Goal: Task Accomplishment & Management: Manage account settings

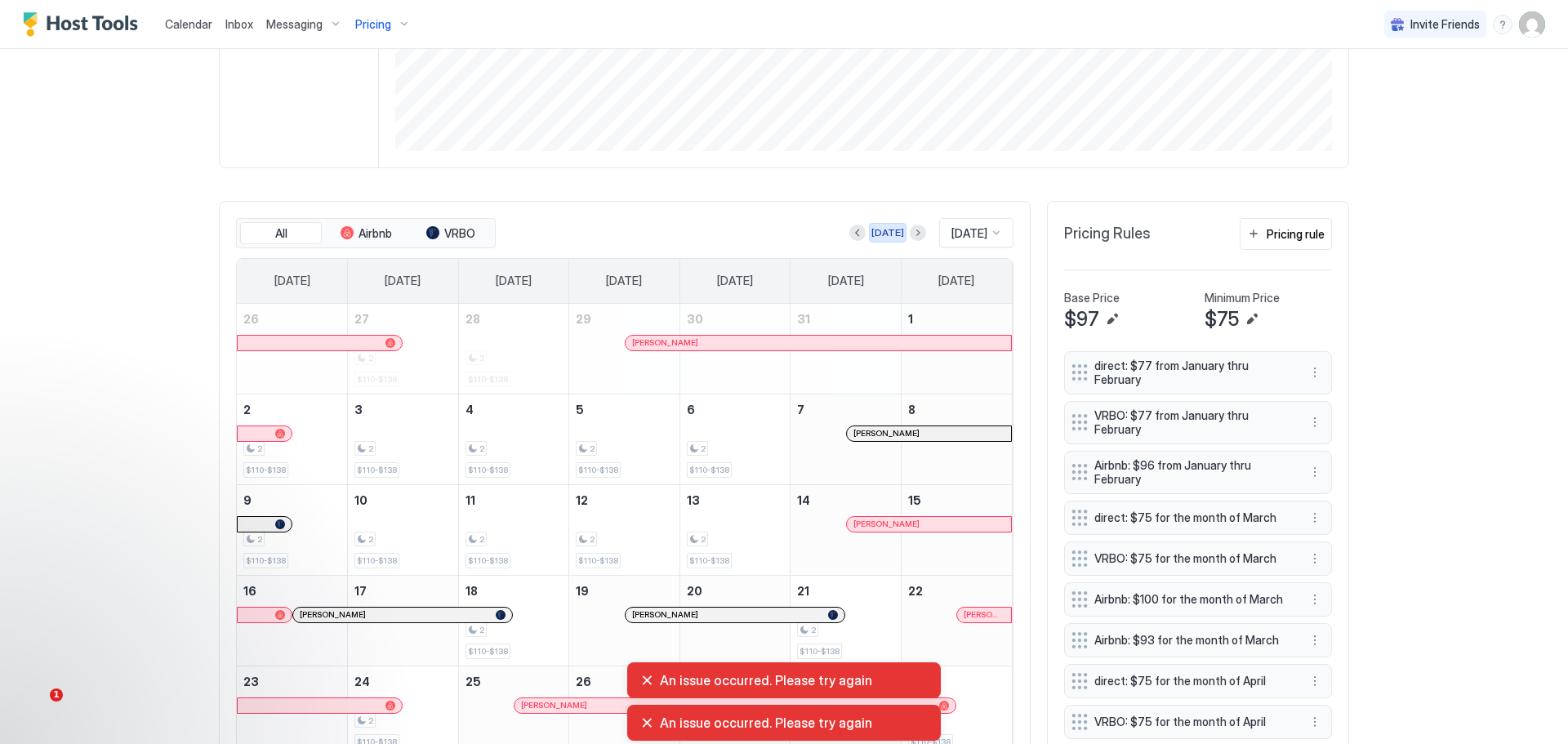
scroll to position [428, 0]
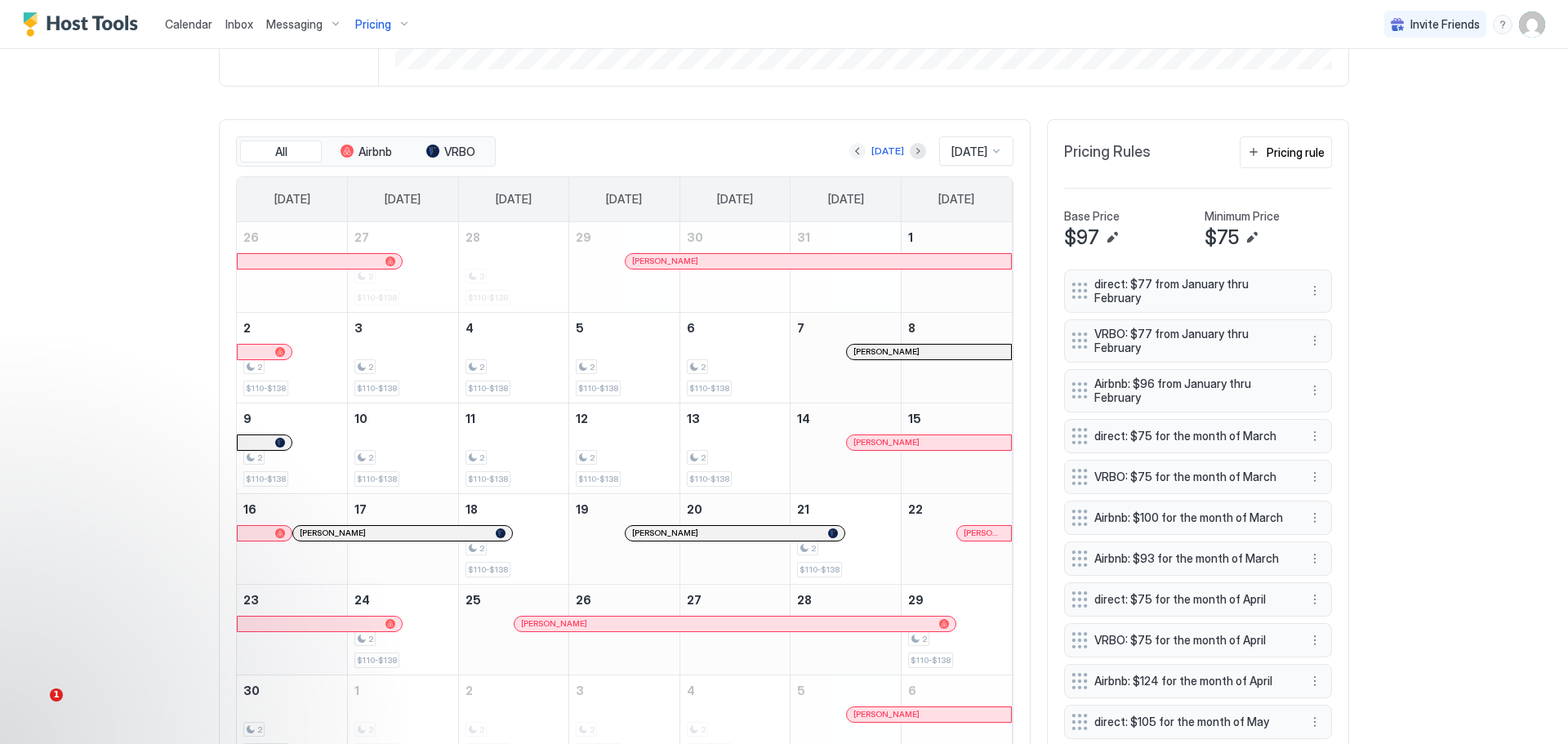
click at [849, 153] on button "Previous month" at bounding box center [857, 151] width 17 height 17
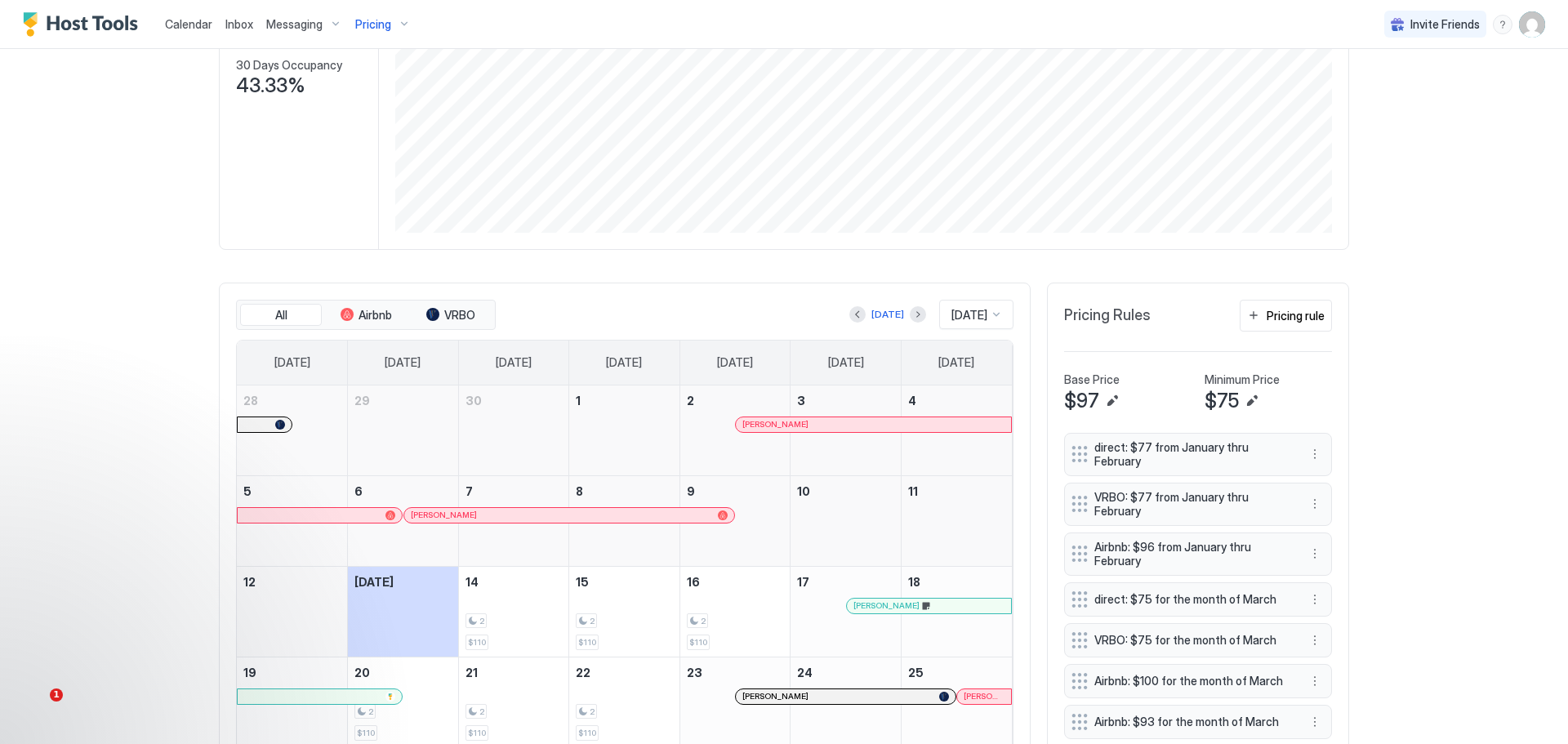
scroll to position [0, 0]
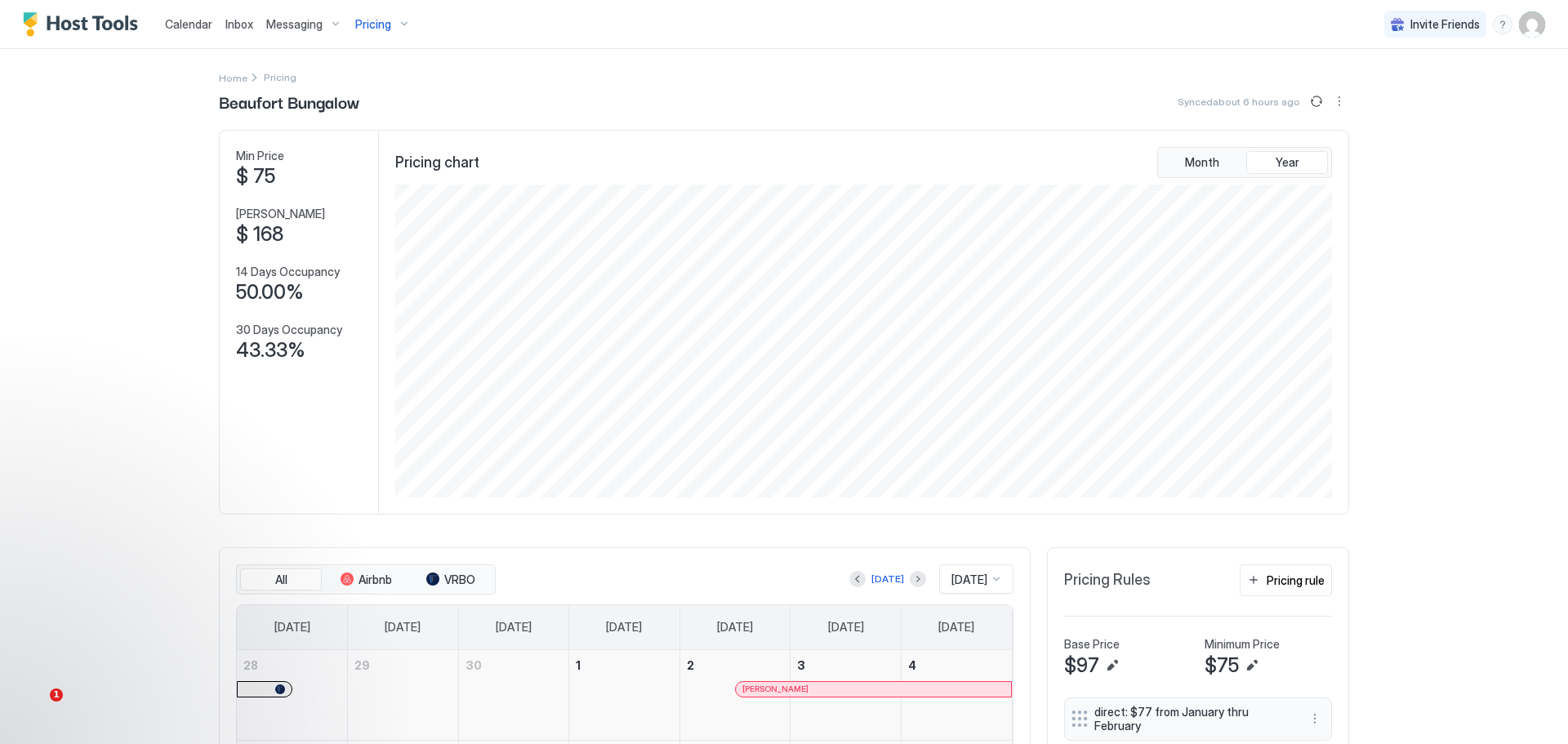
click at [389, 18] on div "Pricing" at bounding box center [383, 24] width 68 height 28
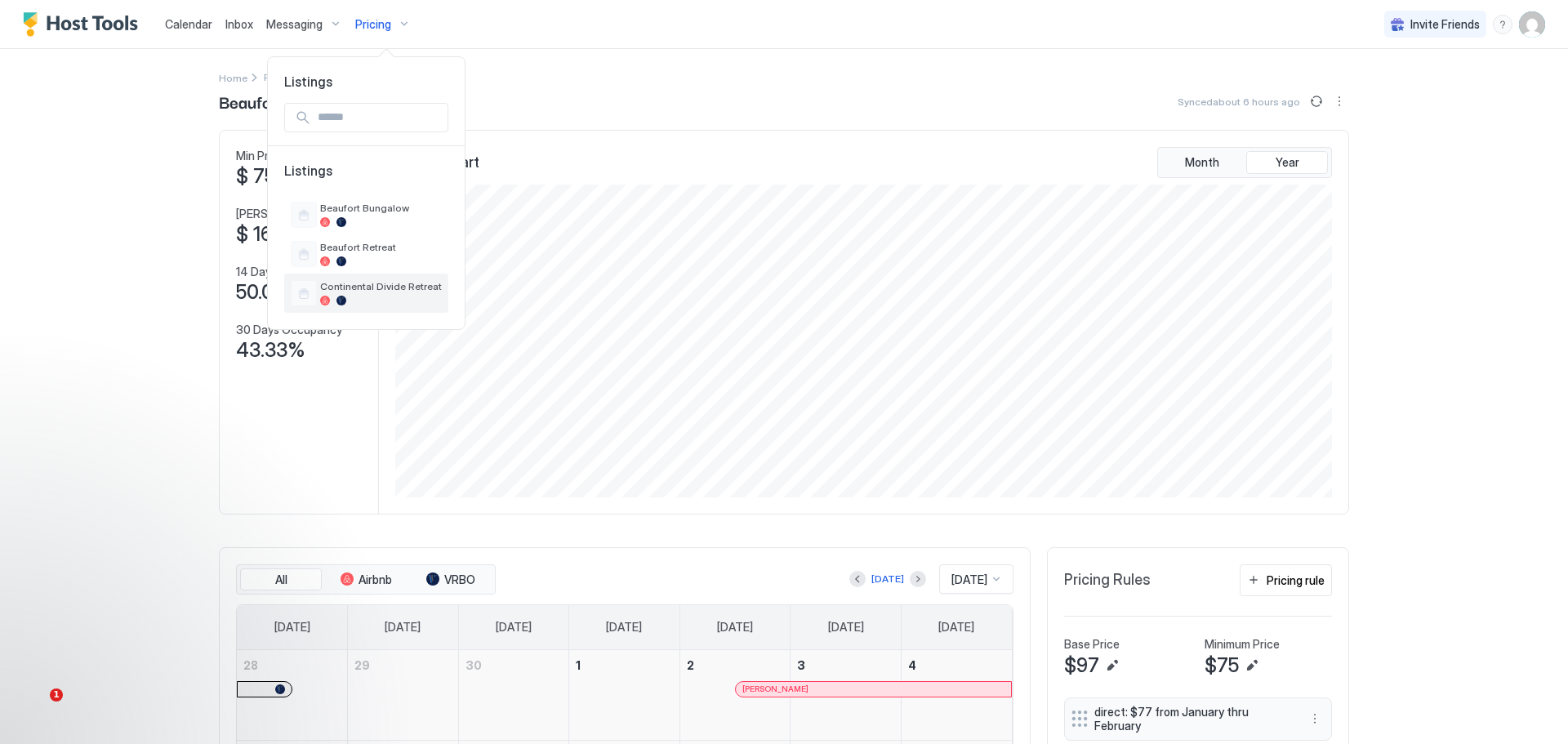
click at [351, 293] on div "Continental Divide Retreat" at bounding box center [381, 293] width 122 height 25
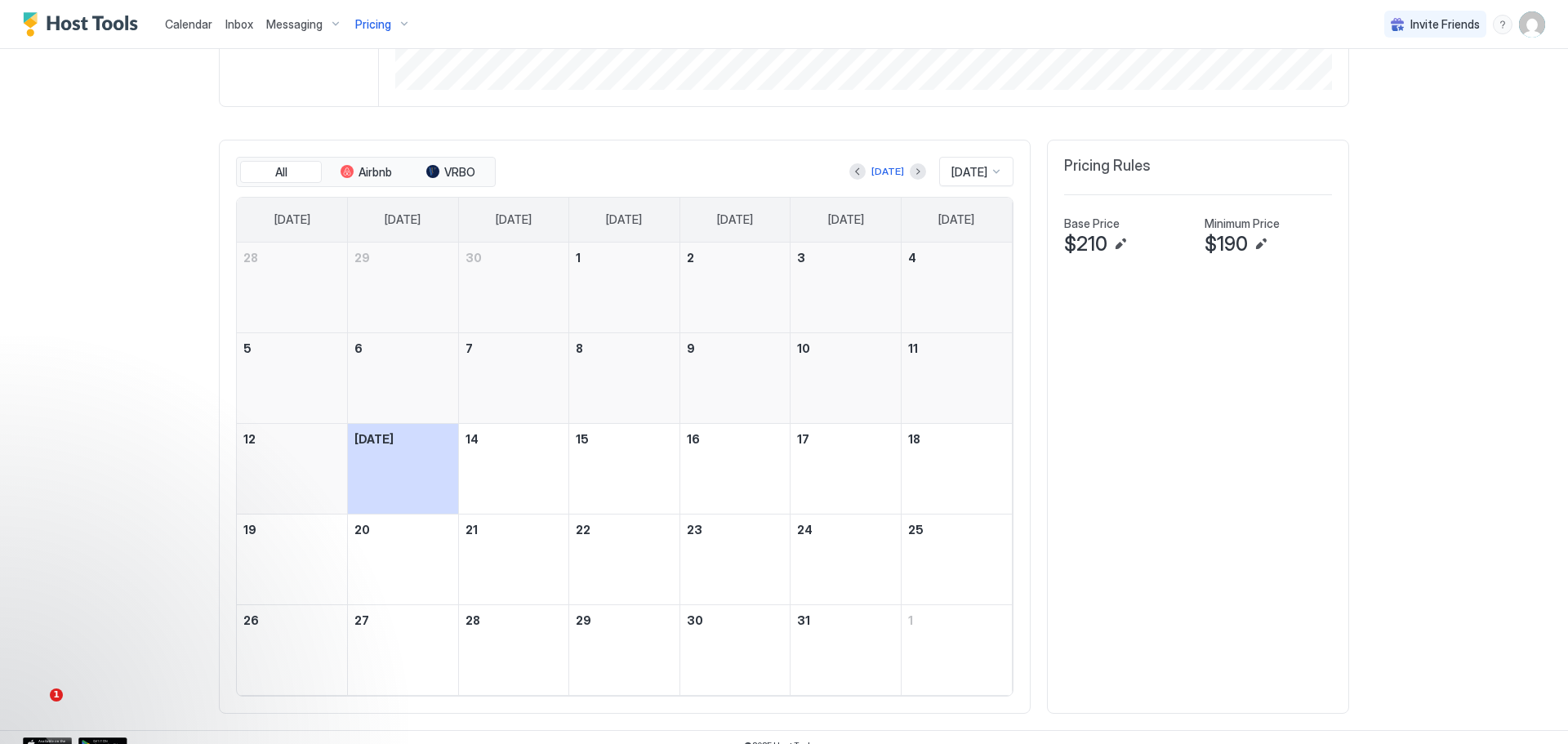
scroll to position [381, 0]
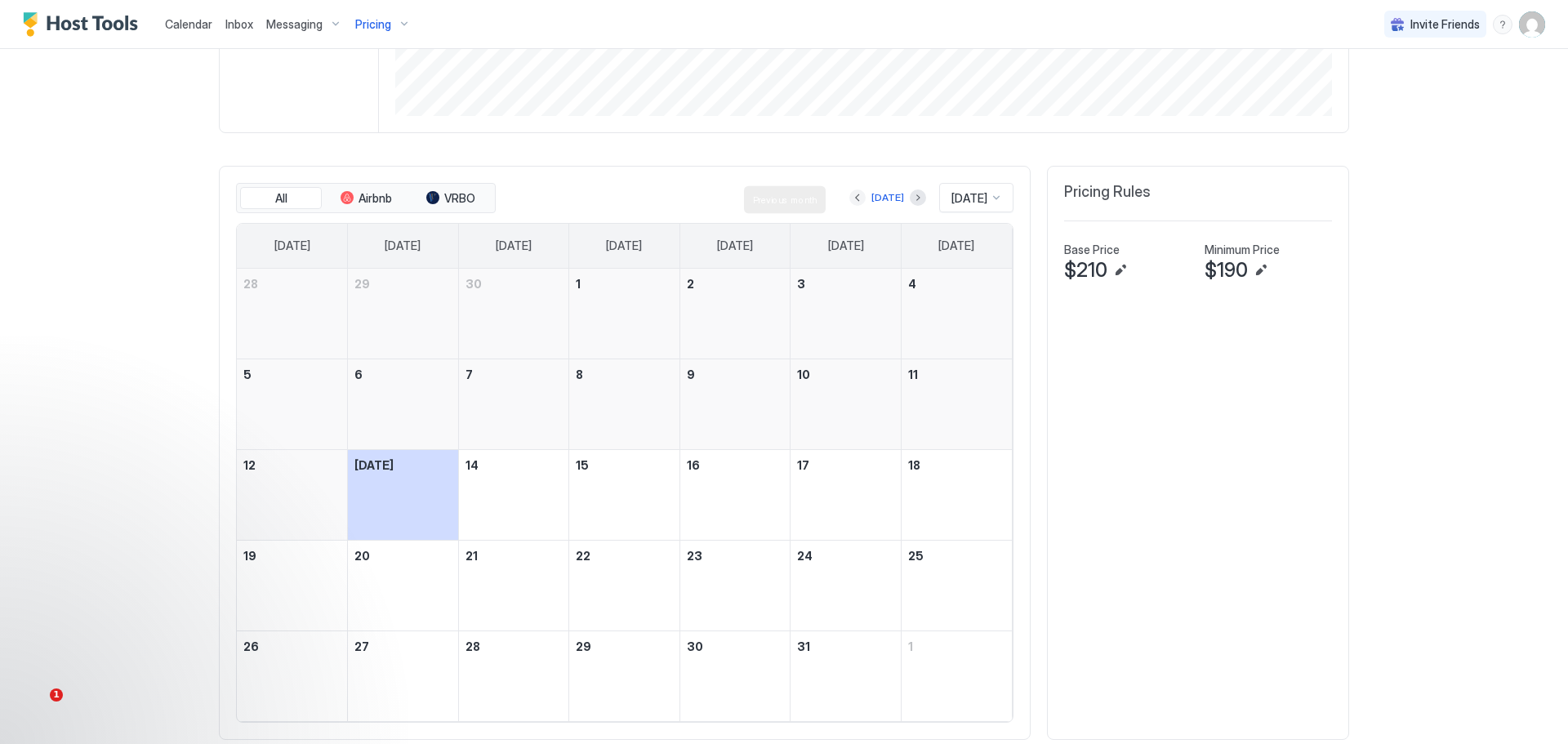
click at [849, 200] on button "Previous month" at bounding box center [857, 197] width 17 height 17
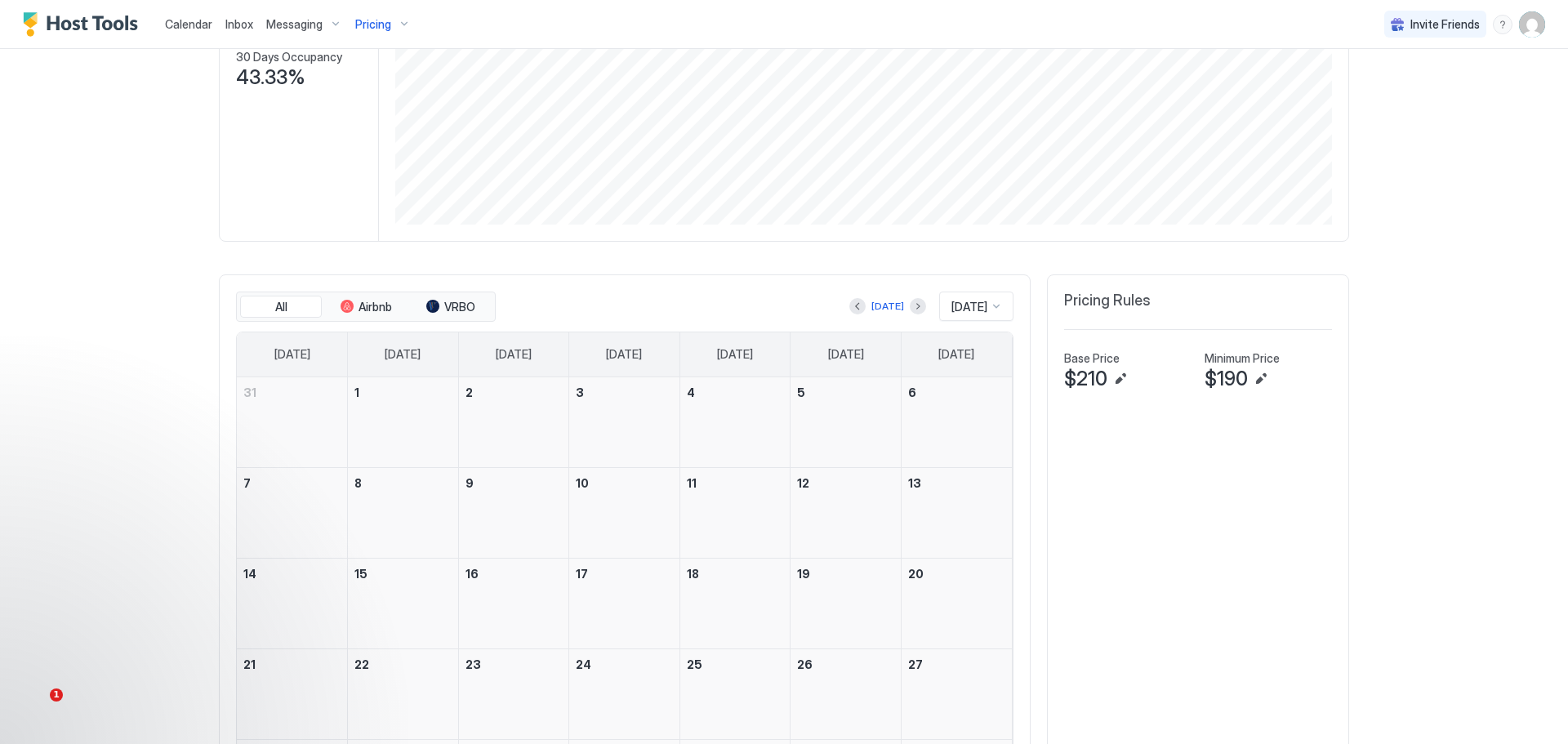
scroll to position [326, 0]
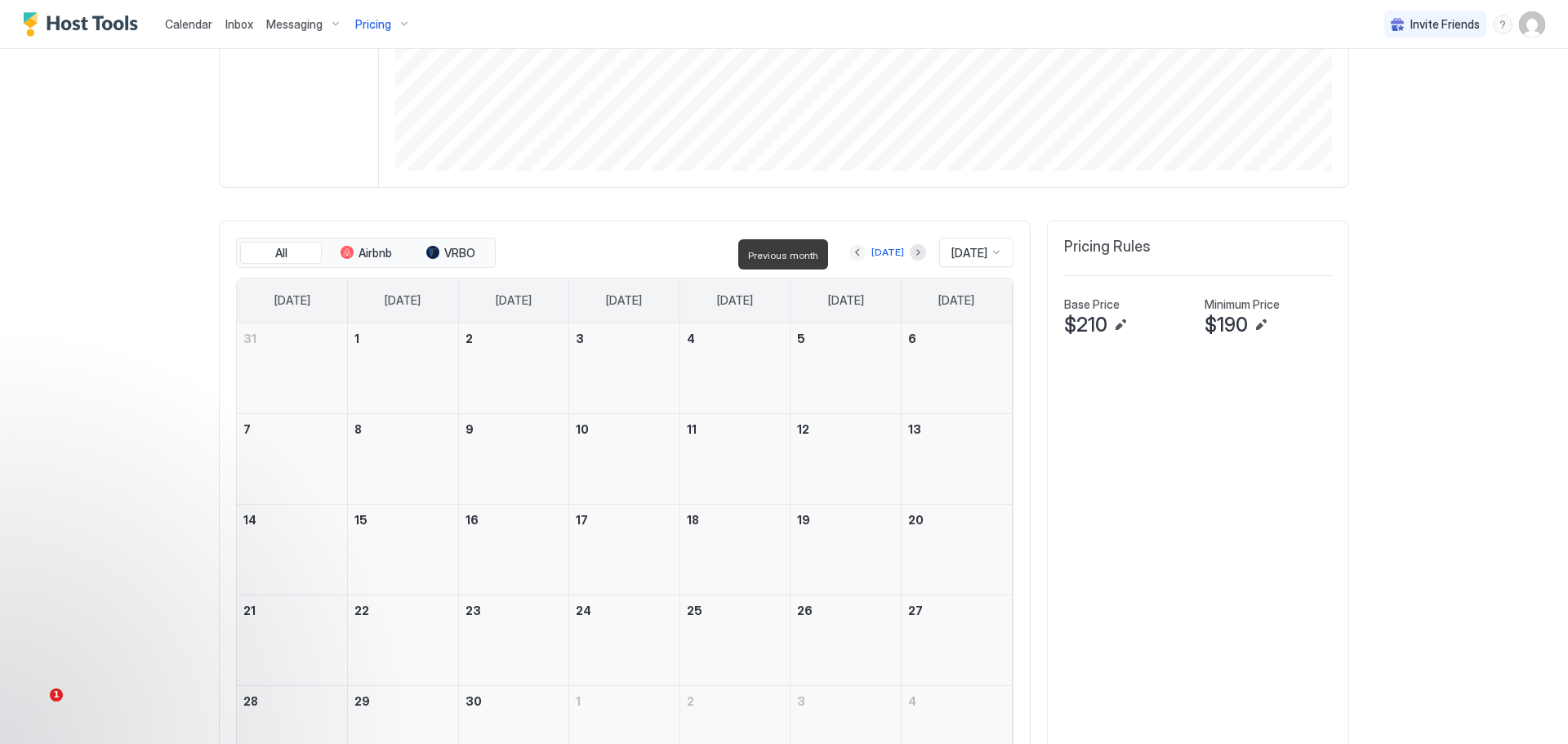
click at [849, 257] on button "Previous month" at bounding box center [857, 252] width 17 height 17
click at [910, 259] on button "Next month" at bounding box center [917, 252] width 17 height 17
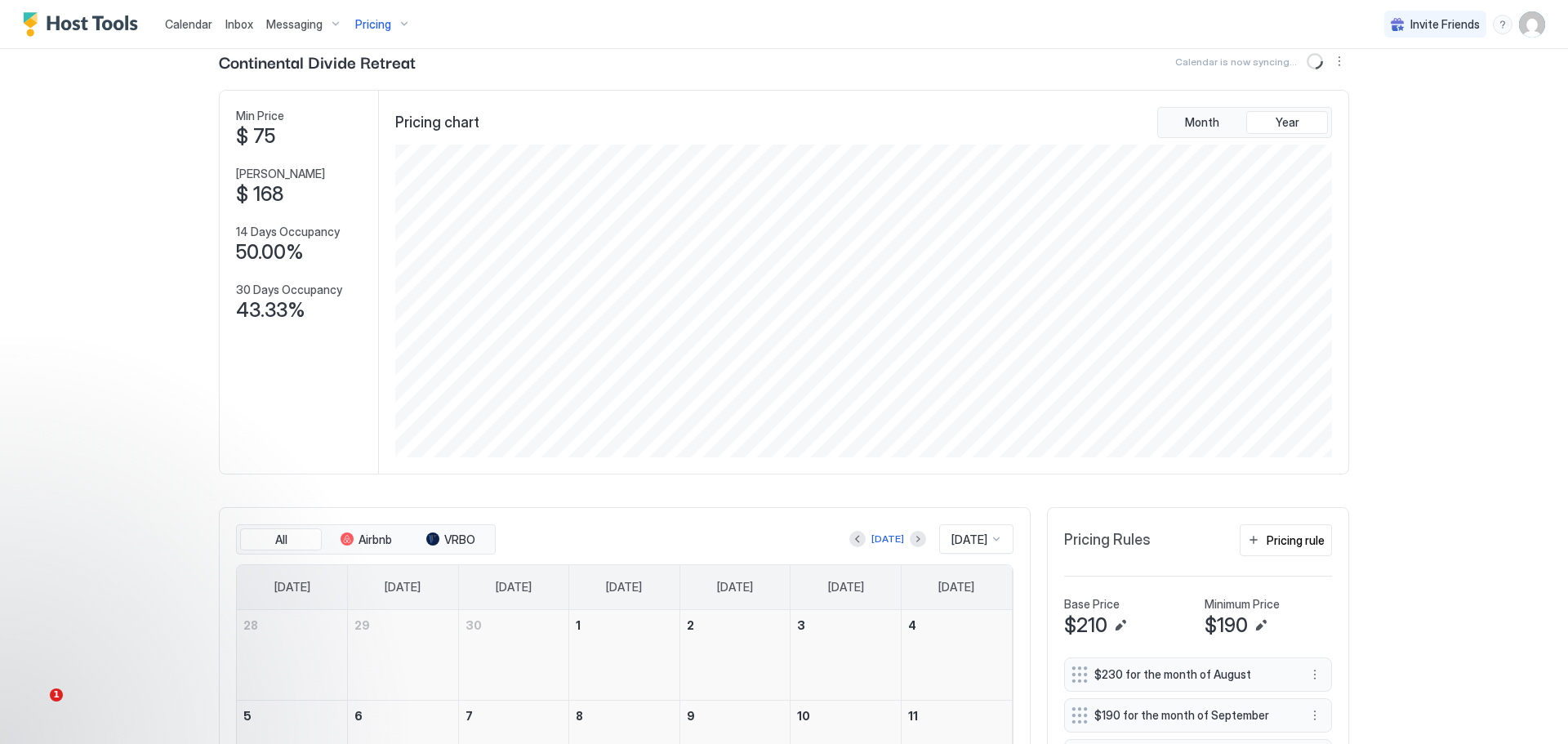
scroll to position [0, 0]
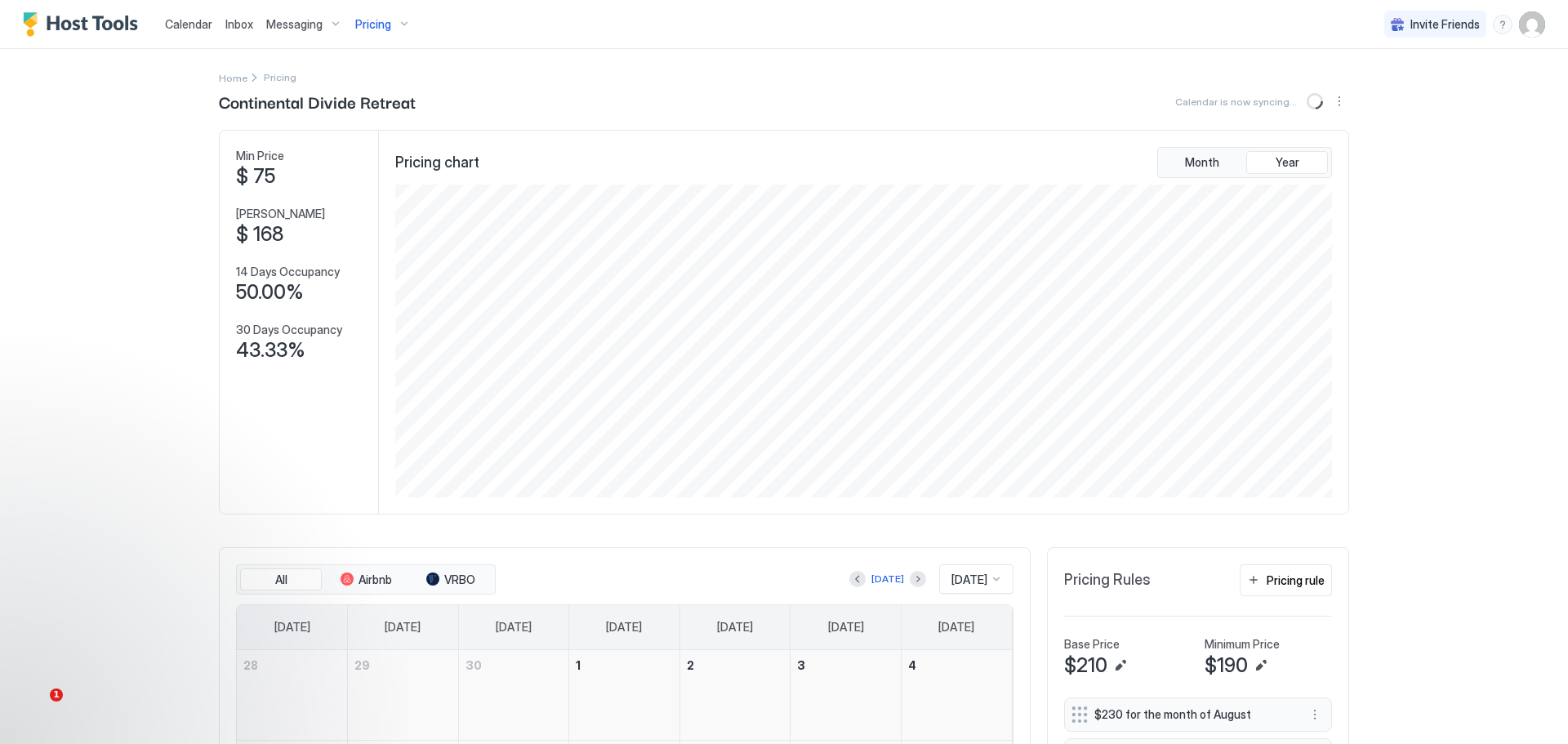
click at [298, 21] on span "Messaging" at bounding box center [294, 24] width 56 height 15
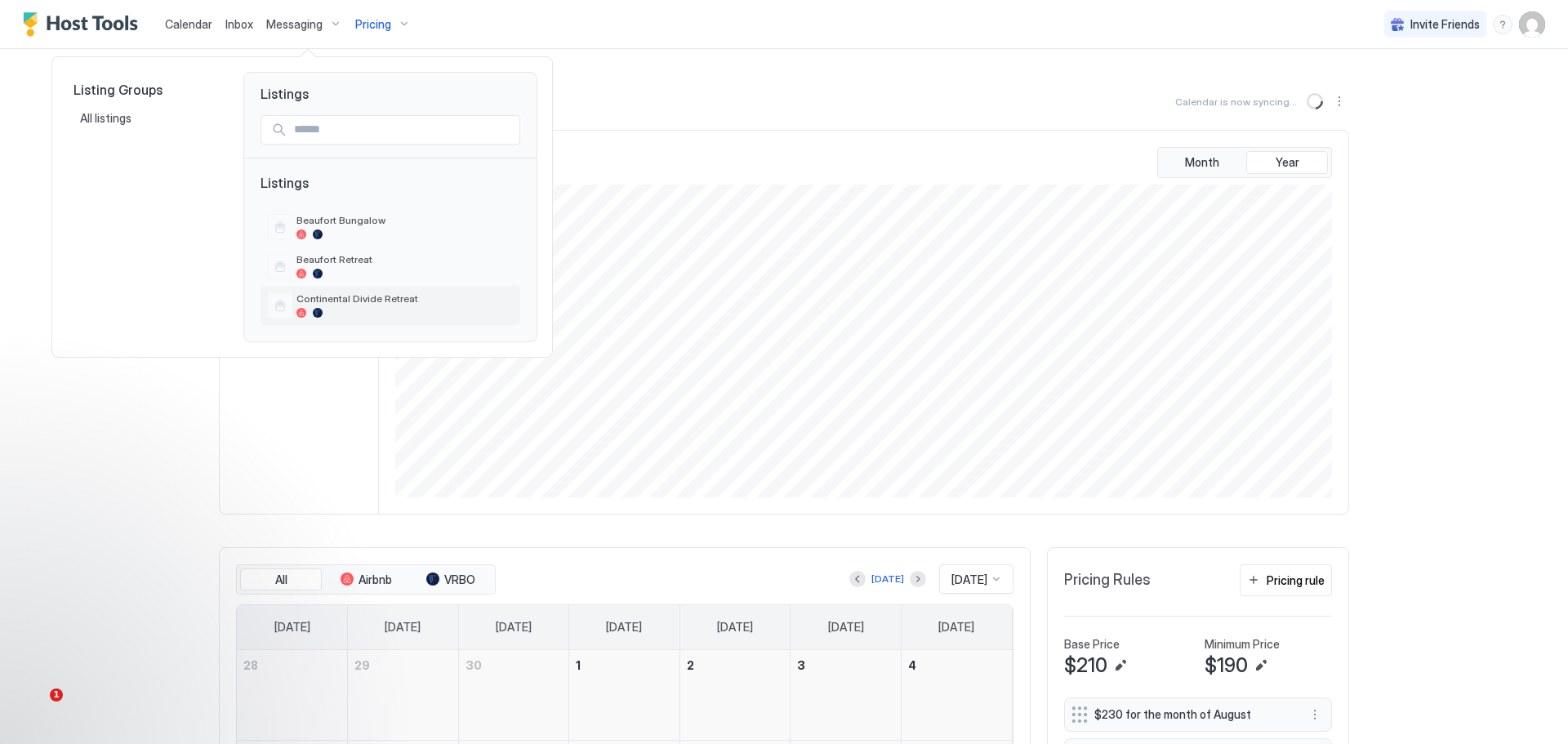
click at [331, 301] on span "Continental Divide Retreat" at bounding box center [404, 298] width 217 height 13
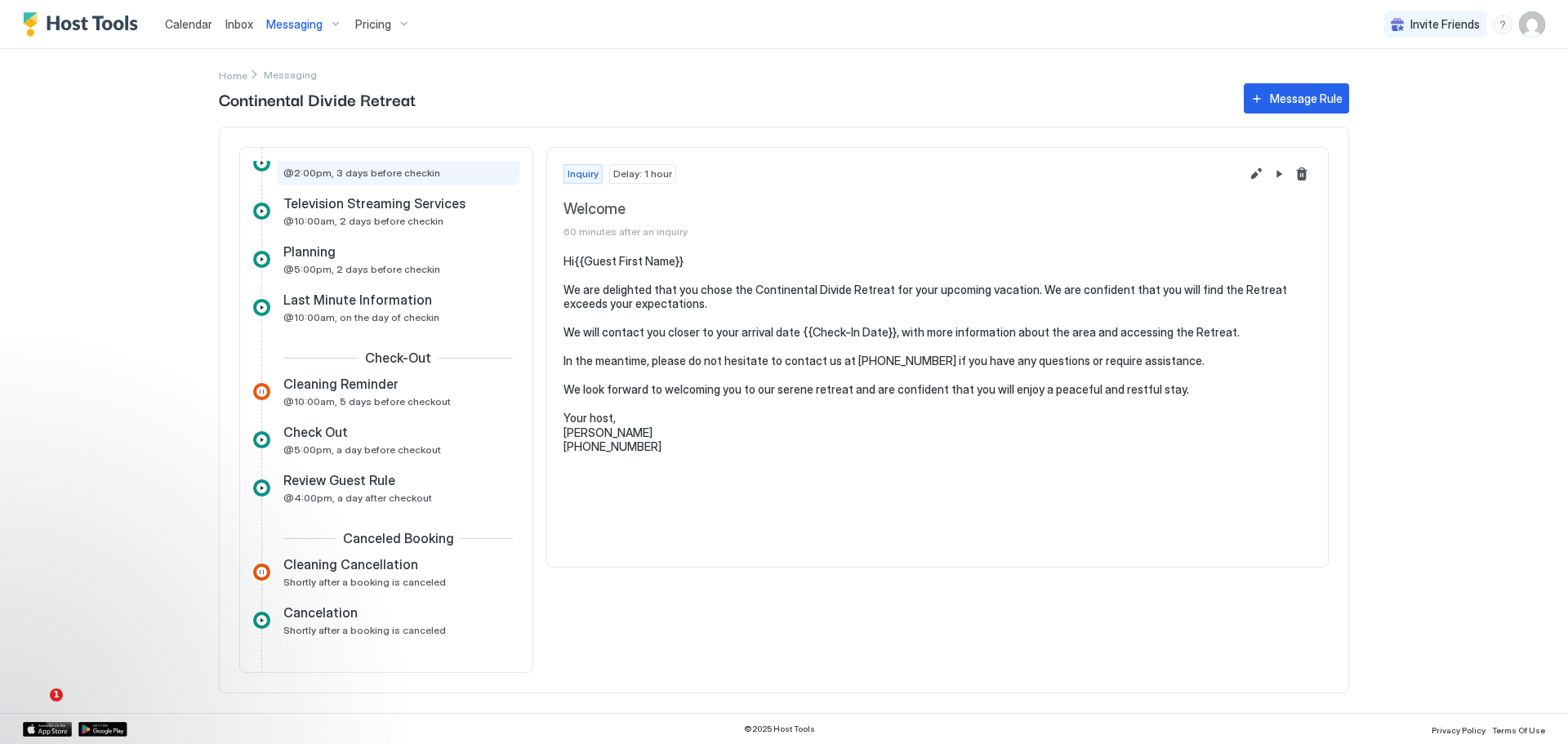
scroll to position [283, 0]
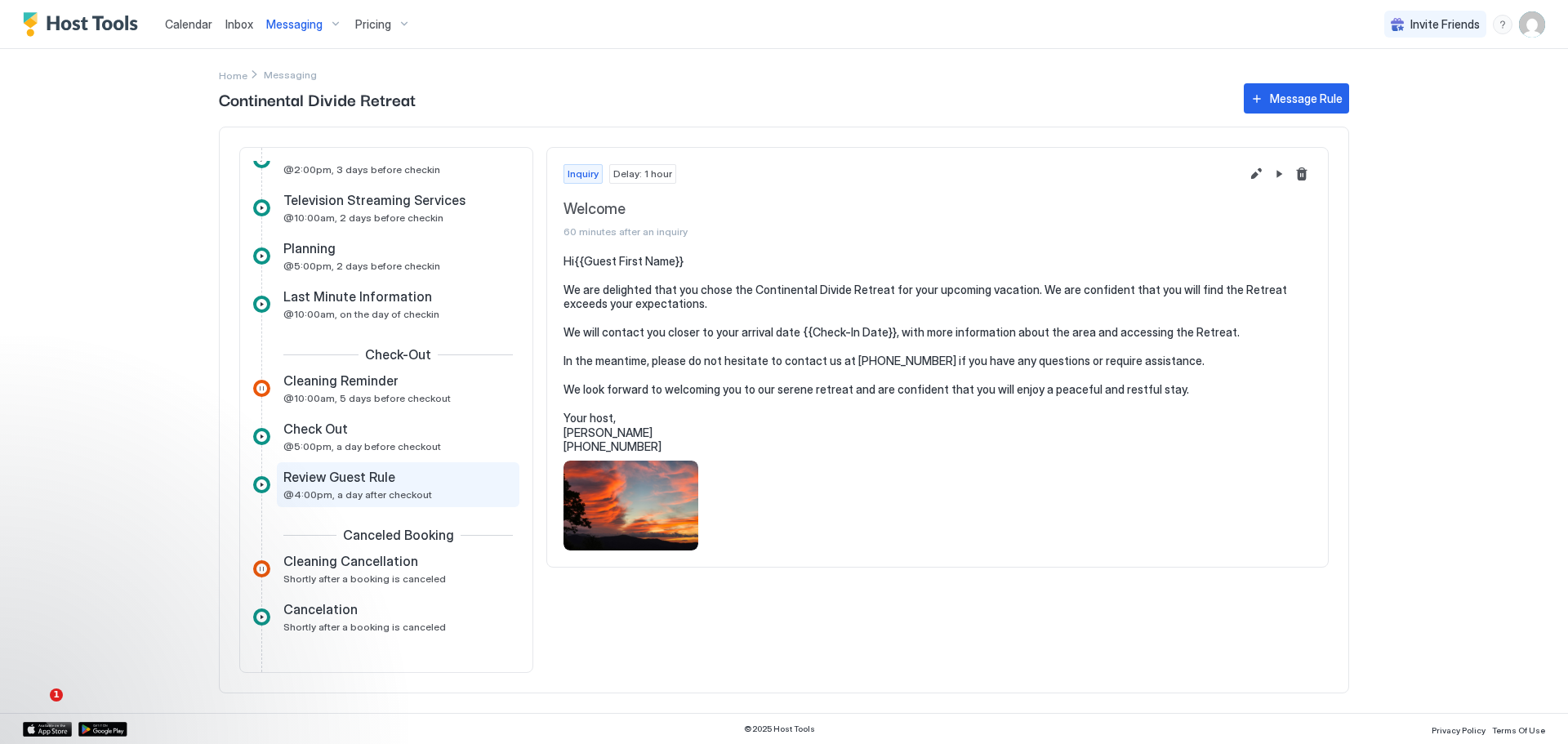
click at [358, 463] on div "Review Guest Rule @4:00pm, a day after checkout" at bounding box center [397, 484] width 243 height 45
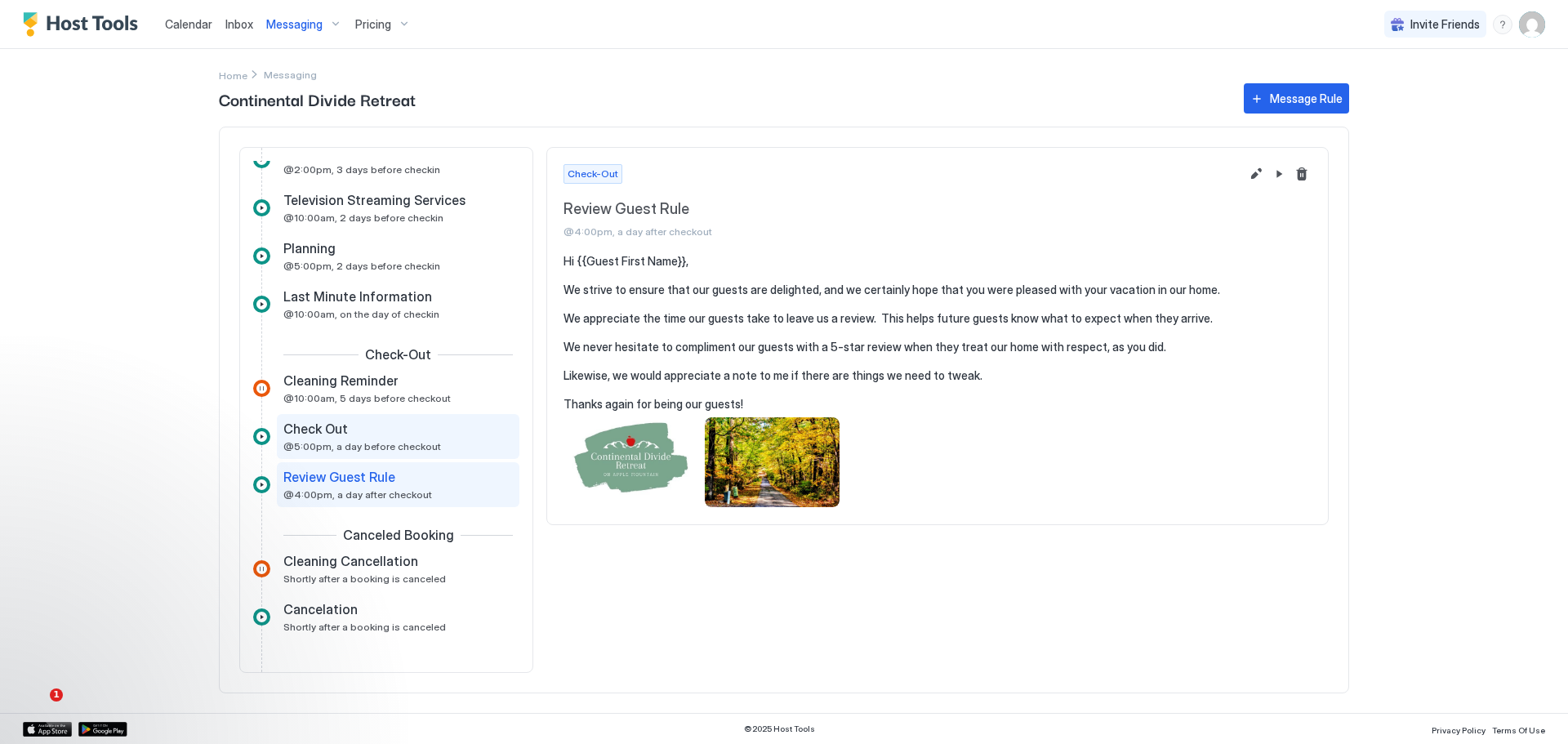
click at [328, 424] on span "Check Out" at bounding box center [316, 428] width 64 height 17
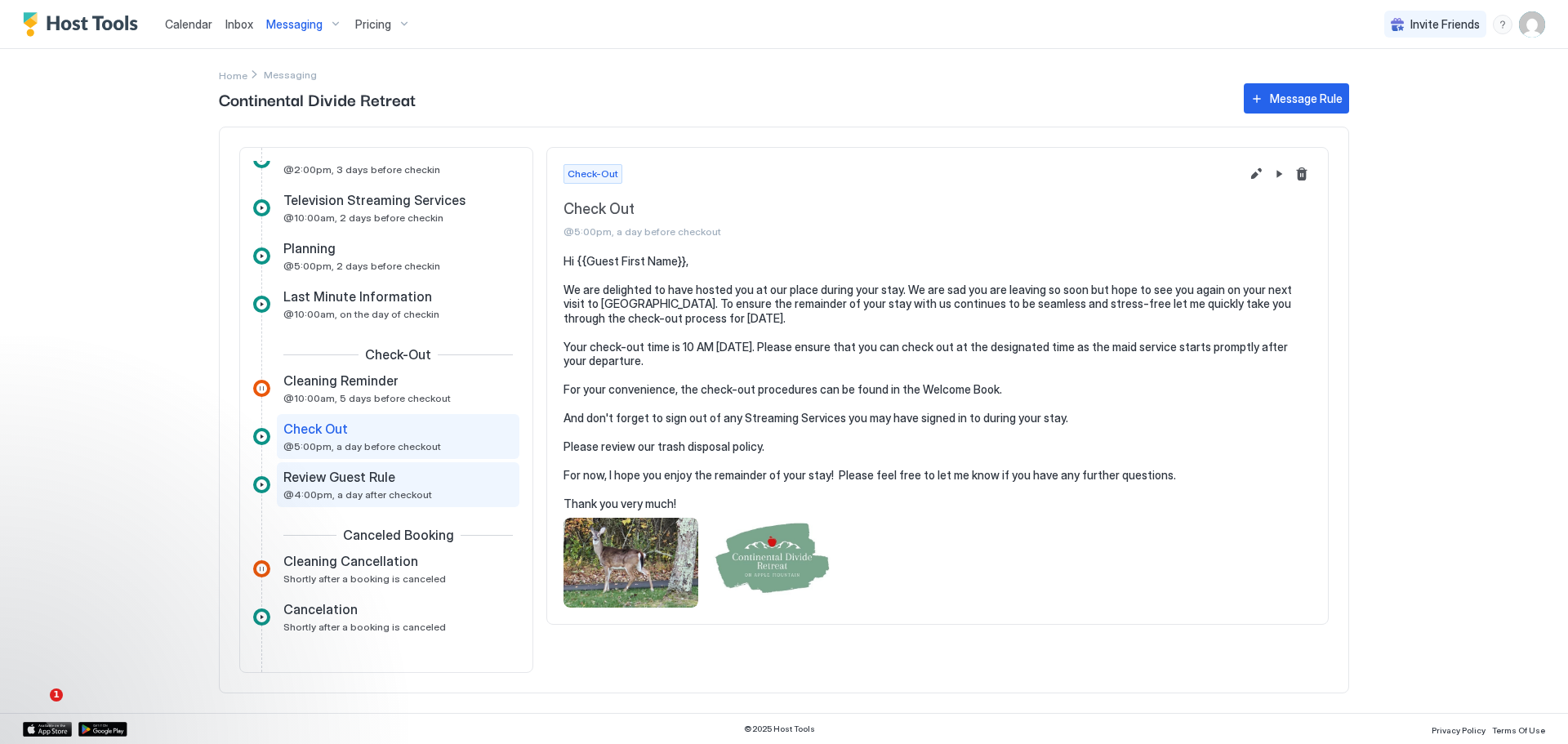
click at [310, 477] on span "Review Guest Rule" at bounding box center [339, 476] width 112 height 17
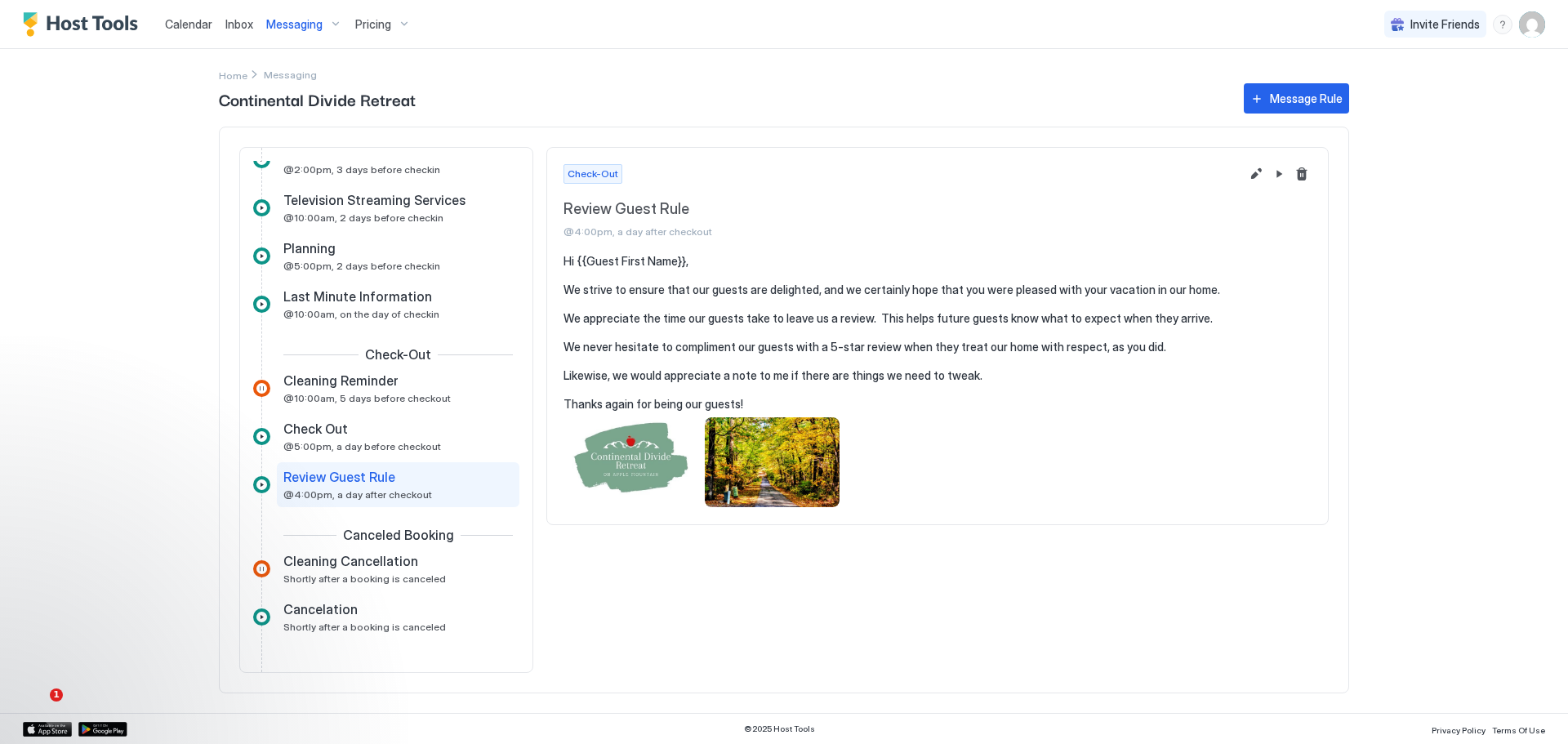
click at [338, 468] on span "Review Guest Rule" at bounding box center [339, 476] width 112 height 17
click at [1258, 170] on button "Edit message rule" at bounding box center [1255, 173] width 19 height 19
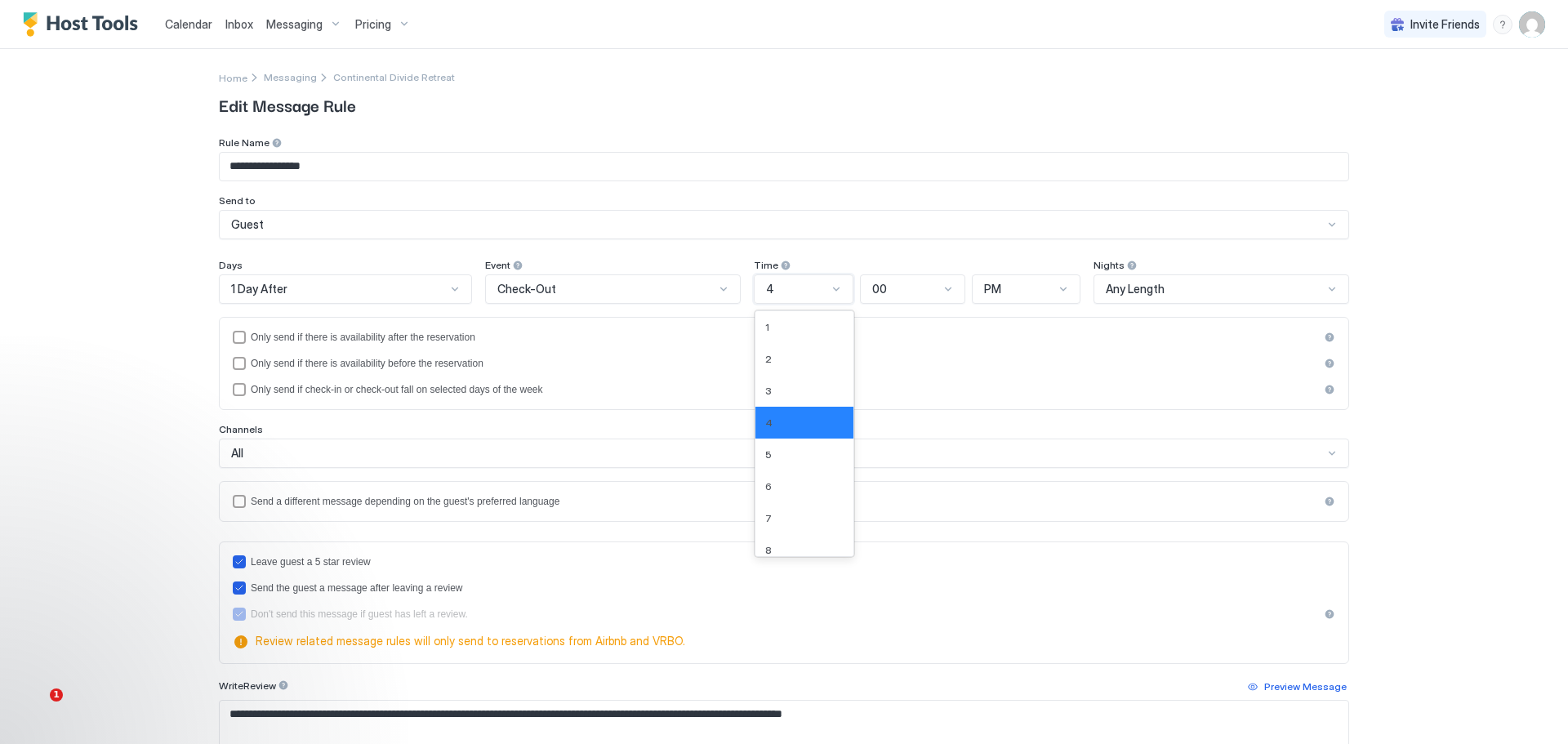
click at [830, 290] on div at bounding box center [836, 288] width 13 height 13
click at [765, 451] on span "9" at bounding box center [767, 444] width 7 height 13
click at [1057, 291] on div at bounding box center [1063, 288] width 13 height 13
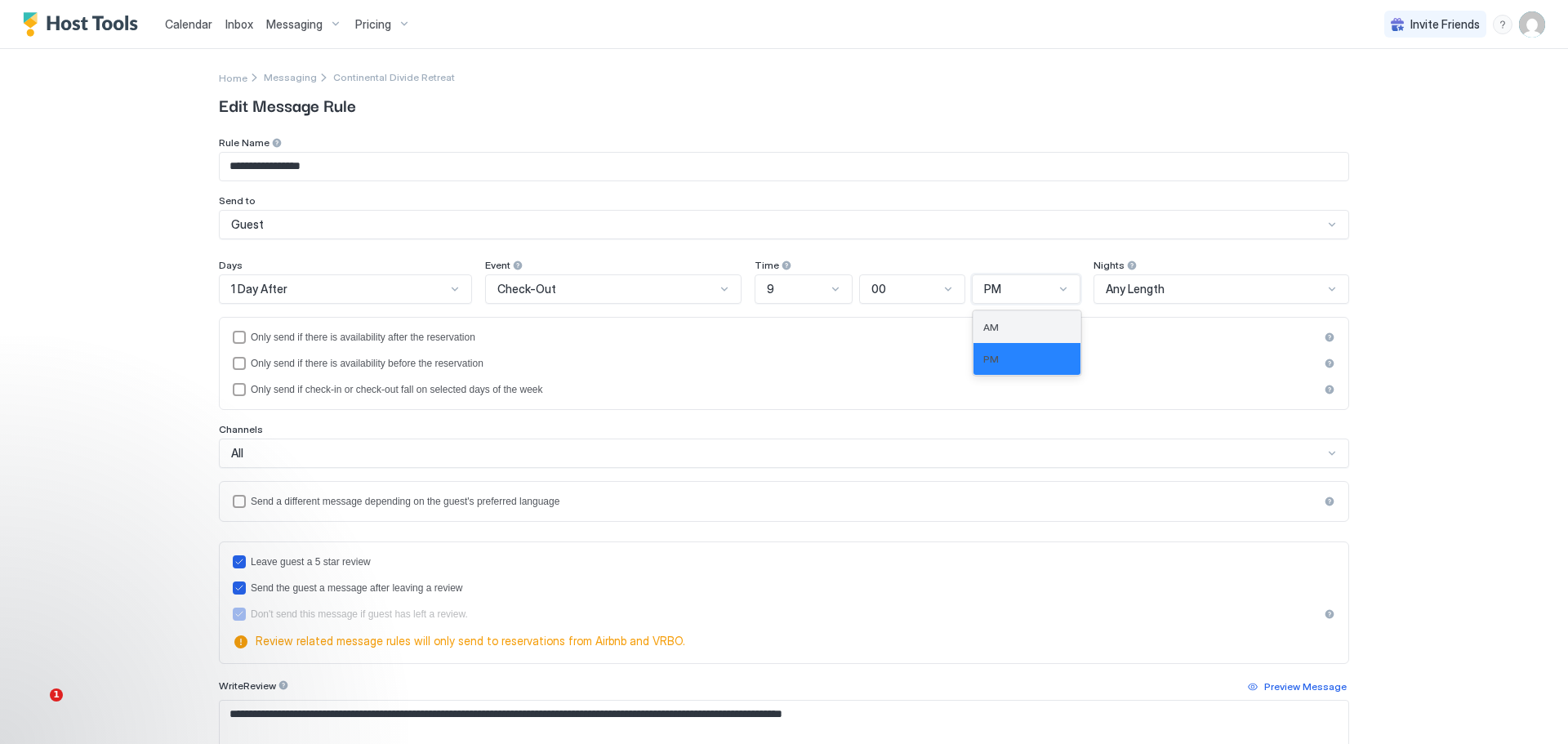
click at [1000, 327] on div "AM" at bounding box center [1027, 326] width 88 height 13
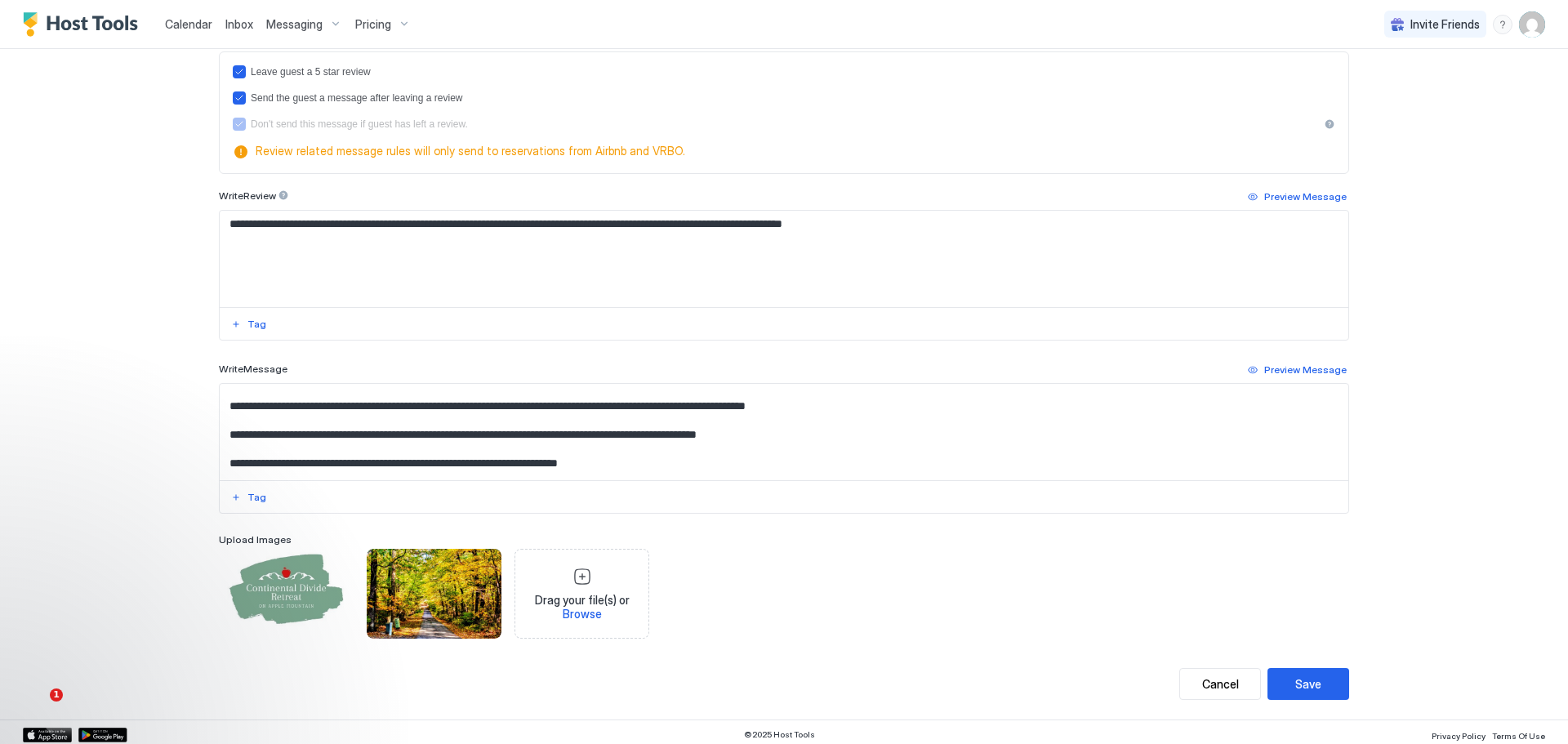
scroll to position [74, 0]
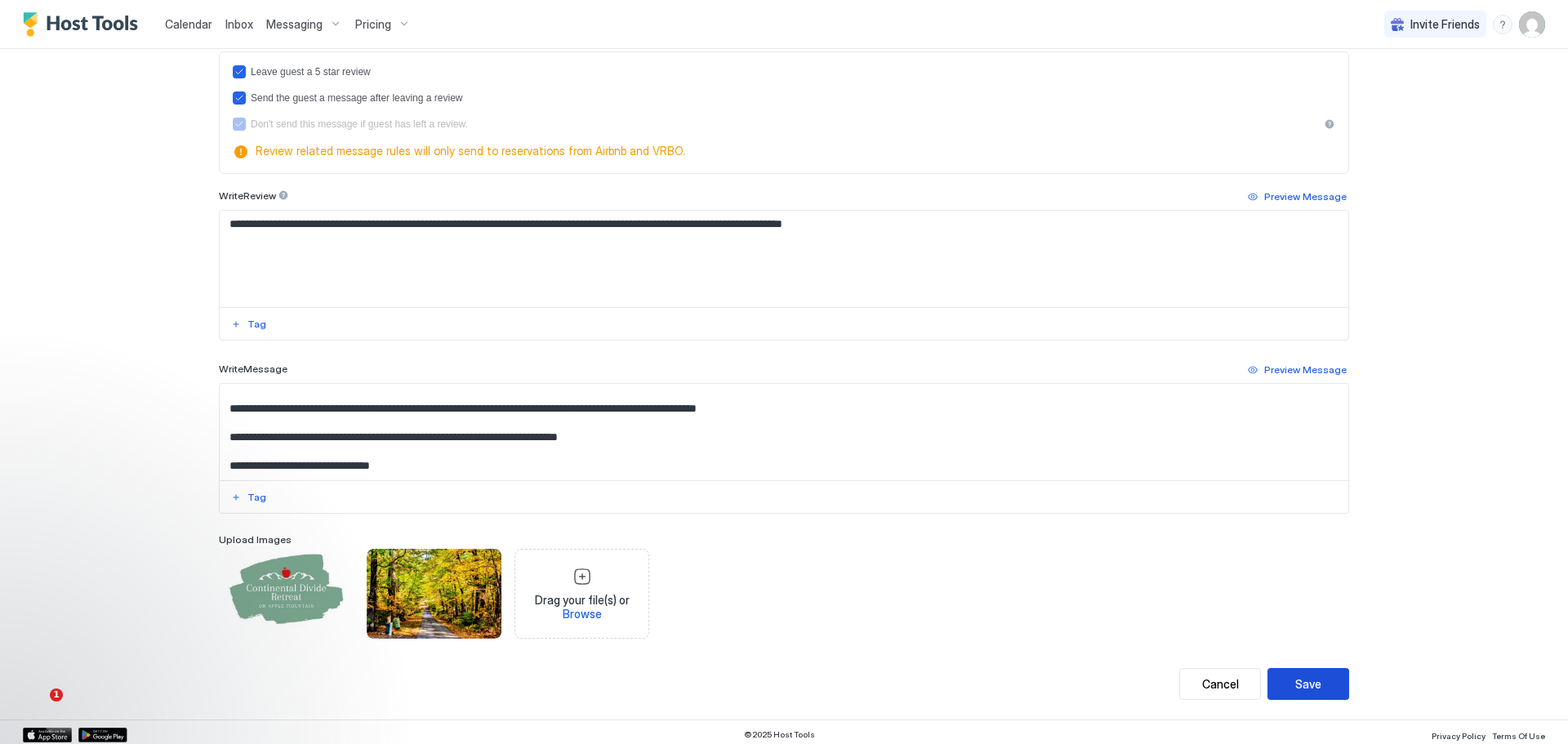
click at [1295, 684] on div "Save" at bounding box center [1308, 684] width 26 height 18
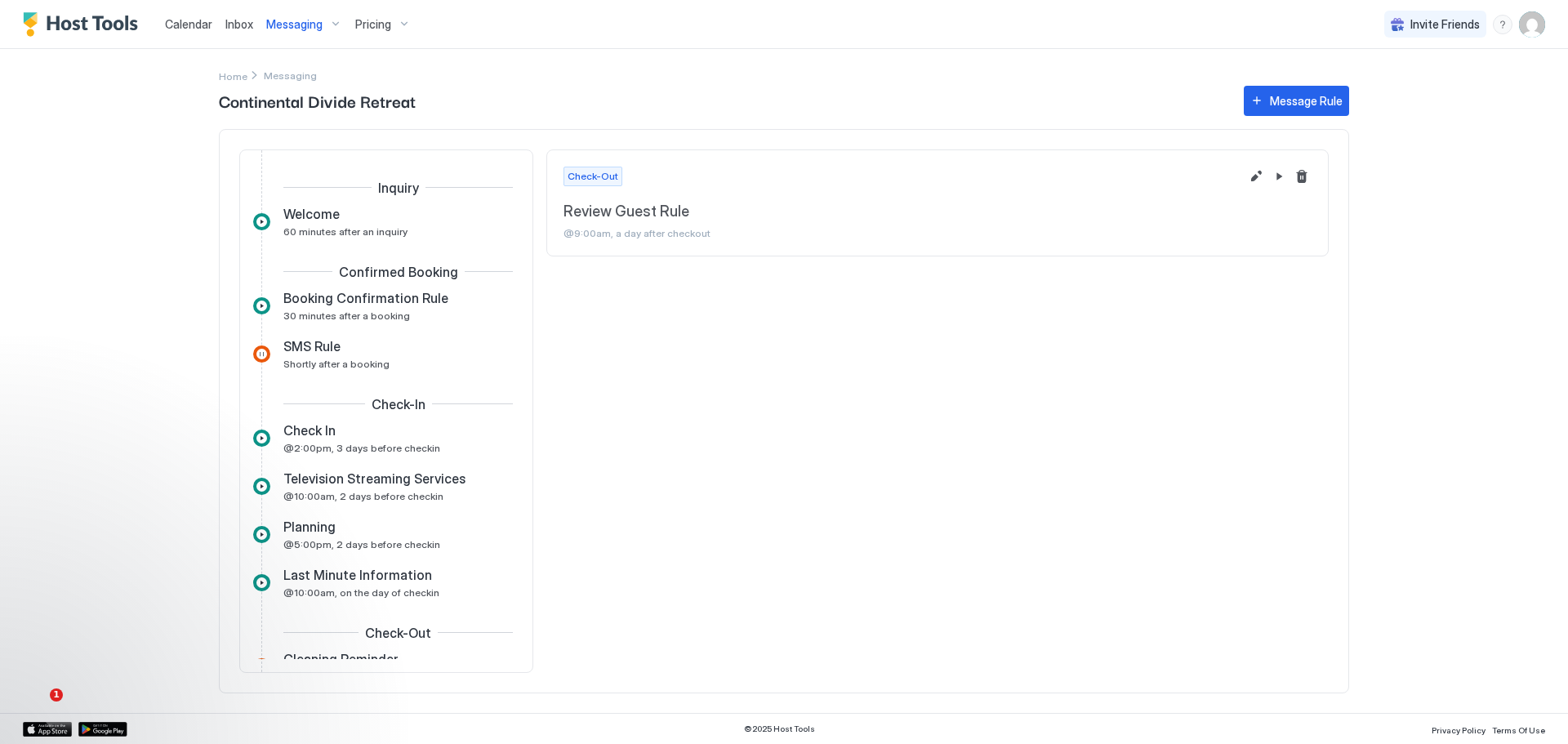
scroll to position [154, 0]
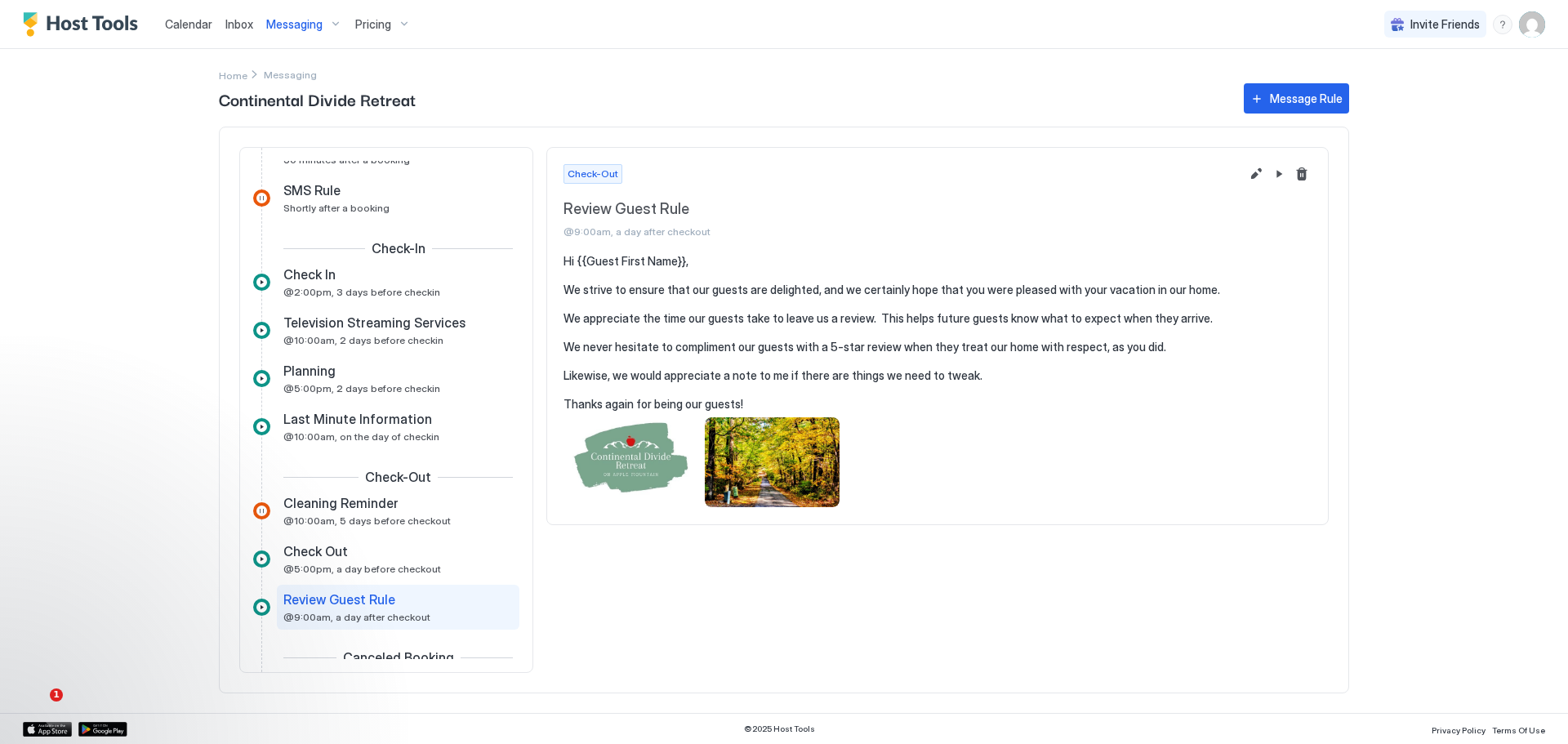
click at [367, 26] on span "Pricing" at bounding box center [373, 24] width 36 height 15
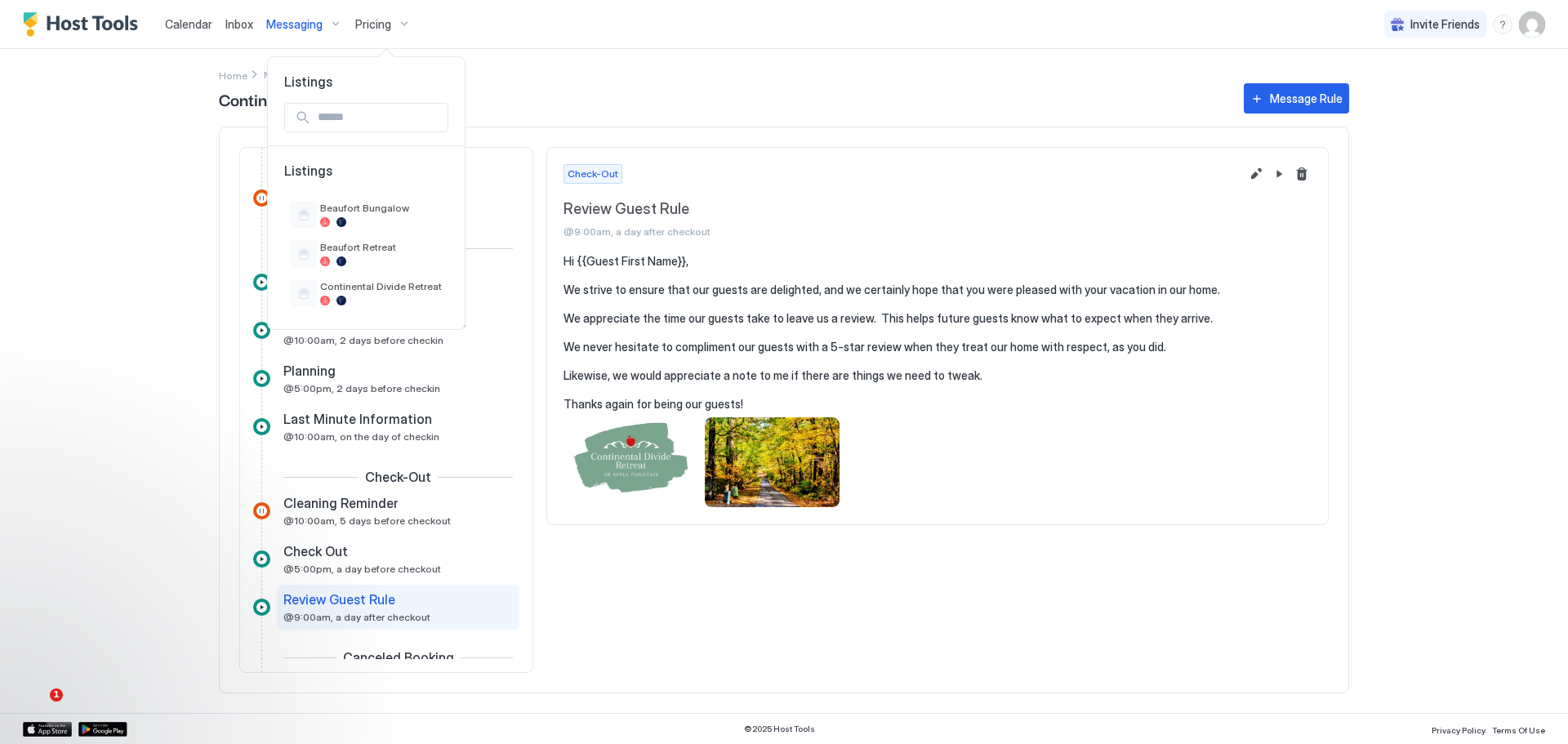
click at [1523, 17] on div at bounding box center [784, 372] width 1568 height 744
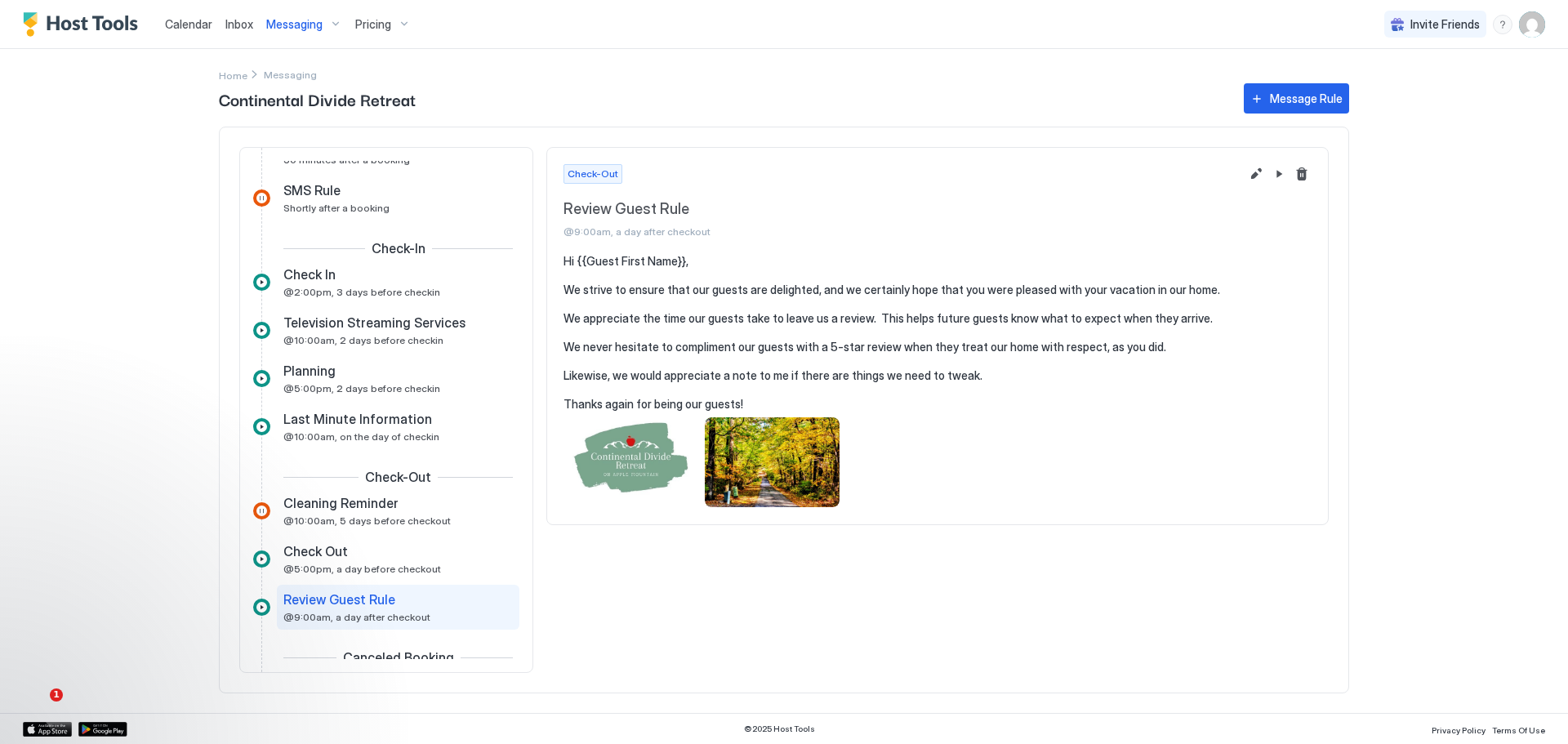
click at [1523, 18] on img "User profile" at bounding box center [1531, 24] width 26 height 26
click at [1381, 86] on span "Settings" at bounding box center [1384, 91] width 44 height 15
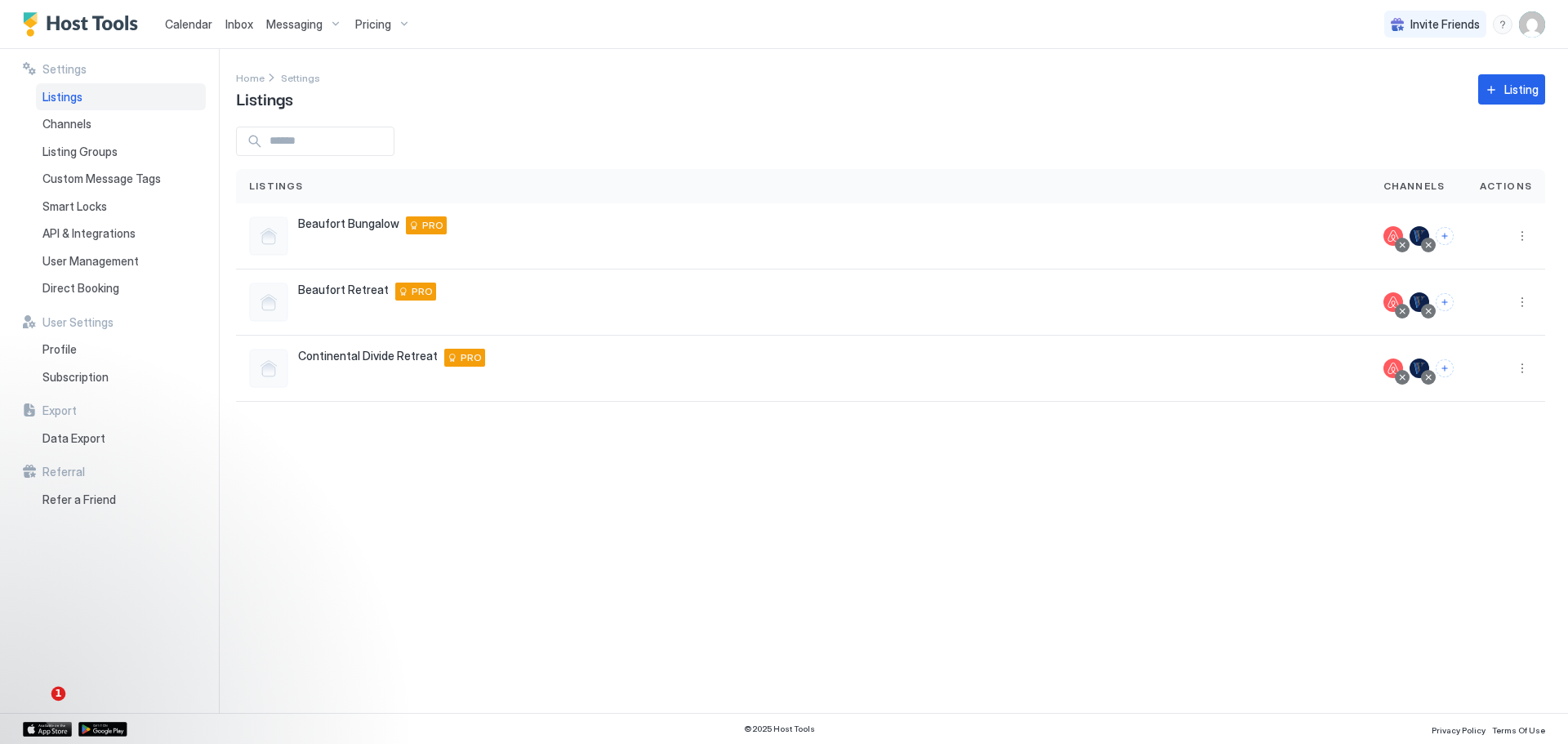
click at [56, 691] on span "1" at bounding box center [58, 693] width 15 height 15
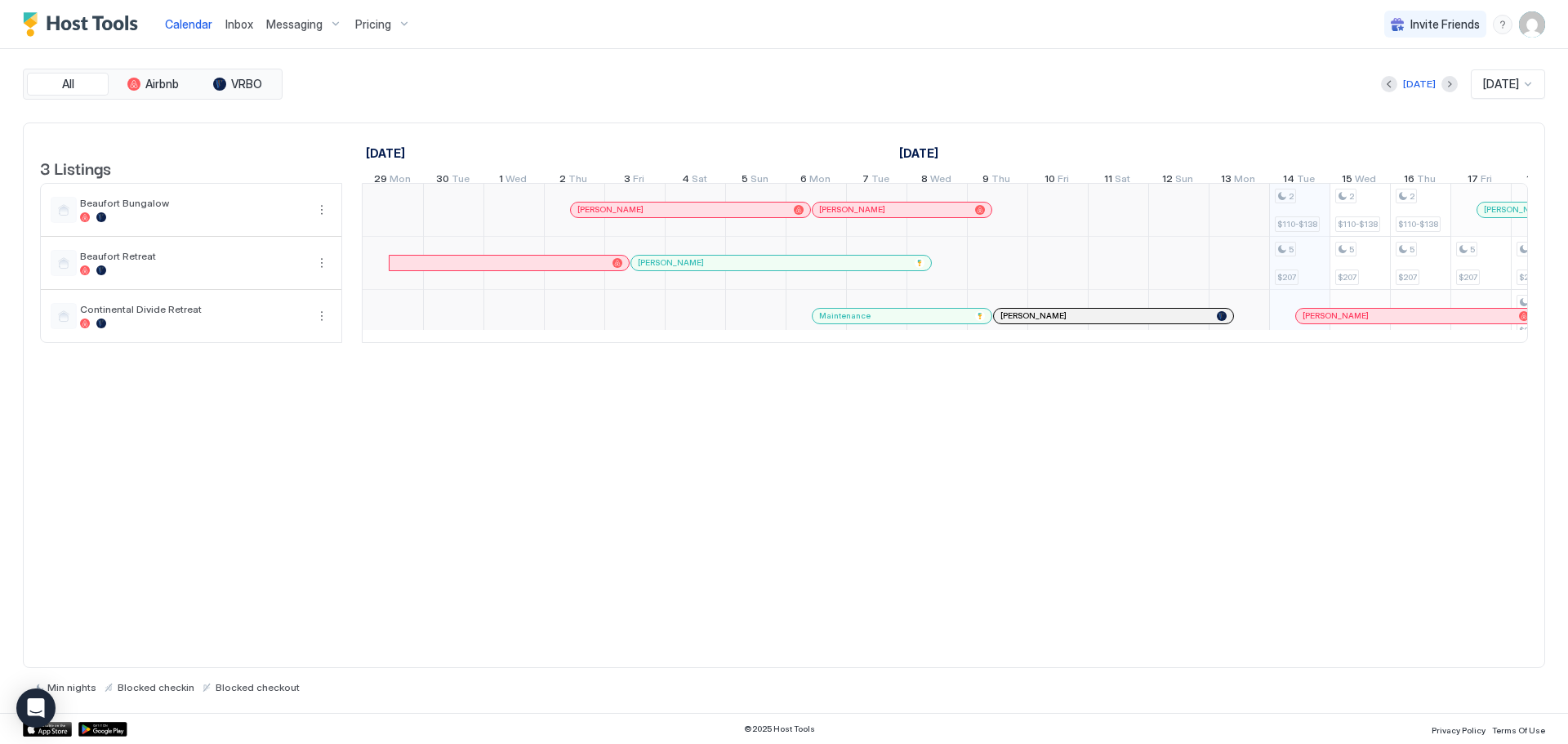
scroll to position [0, 907]
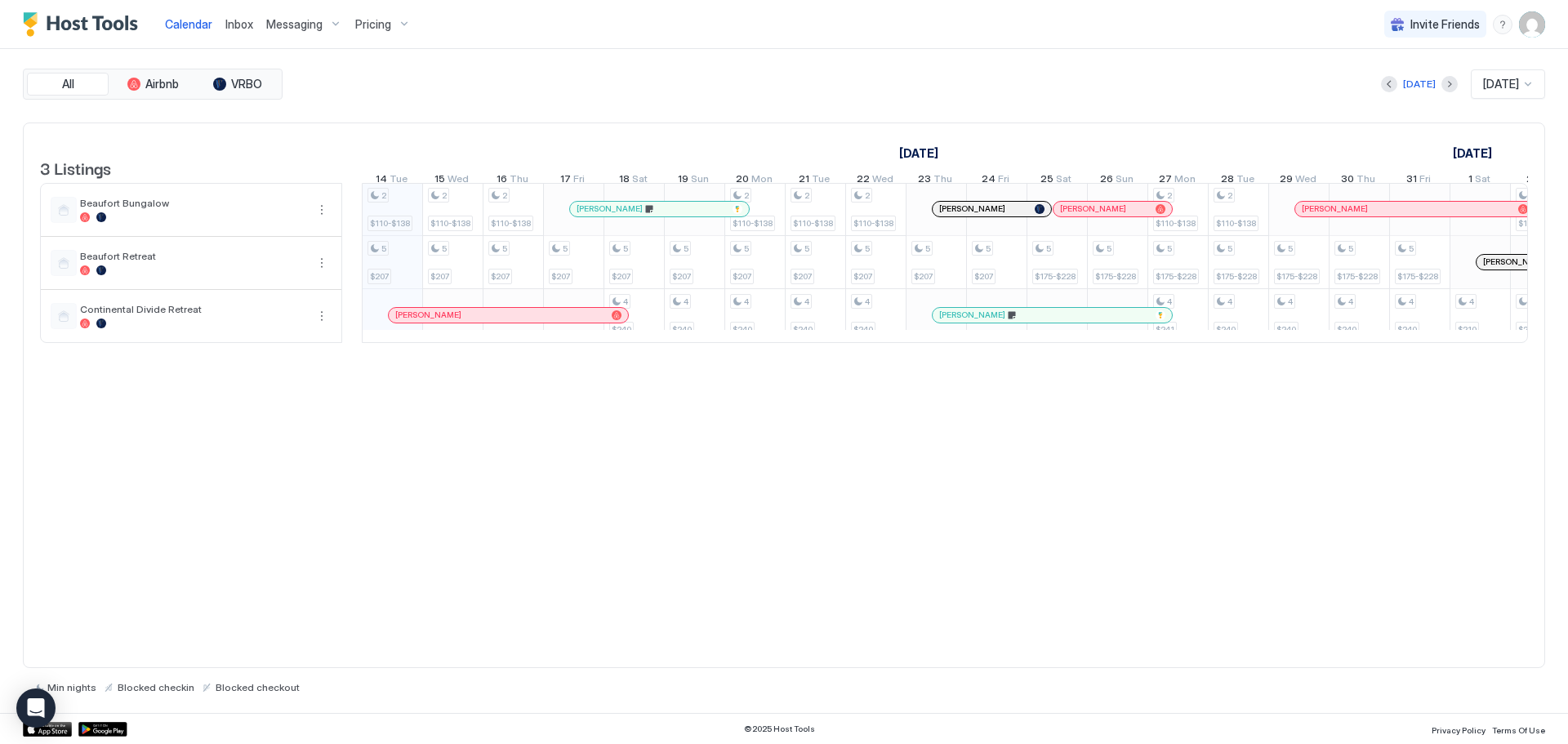
click at [375, 18] on span "Pricing" at bounding box center [373, 24] width 36 height 15
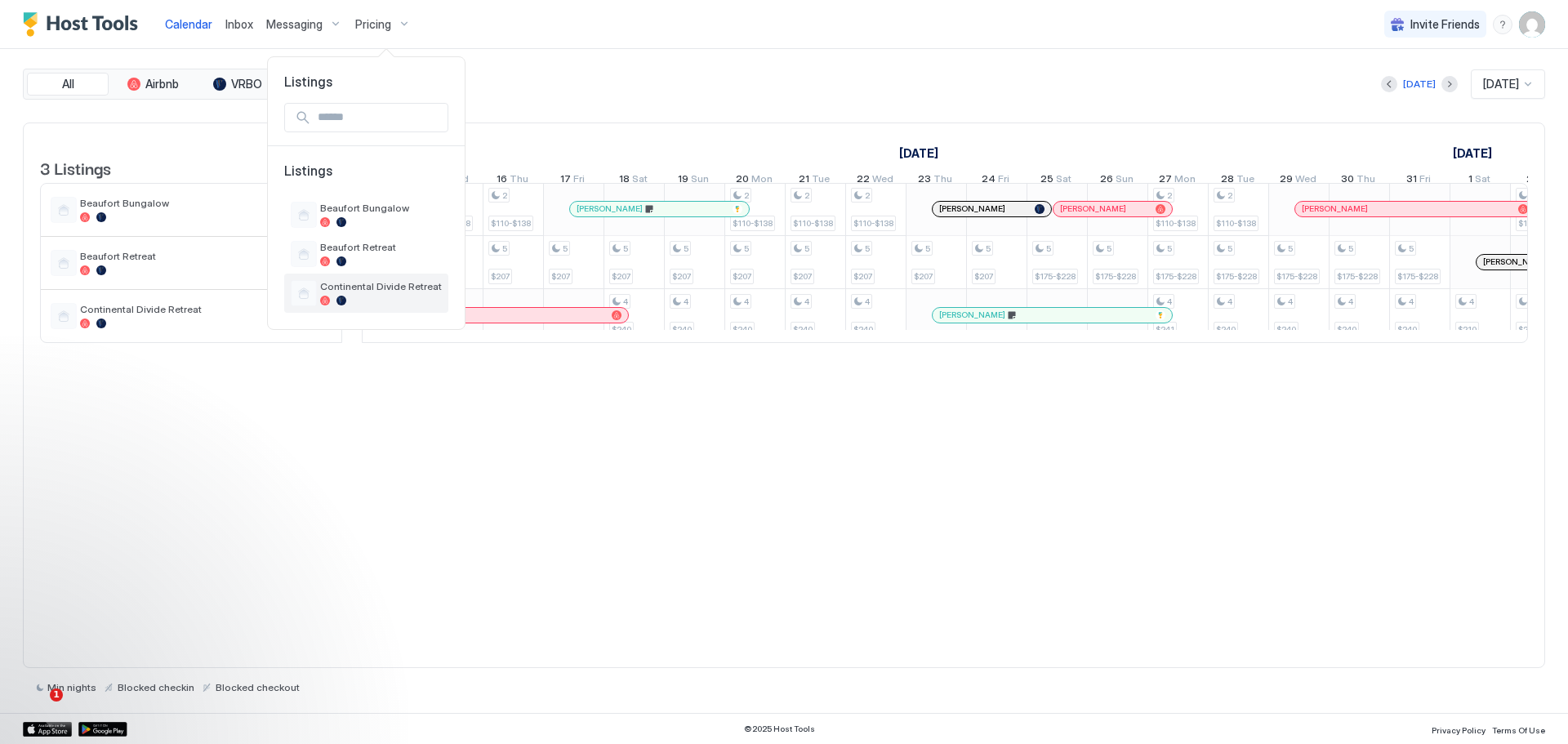
click at [352, 285] on span "Continental Divide Retreat" at bounding box center [381, 286] width 122 height 13
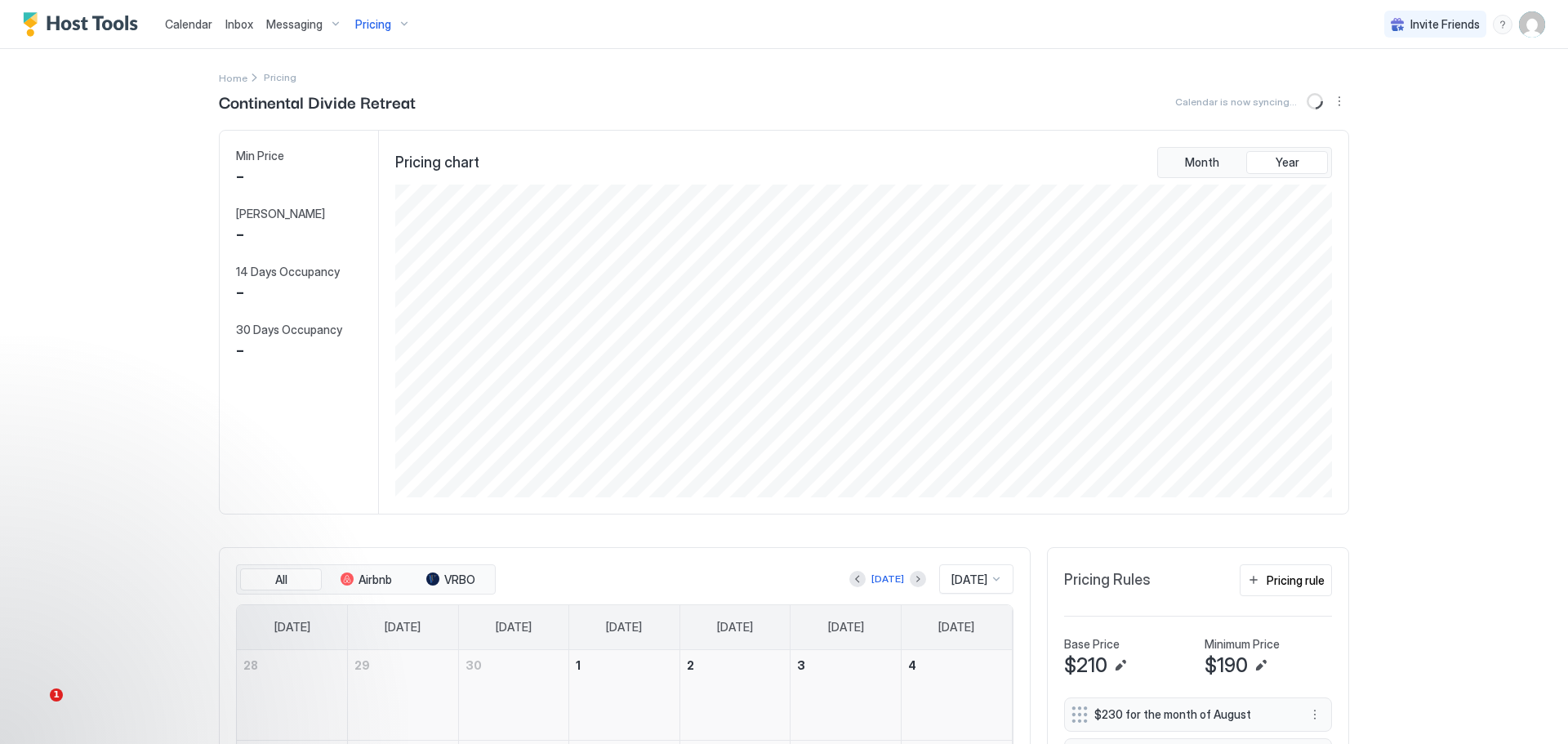
scroll to position [313, 939]
click at [378, 26] on span "Pricing" at bounding box center [373, 24] width 36 height 15
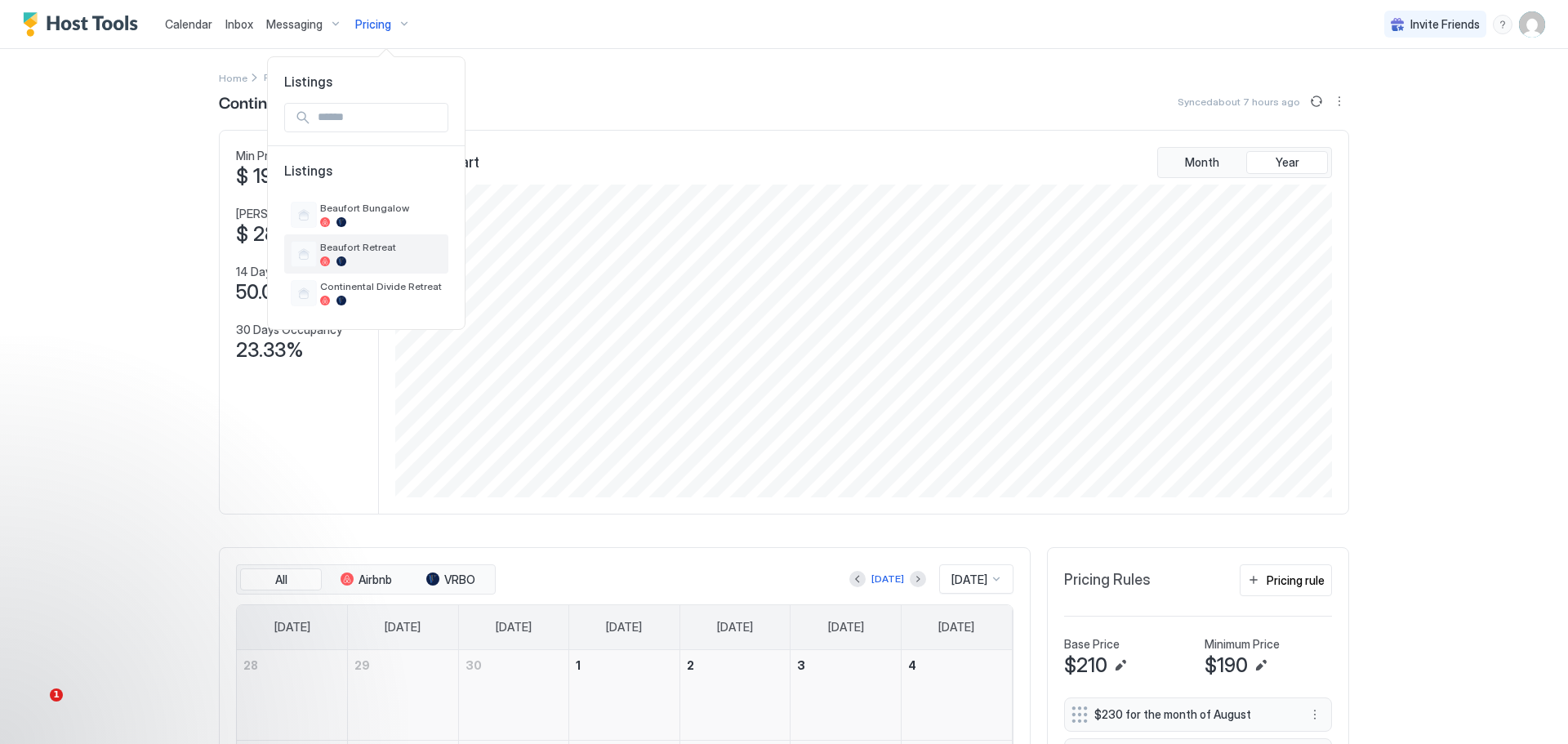
click at [337, 251] on span "Beaufort Retreat" at bounding box center [381, 246] width 122 height 13
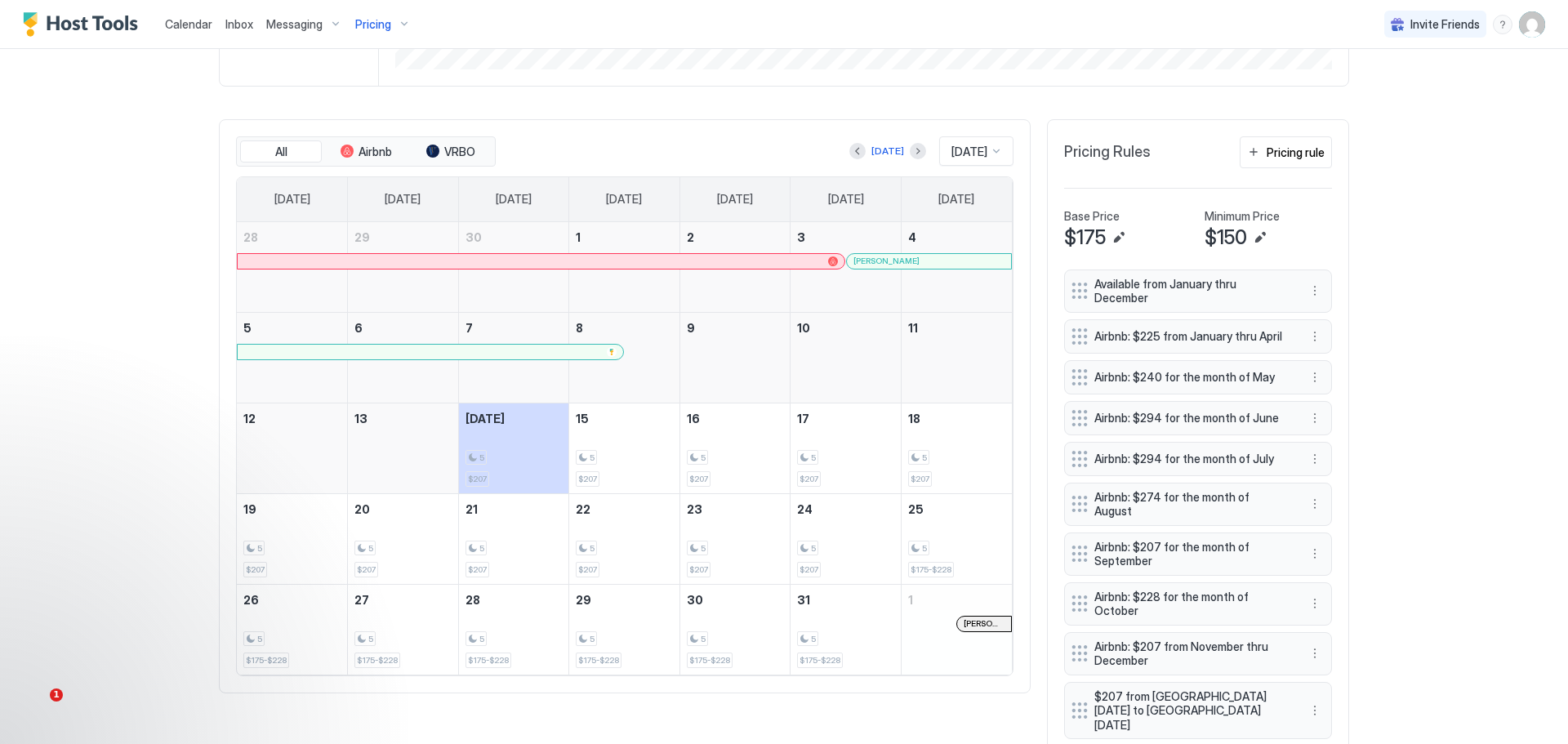
scroll to position [398, 0]
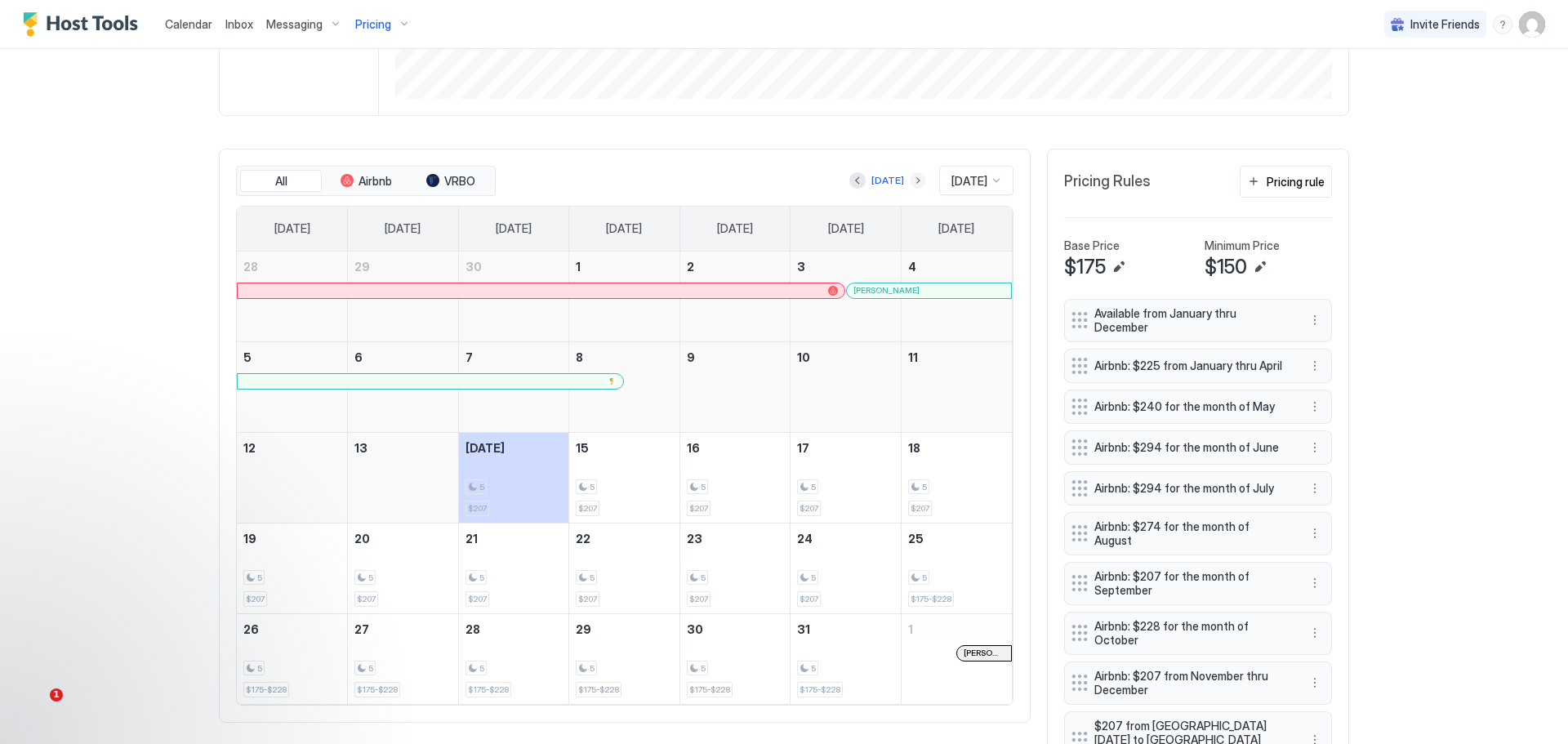
click at [910, 182] on button "Next month" at bounding box center [917, 180] width 17 height 17
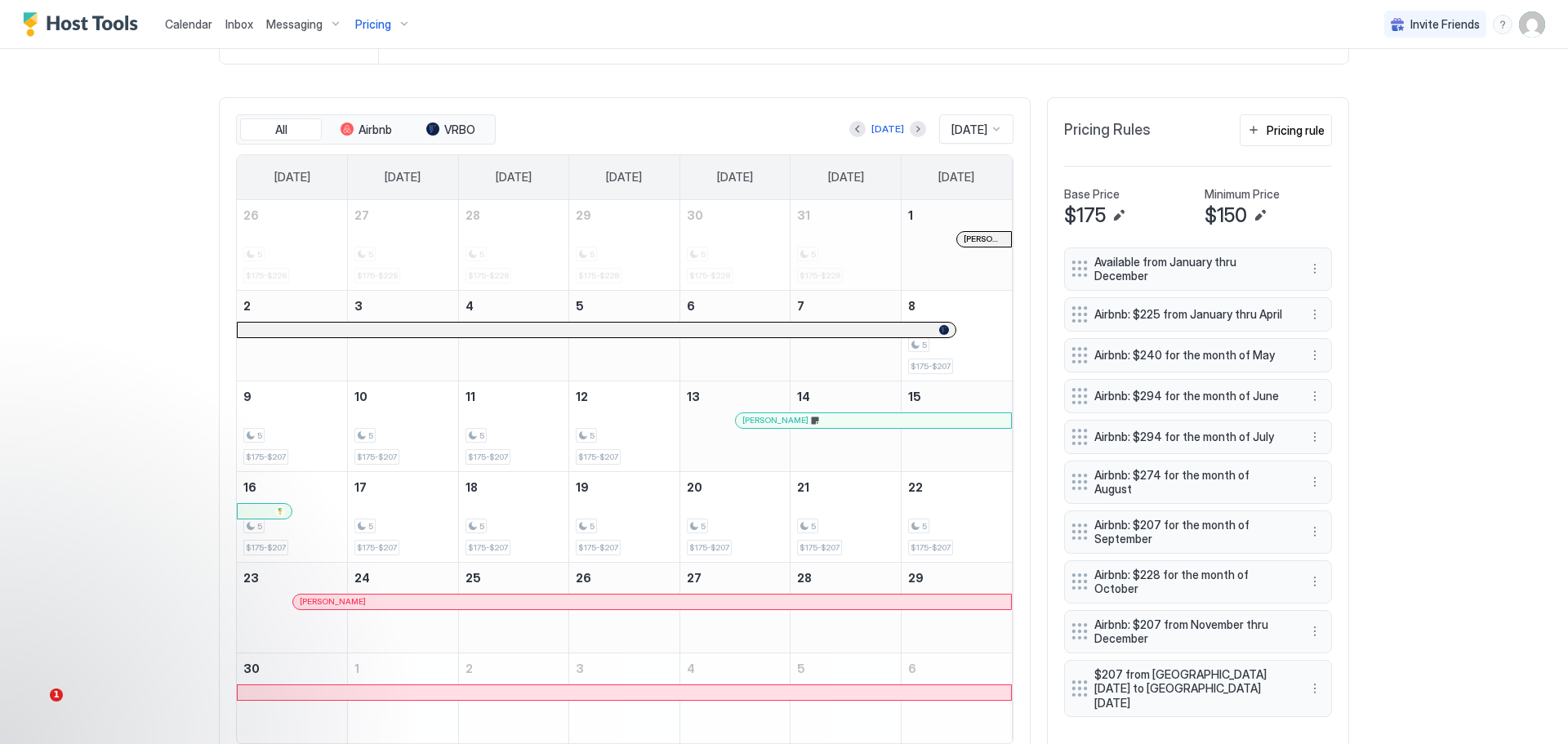
scroll to position [478, 0]
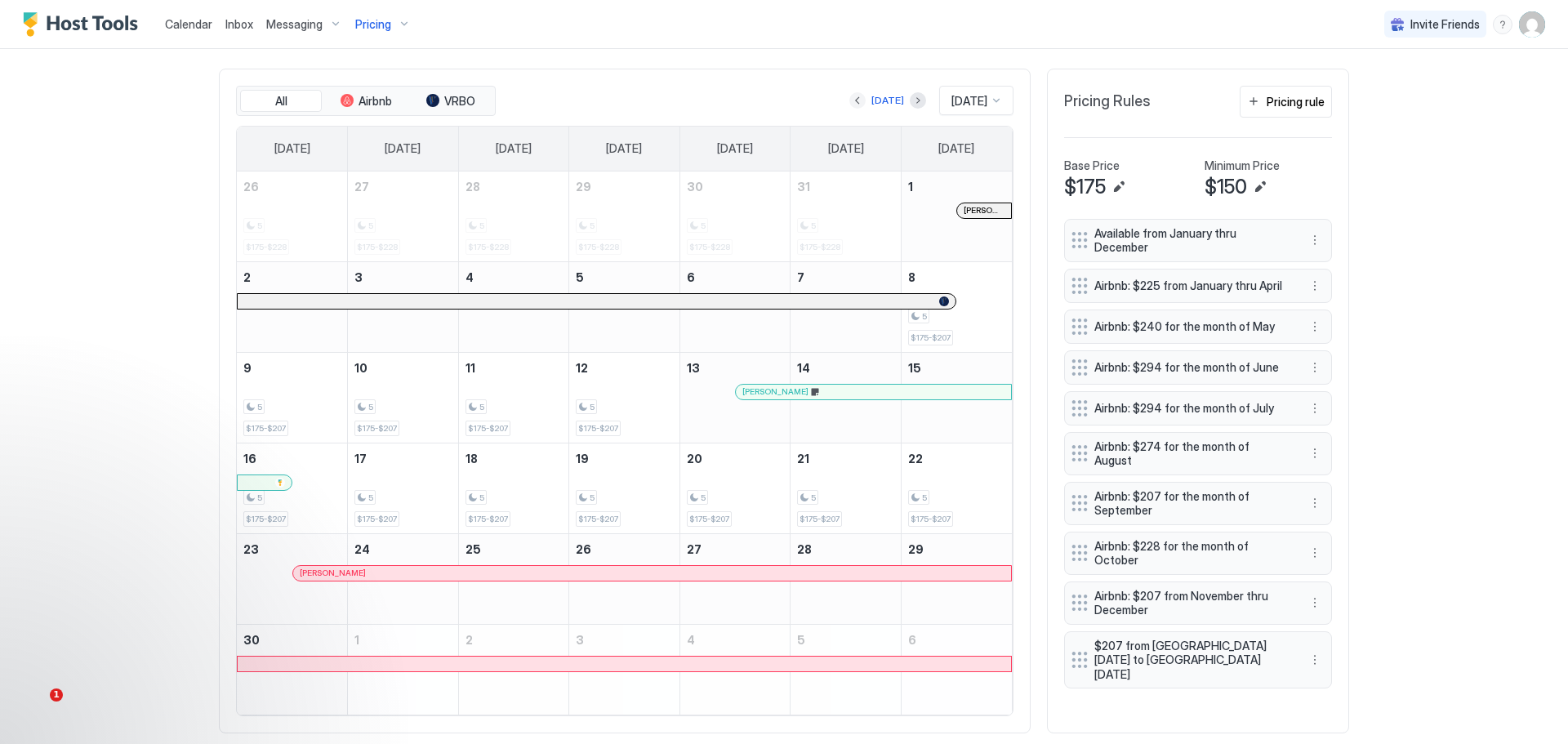
click at [849, 104] on button "Previous month" at bounding box center [857, 100] width 17 height 17
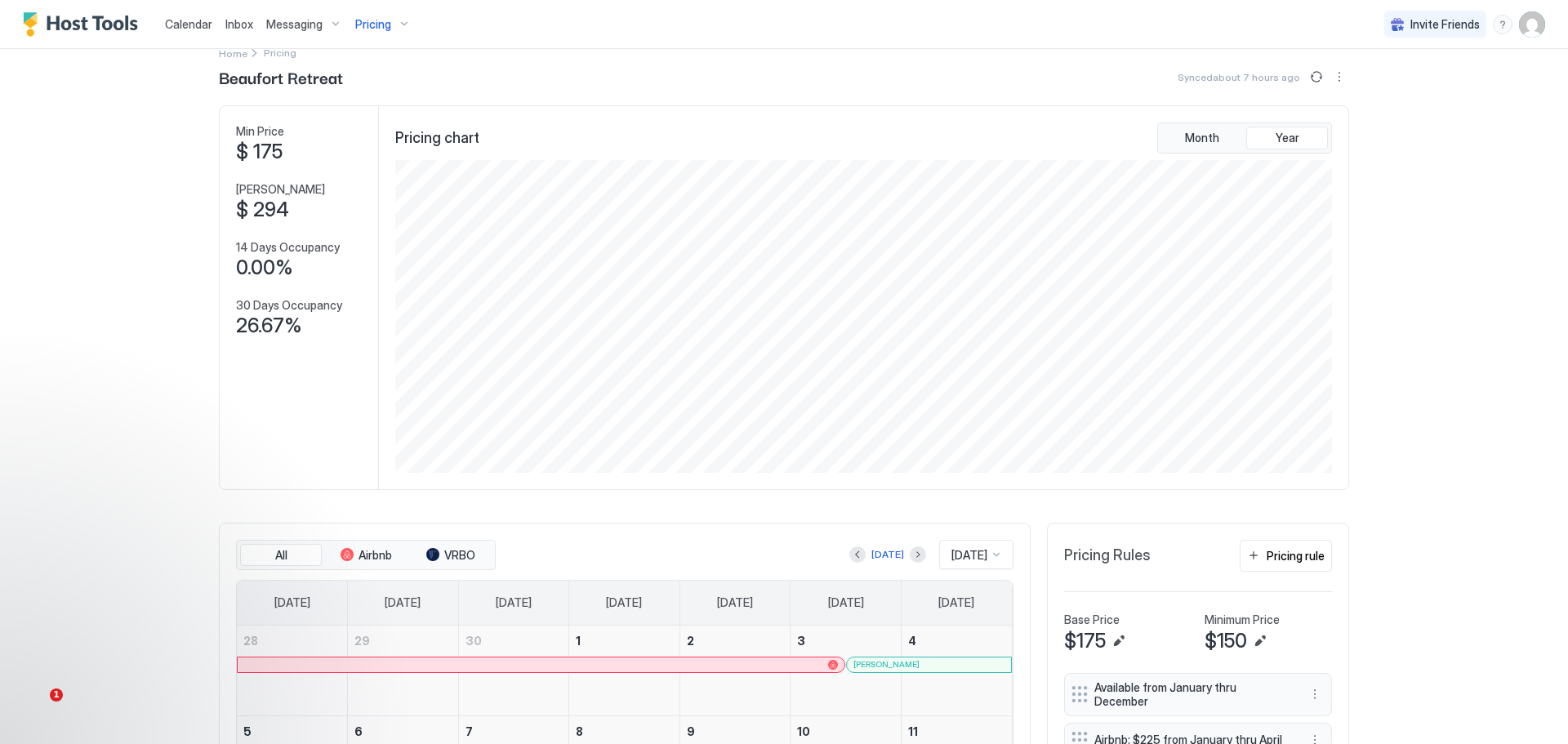
scroll to position [0, 0]
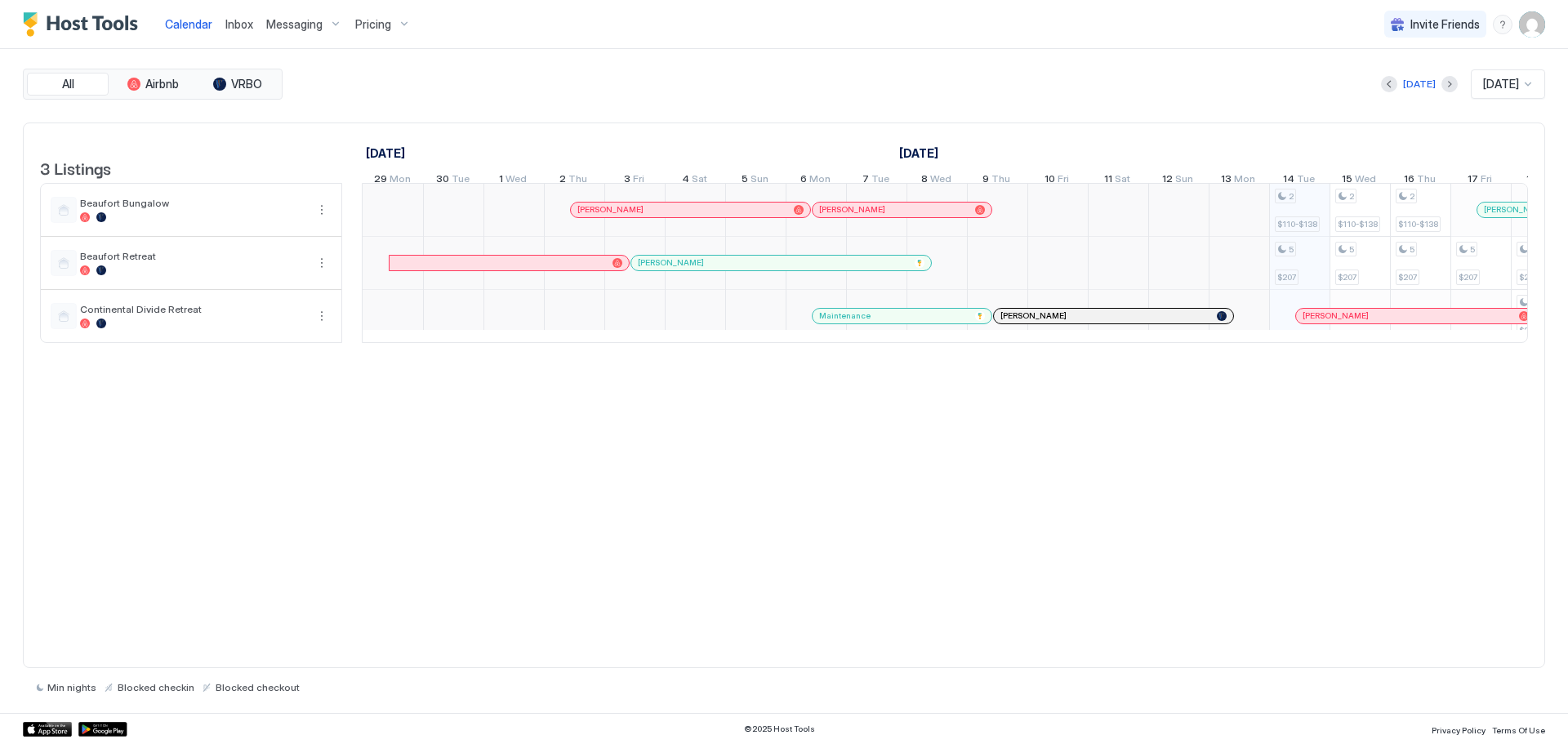
scroll to position [0, 907]
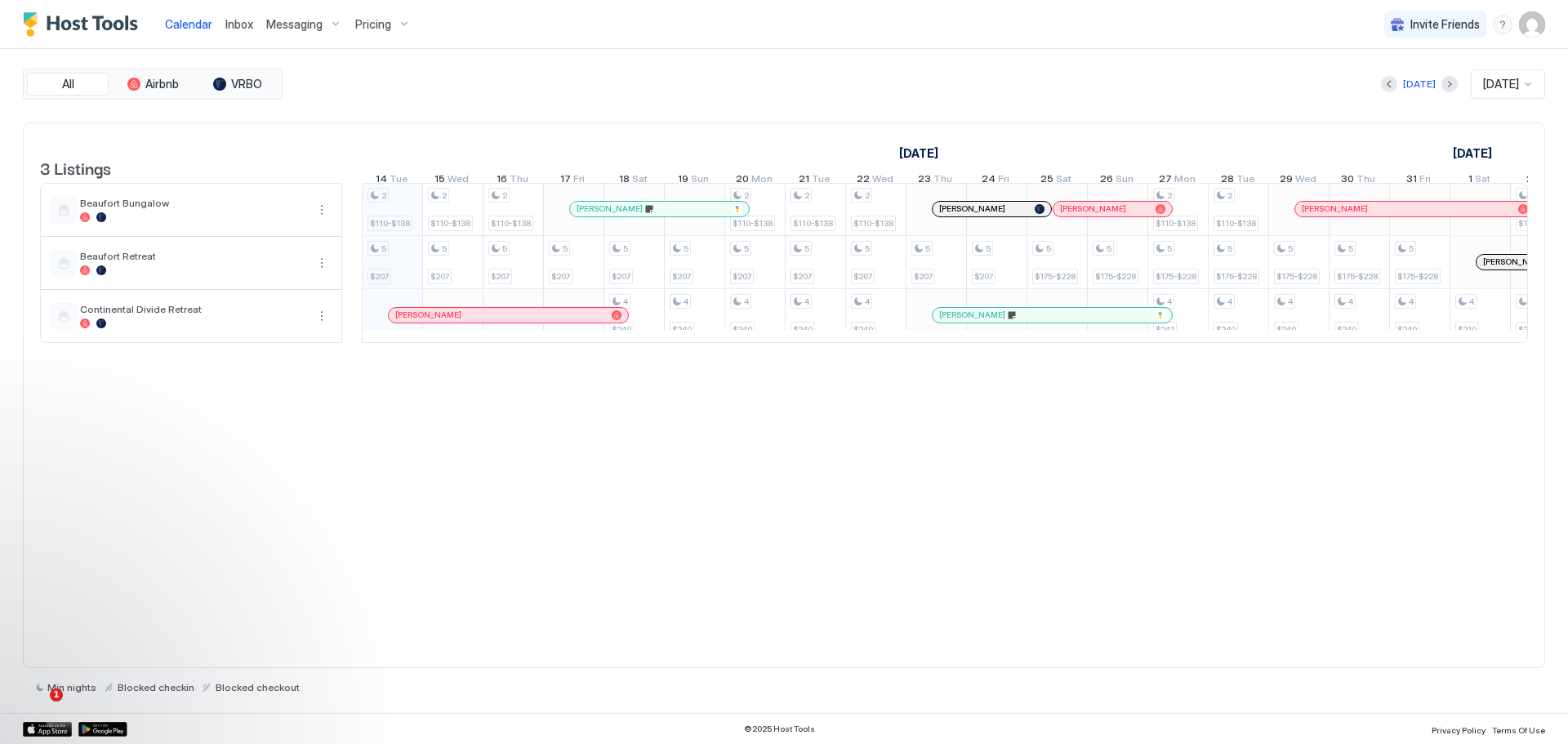
click at [388, 26] on span "Pricing" at bounding box center [373, 24] width 36 height 15
click at [348, 242] on span "Beaufort Retreat" at bounding box center [381, 246] width 122 height 13
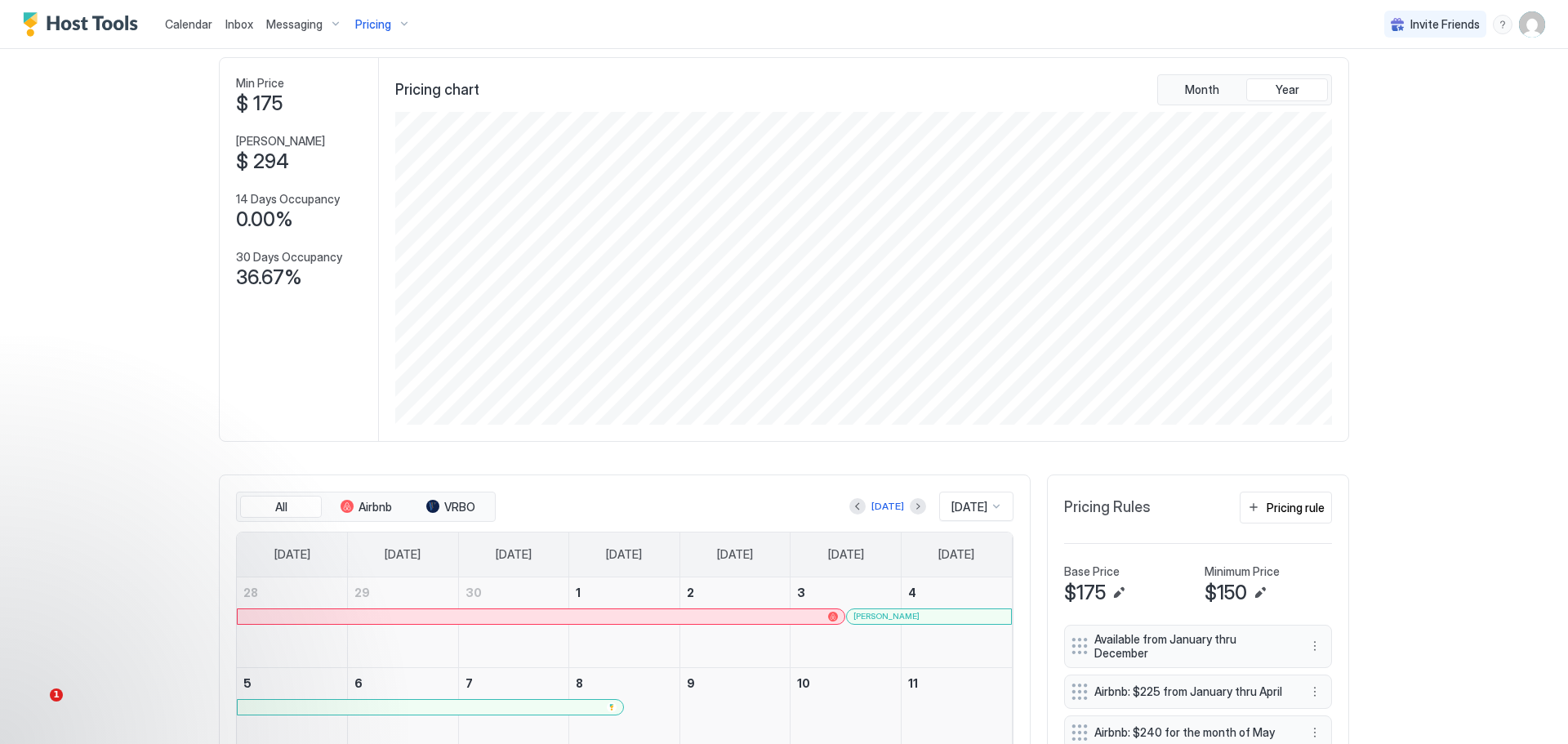
scroll to position [72, 0]
click at [381, 16] on div "Pricing" at bounding box center [383, 24] width 68 height 28
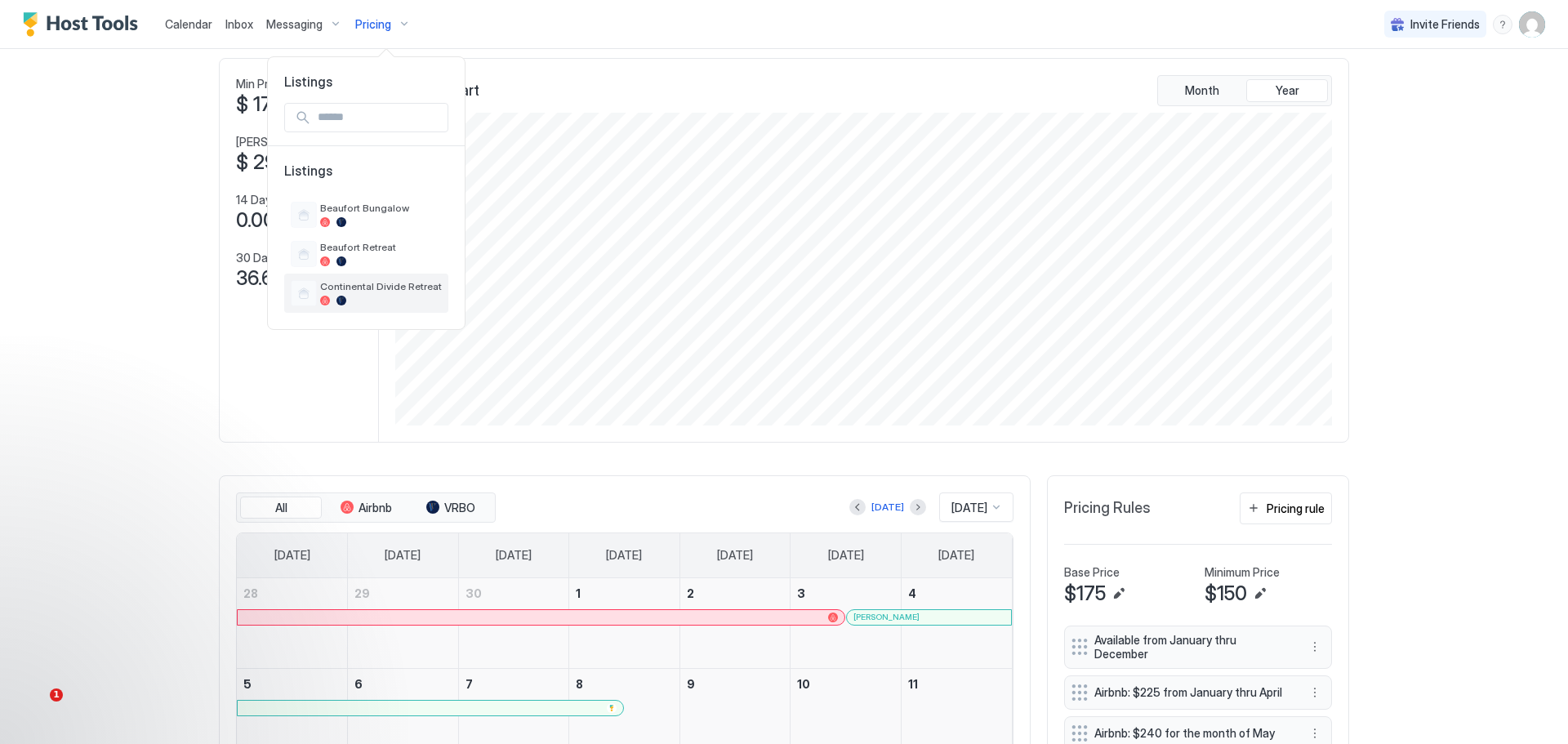
click at [336, 282] on span "Continental Divide Retreat" at bounding box center [381, 286] width 122 height 13
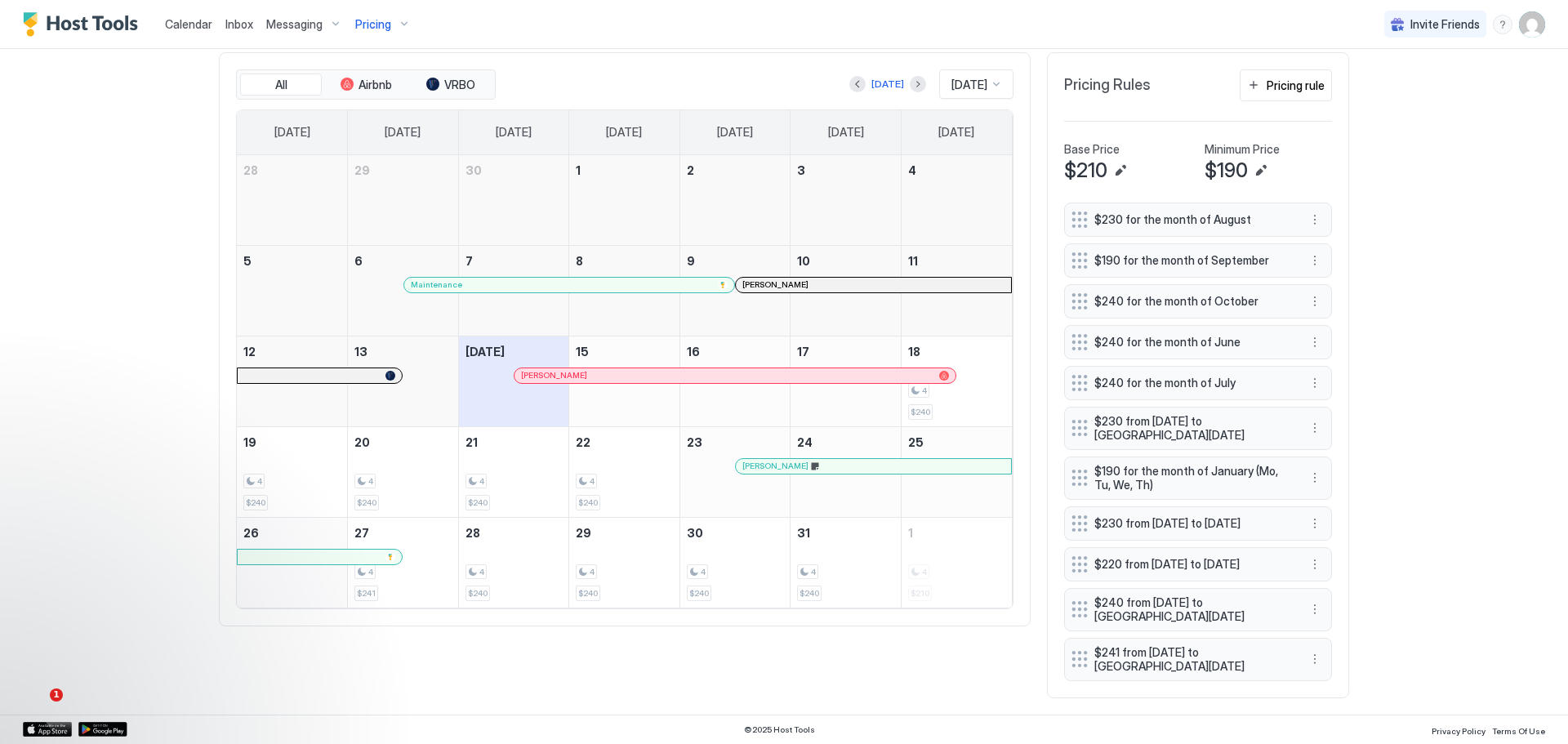
scroll to position [530, 0]
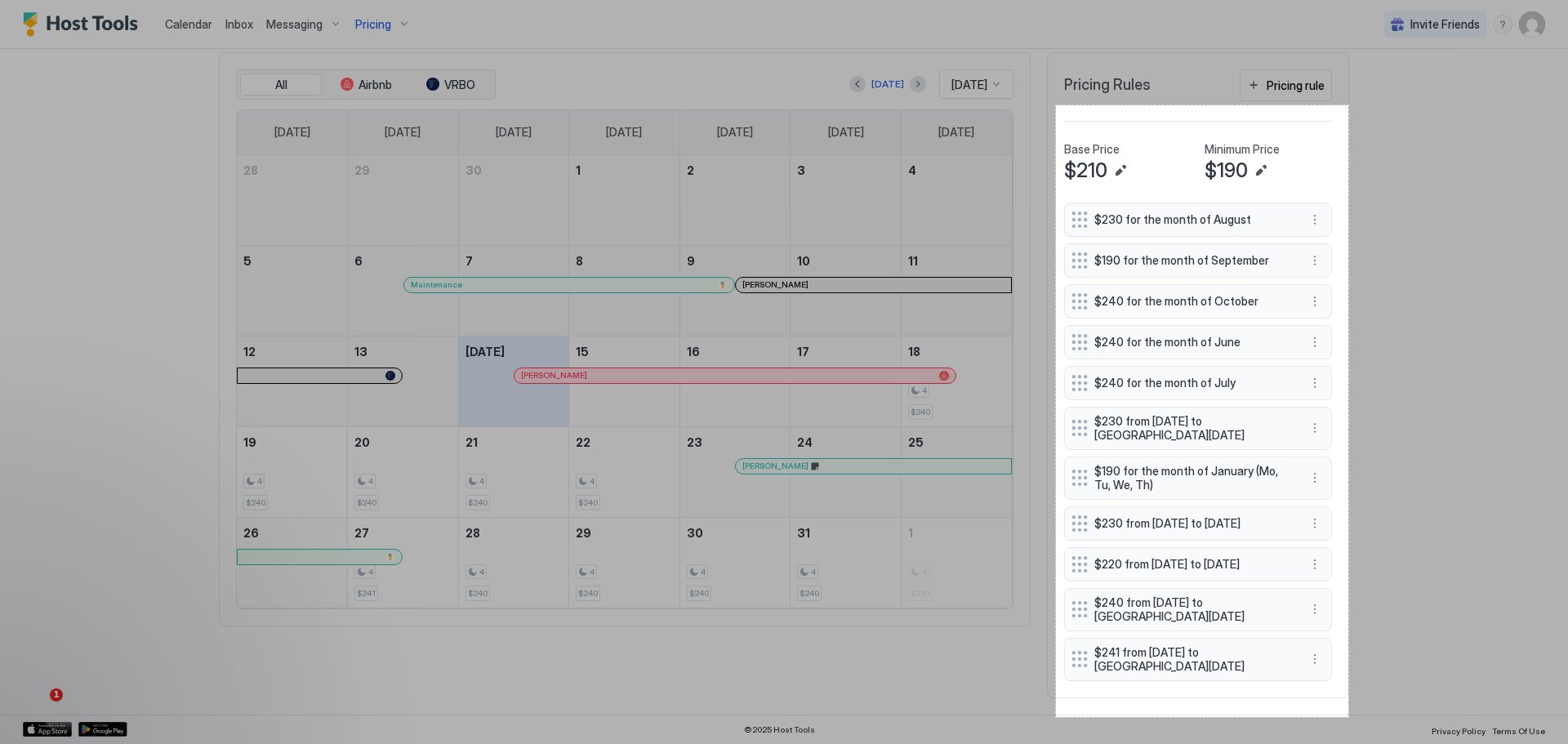
drag, startPoint x: 1056, startPoint y: 105, endPoint x: 1351, endPoint y: 716, distance: 678.5
click at [1351, 716] on div "358 X 749" at bounding box center [784, 372] width 1568 height 744
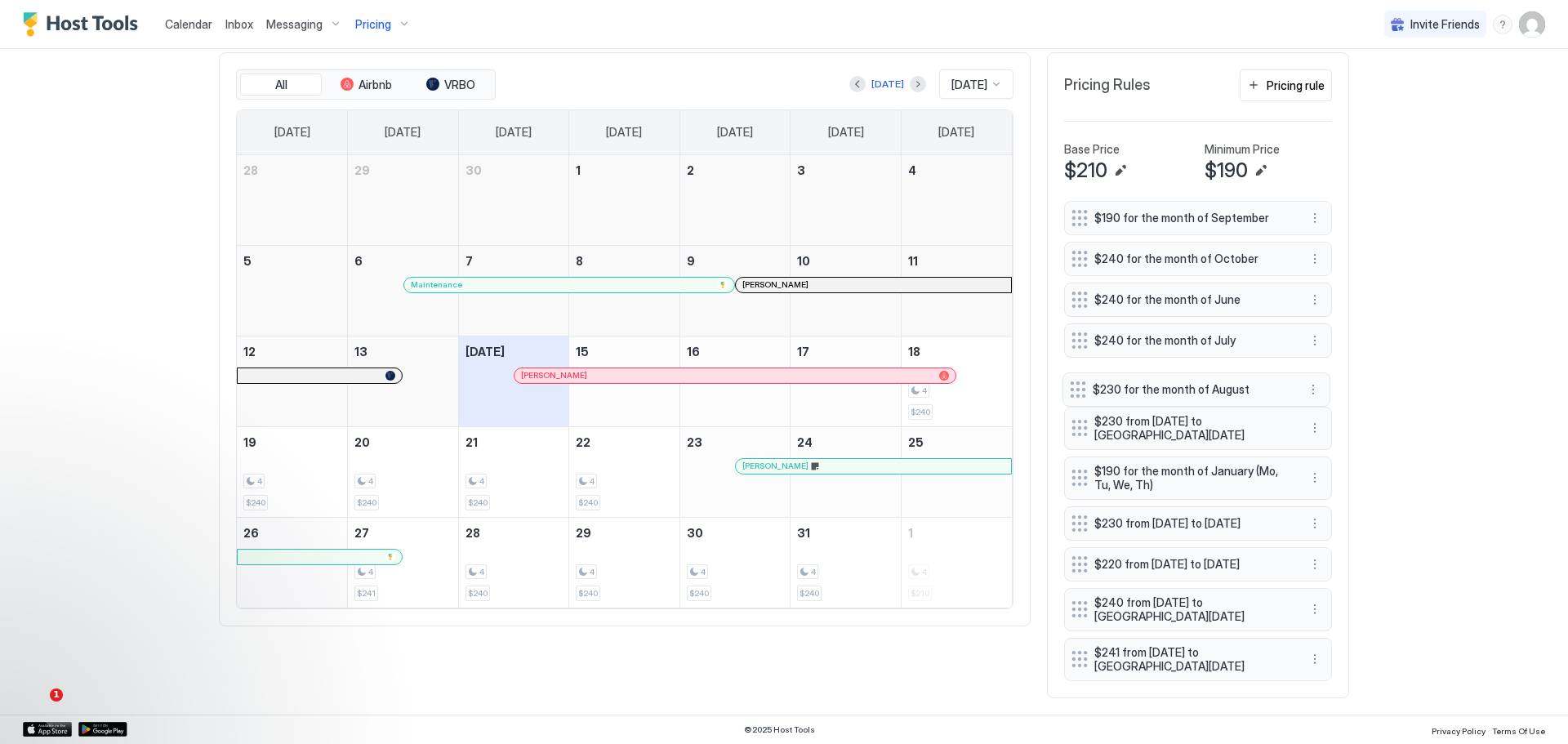
drag, startPoint x: 1184, startPoint y: 191, endPoint x: 1182, endPoint y: 361, distance: 170.0
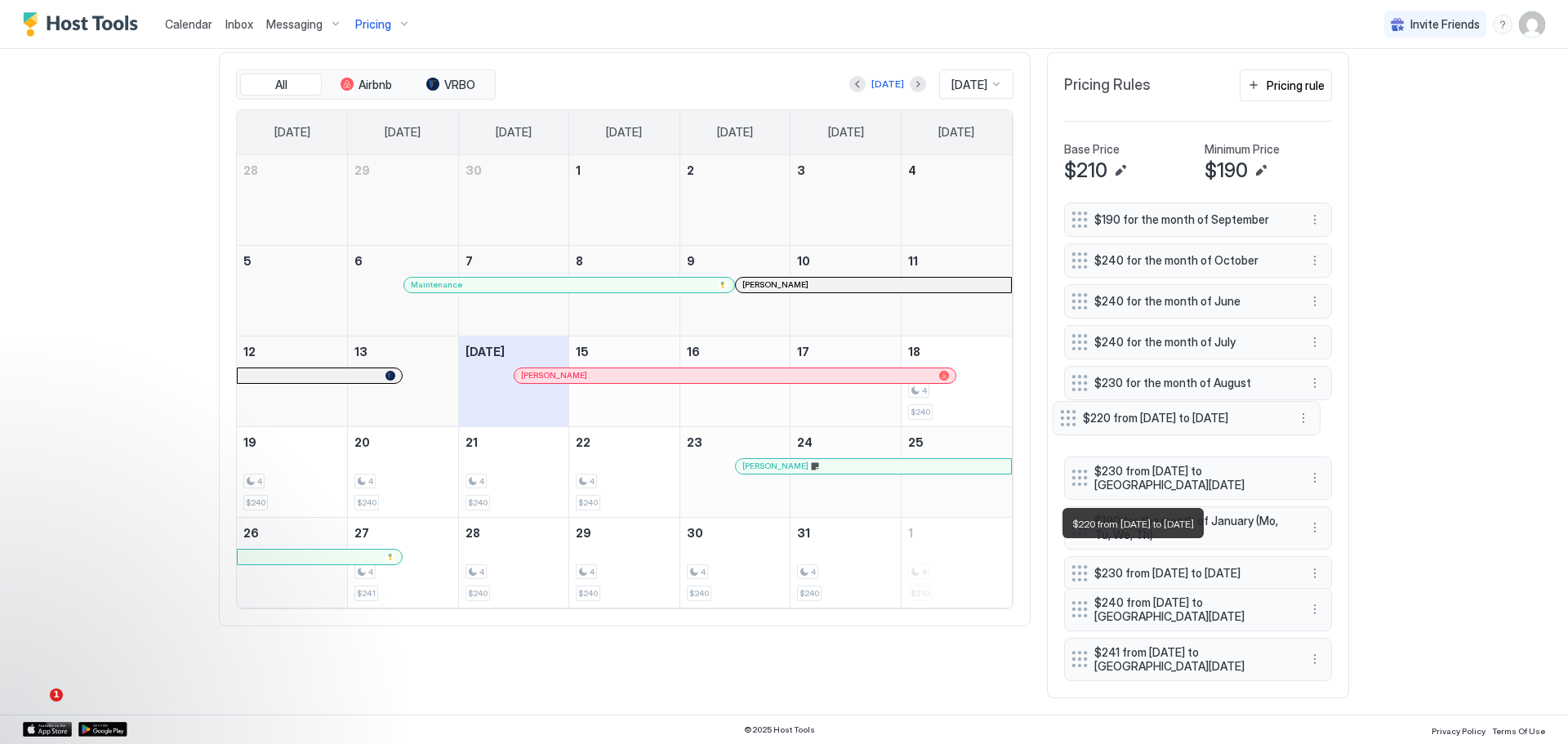
drag, startPoint x: 1166, startPoint y: 560, endPoint x: 1154, endPoint y: 412, distance: 148.5
click at [1154, 412] on span "$220 from [DATE] to [DATE]" at bounding box center [1180, 418] width 195 height 15
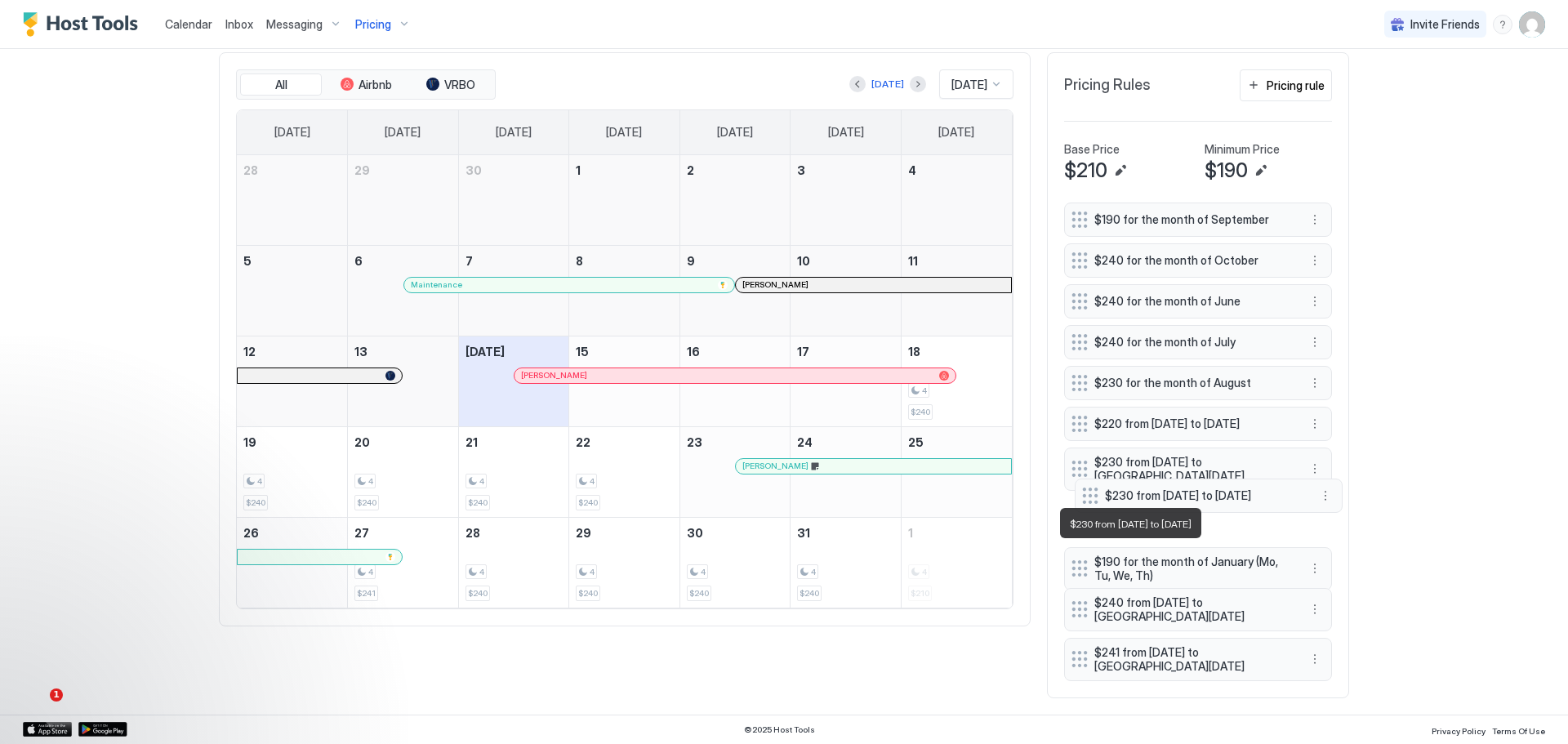
drag, startPoint x: 1164, startPoint y: 556, endPoint x: 1174, endPoint y: 487, distance: 69.7
click at [1174, 488] on span "$230 from [DATE] to [DATE]" at bounding box center [1202, 495] width 195 height 15
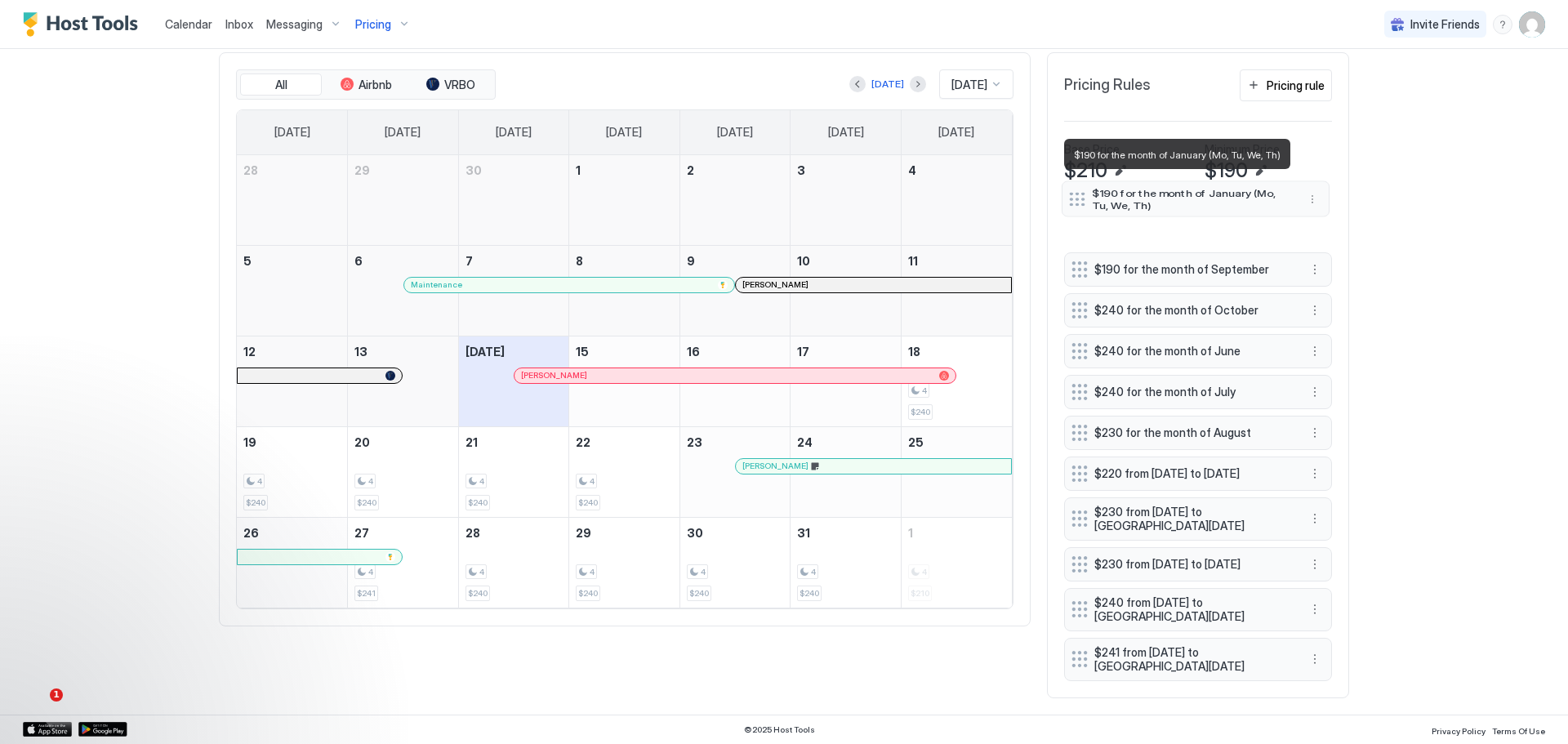
drag, startPoint x: 1175, startPoint y: 553, endPoint x: 1173, endPoint y: 193, distance: 360.0
click at [1173, 193] on span "$190 for the month of January (Mo, Tu, We, Th)" at bounding box center [1189, 198] width 195 height 23
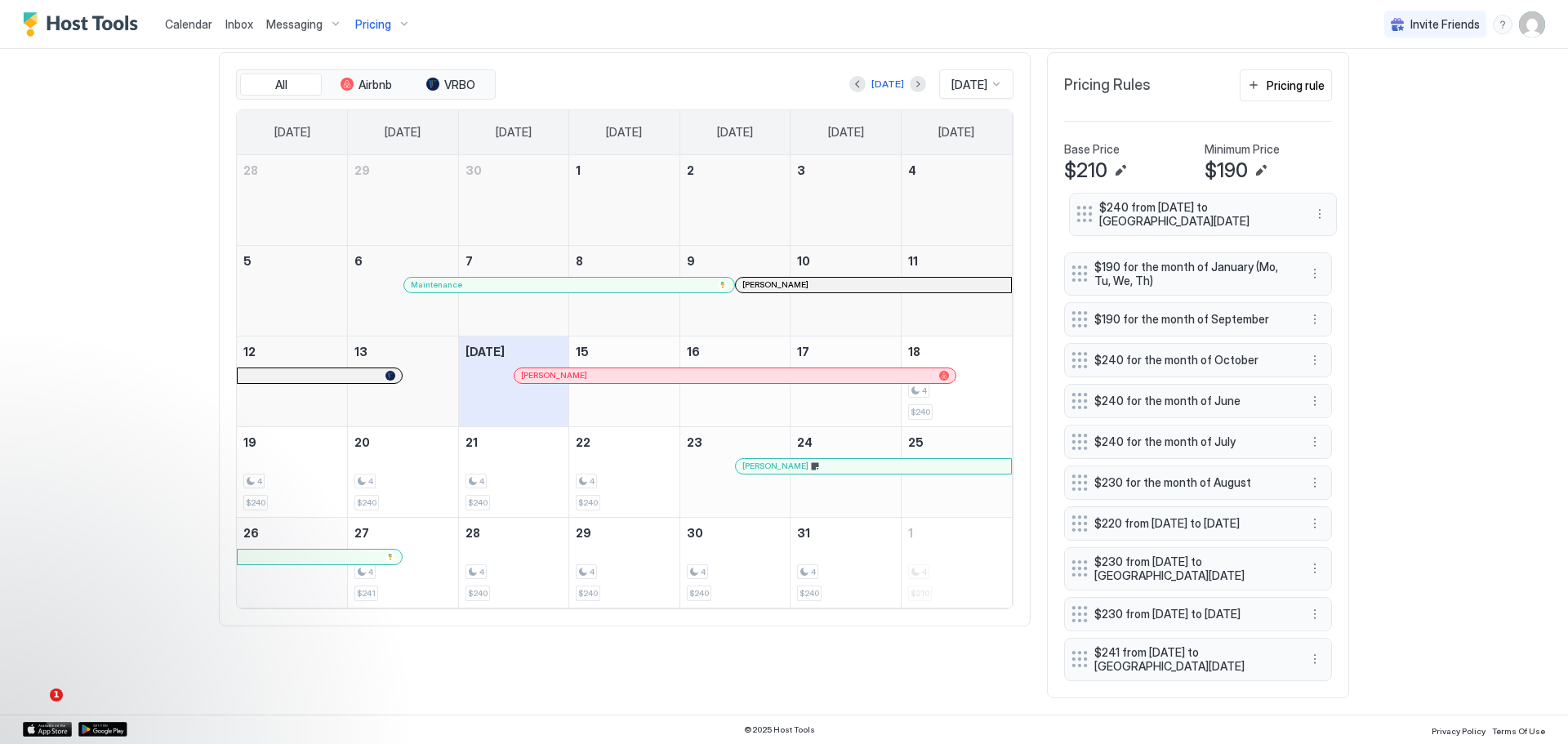
drag, startPoint x: 1187, startPoint y: 605, endPoint x: 1192, endPoint y: 209, distance: 396.0
click at [1192, 209] on span "$240 from [DATE] to [GEOGRAPHIC_DATA][DATE]" at bounding box center [1196, 213] width 195 height 28
drag, startPoint x: 1153, startPoint y: 656, endPoint x: 1143, endPoint y: 612, distance: 45.1
click at [1143, 612] on span "$241 from [DATE] to [GEOGRAPHIC_DATA][DATE]" at bounding box center [1181, 614] width 195 height 28
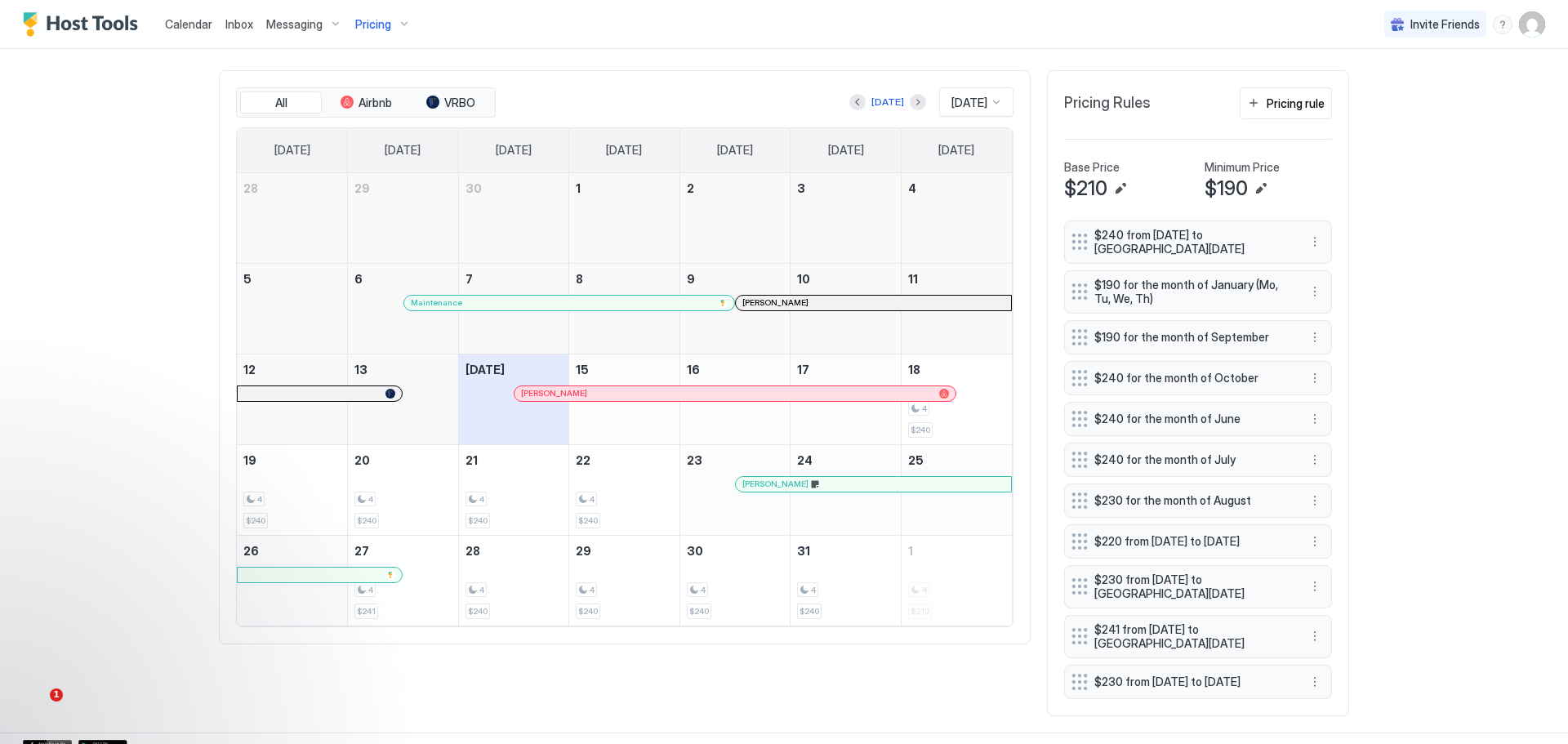
scroll to position [448, 0]
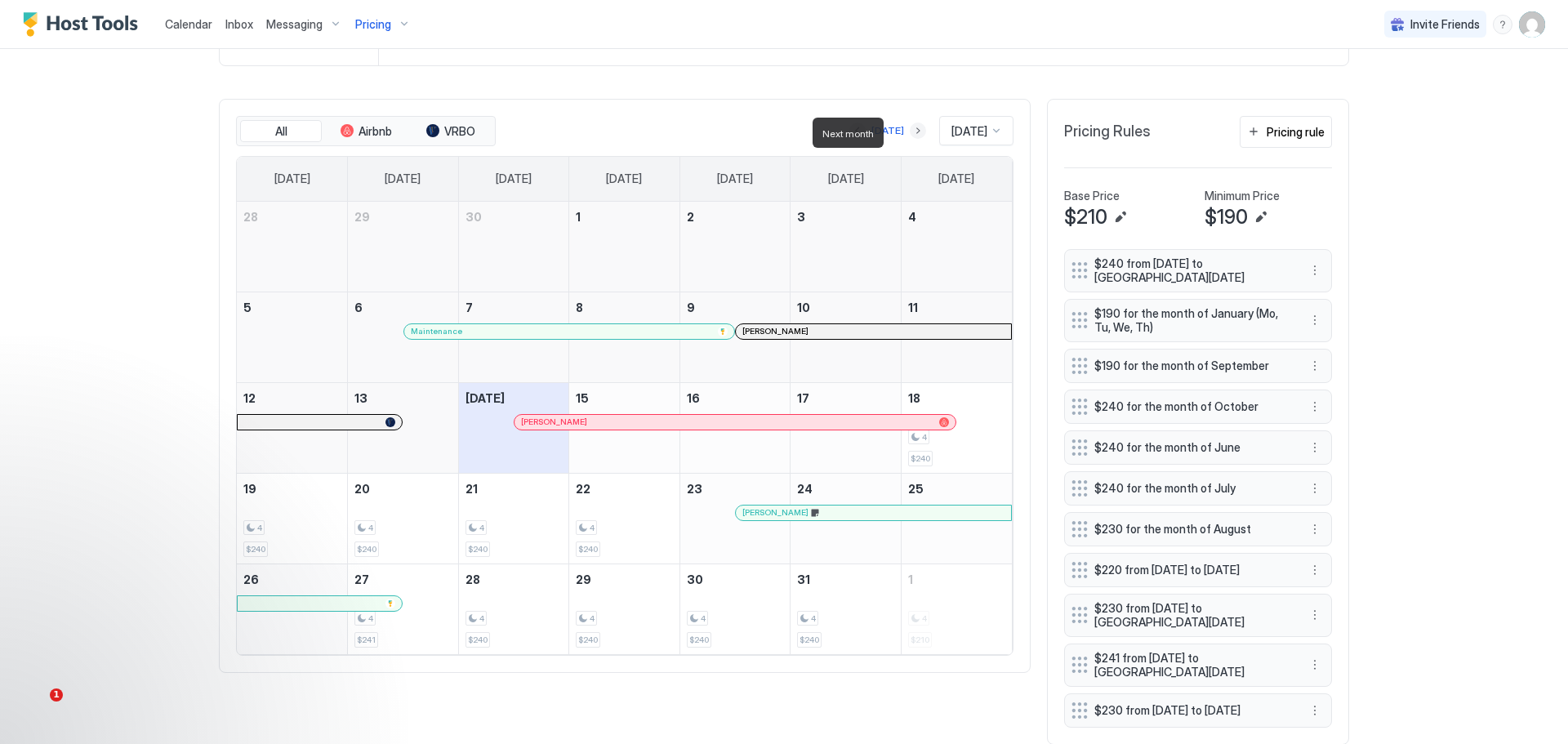
click at [910, 131] on button "Next month" at bounding box center [917, 130] width 17 height 17
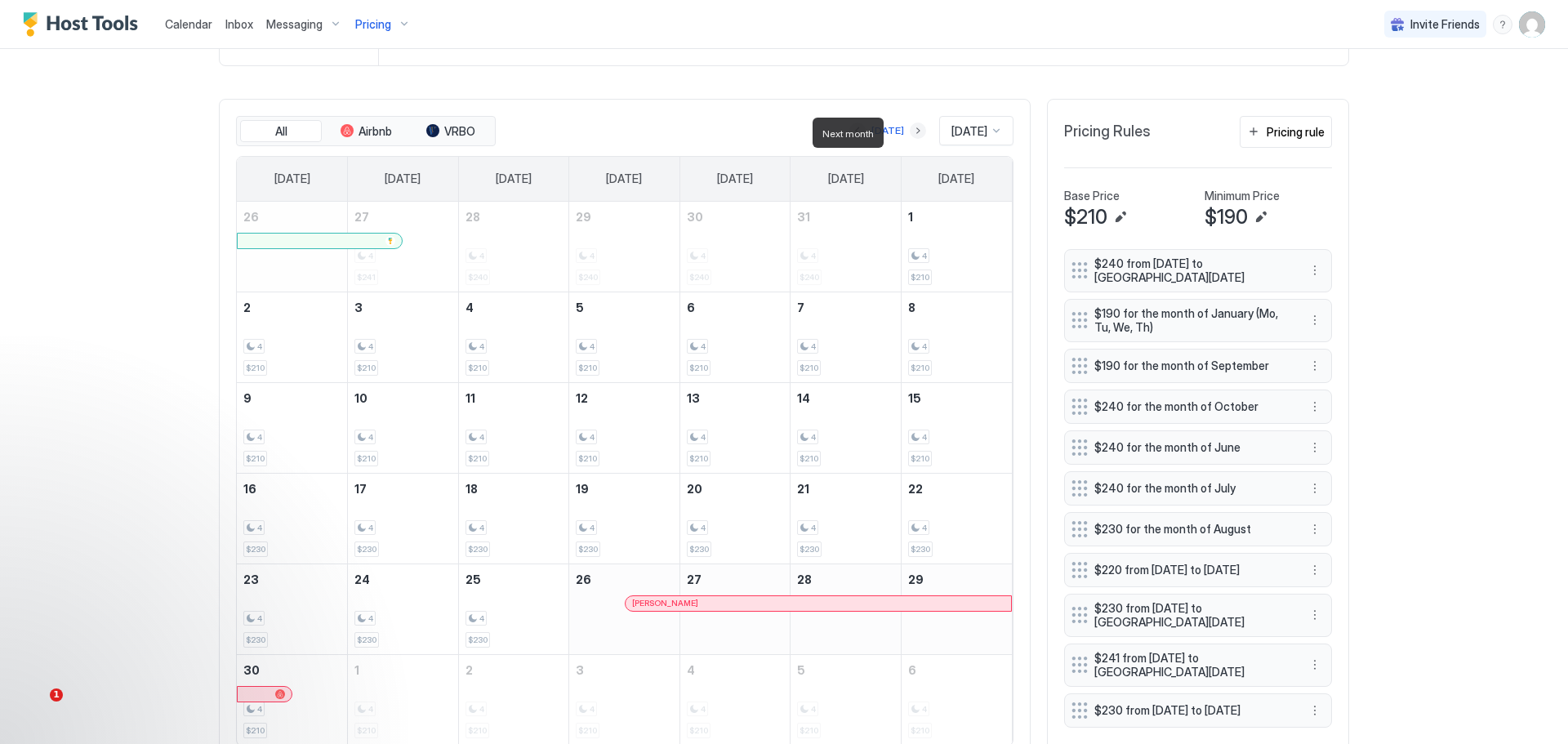
click at [910, 131] on button "Next month" at bounding box center [917, 130] width 17 height 17
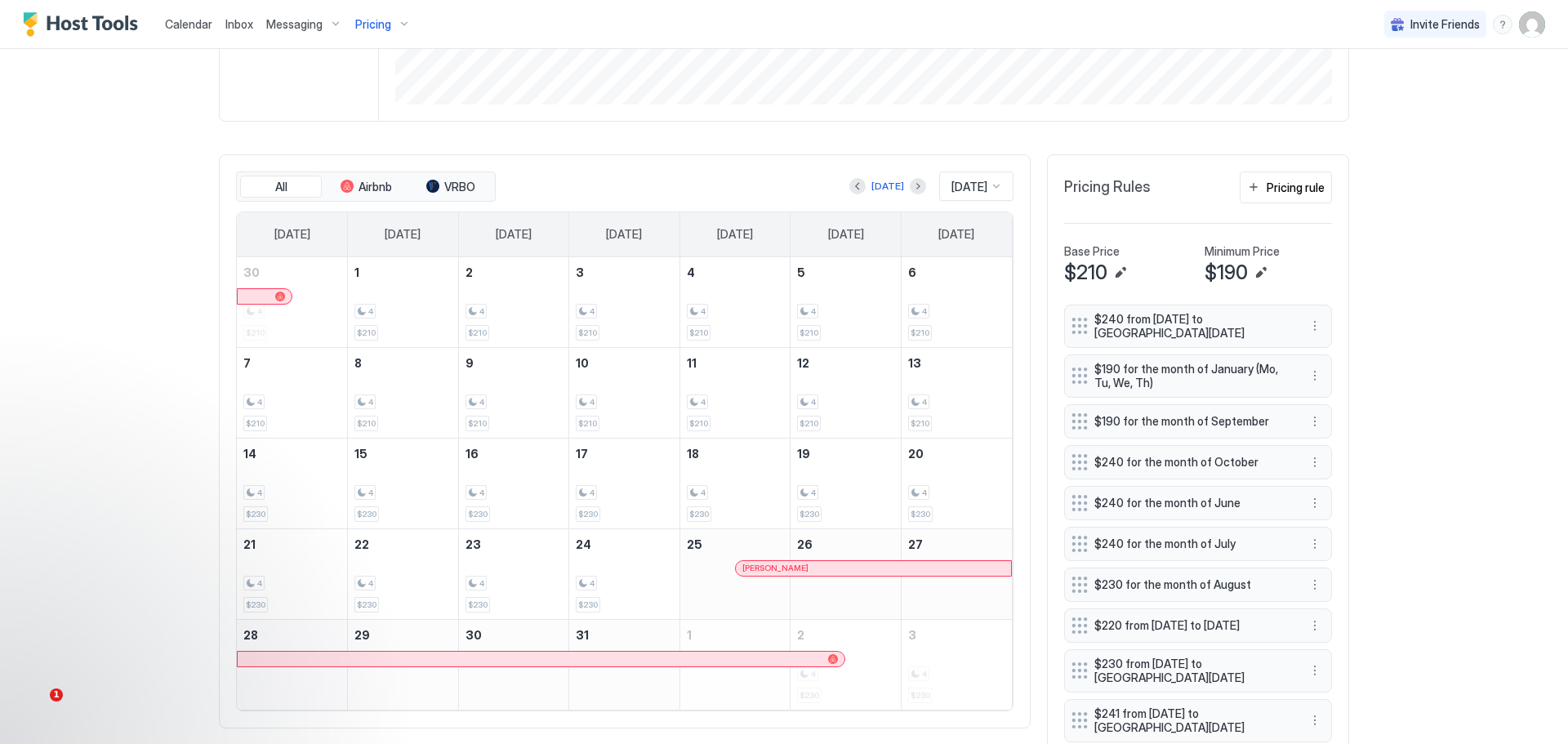
scroll to position [503, 0]
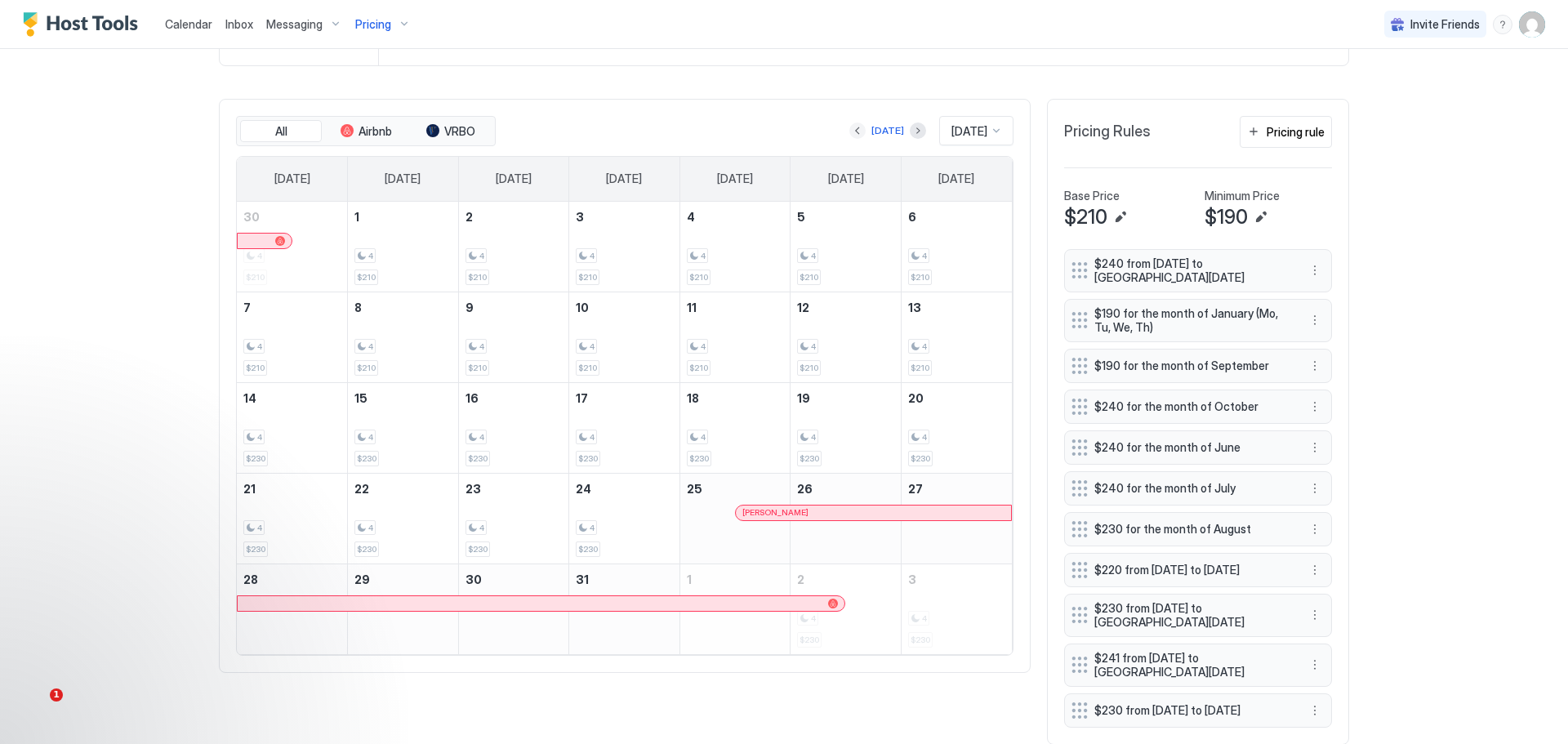
click at [849, 132] on button "Previous month" at bounding box center [857, 130] width 17 height 17
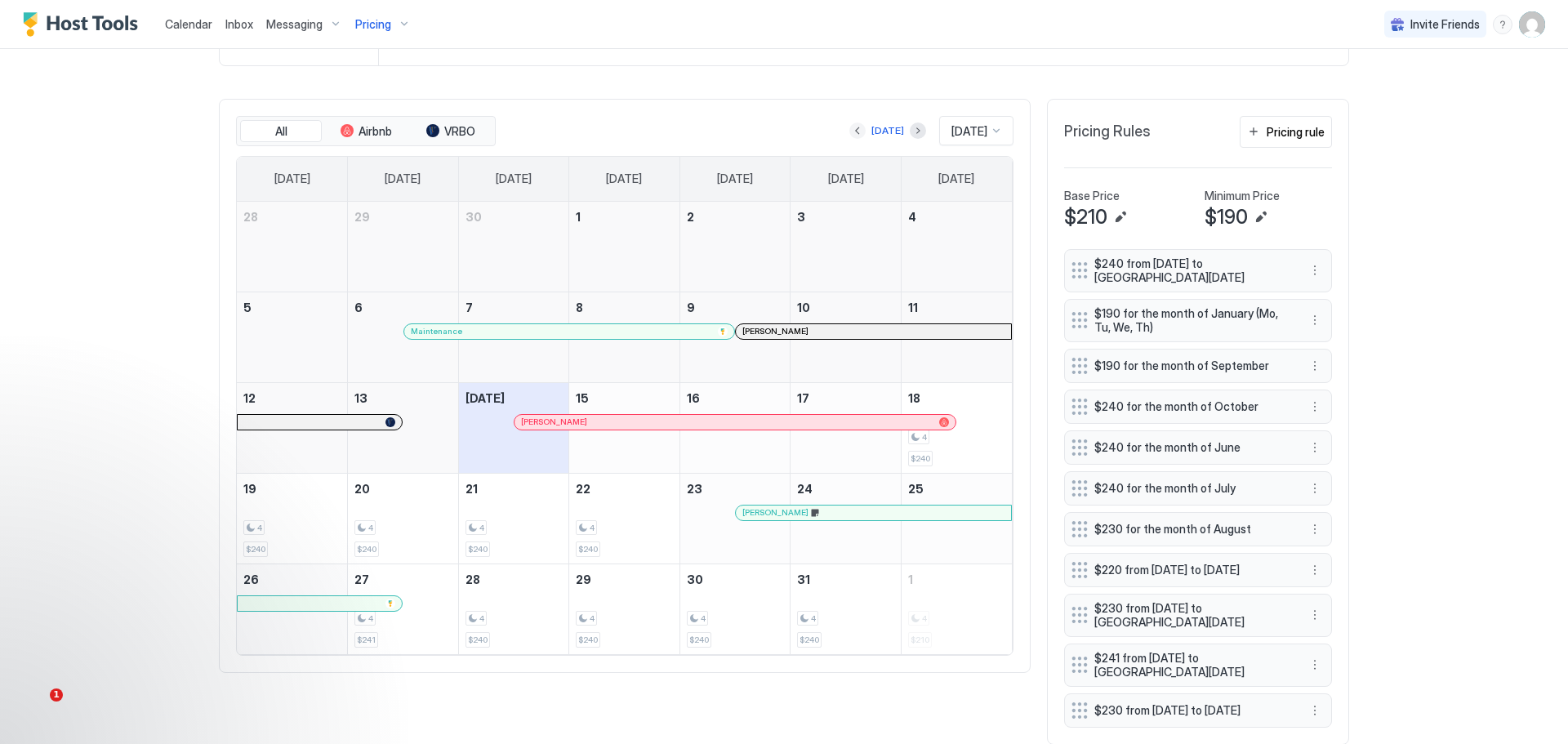
scroll to position [448, 0]
click at [910, 129] on button "Next month" at bounding box center [917, 130] width 17 height 17
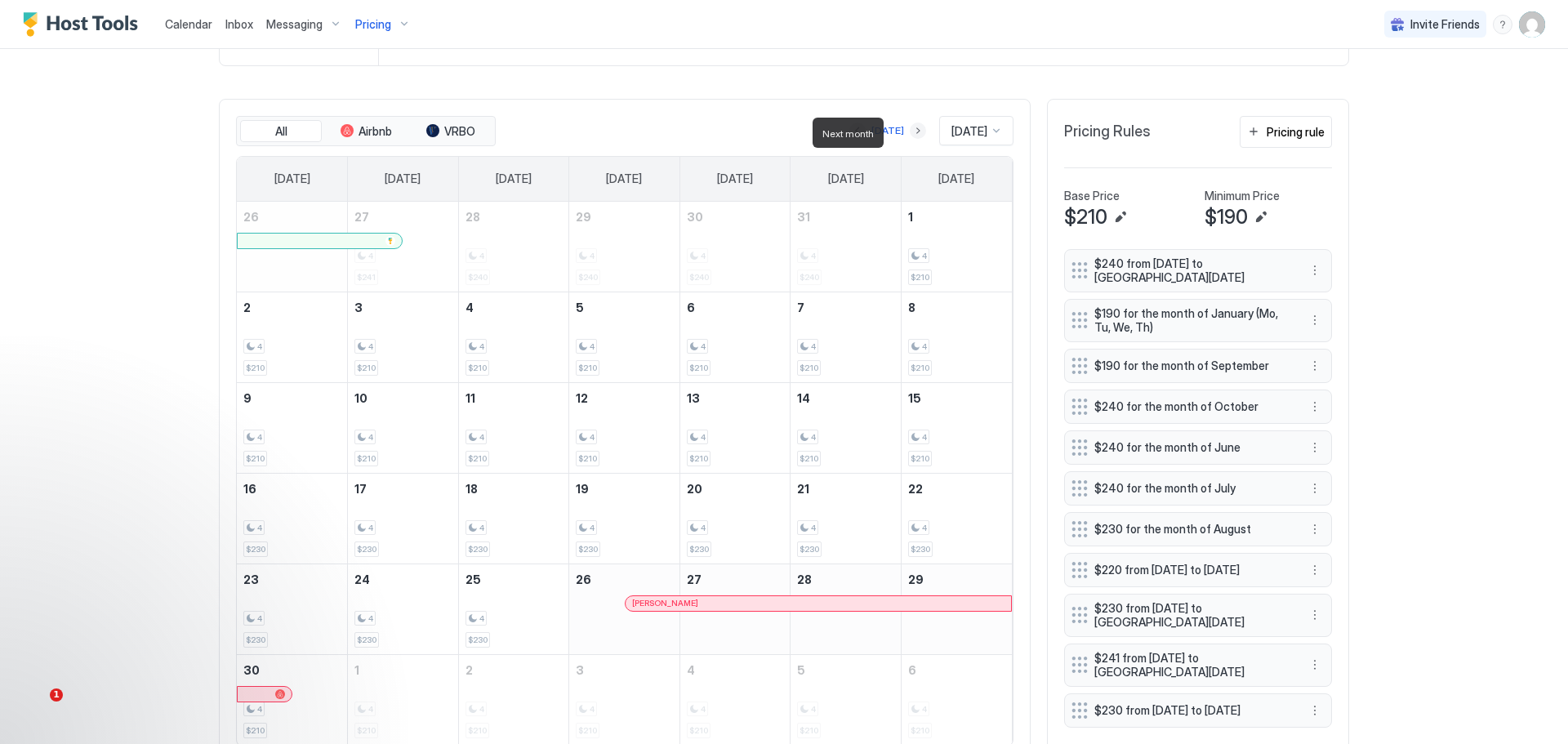
click at [910, 134] on button "Next month" at bounding box center [917, 130] width 17 height 17
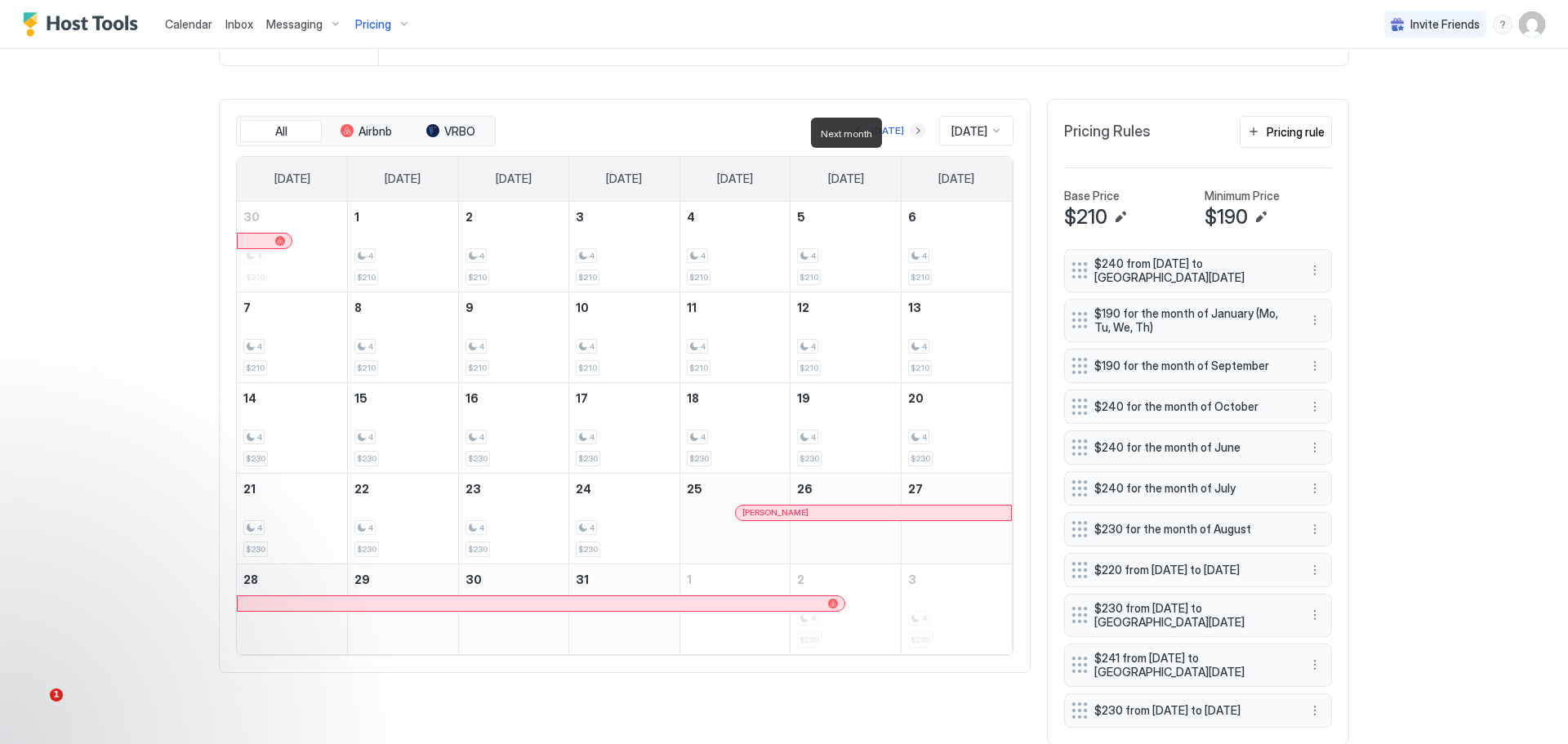
click at [910, 133] on button "Next month" at bounding box center [917, 130] width 17 height 17
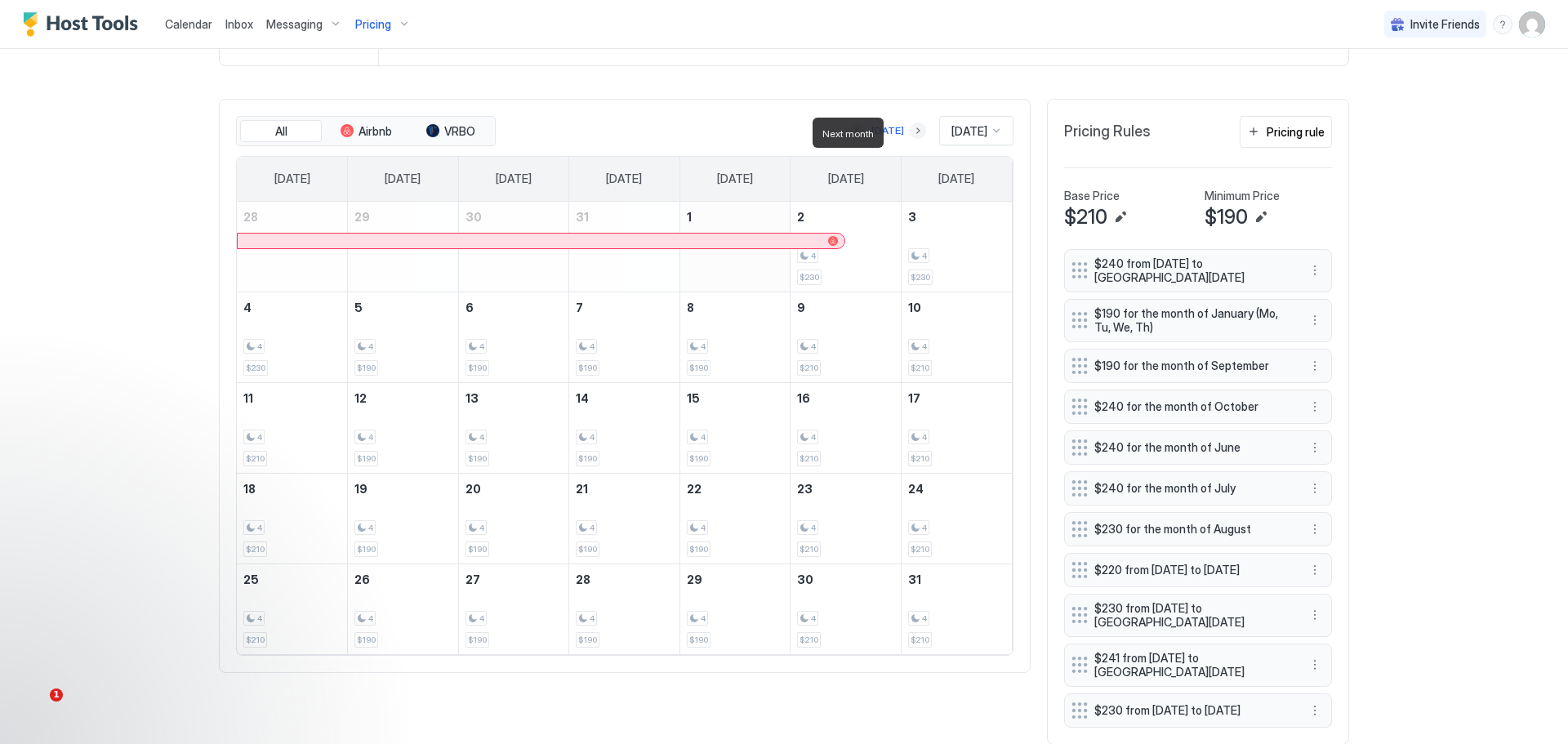
click at [910, 136] on button "Next month" at bounding box center [917, 130] width 17 height 17
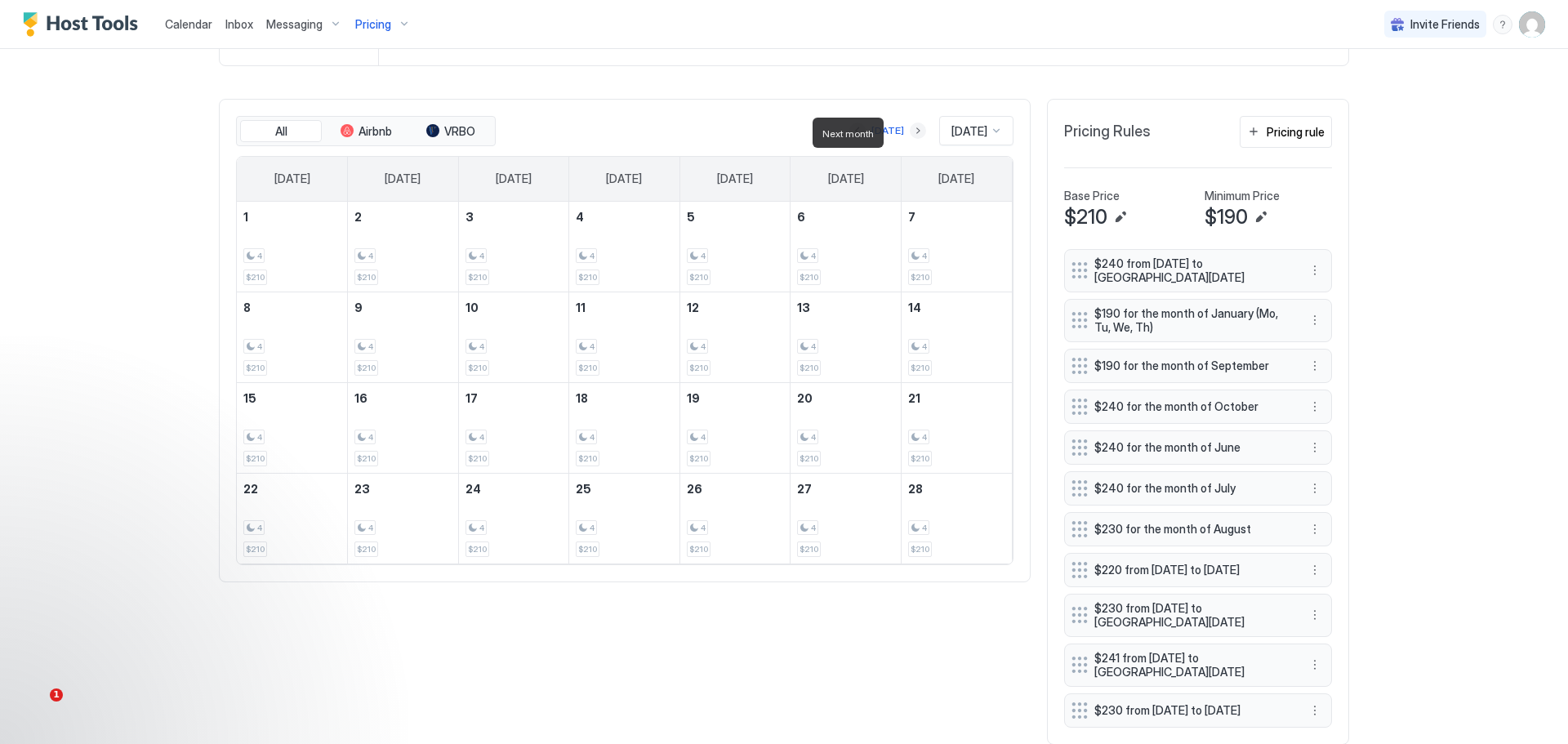
click at [910, 136] on button "Next month" at bounding box center [917, 130] width 17 height 17
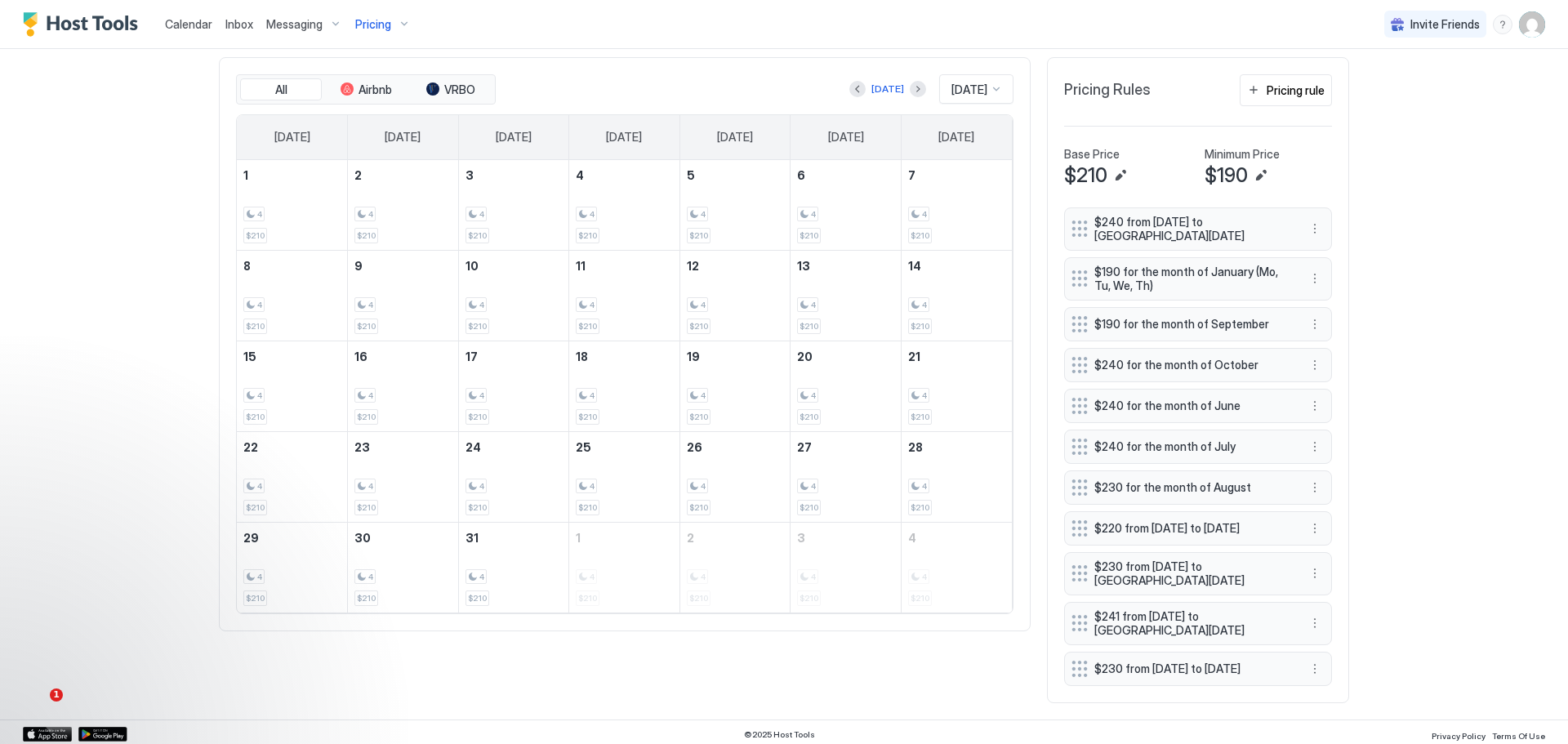
scroll to position [530, 0]
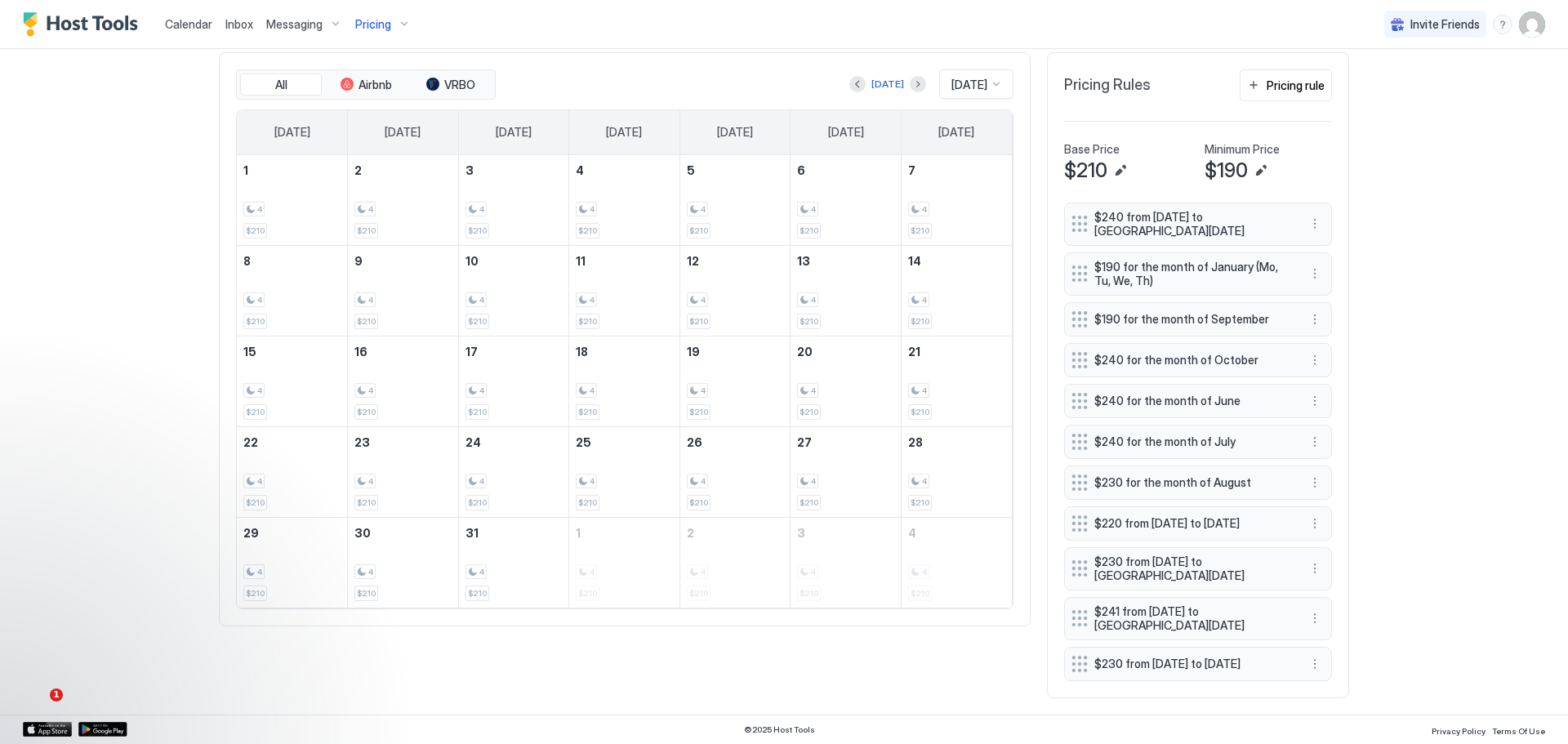
click at [1356, 334] on div "Home Pricing Continental Divide Retreat Synced 9 minutes ago Min Price $ 190 Ma…" at bounding box center [783, 133] width 1176 height 1160
click at [1279, 434] on span "$240 for the month of July" at bounding box center [1191, 441] width 195 height 15
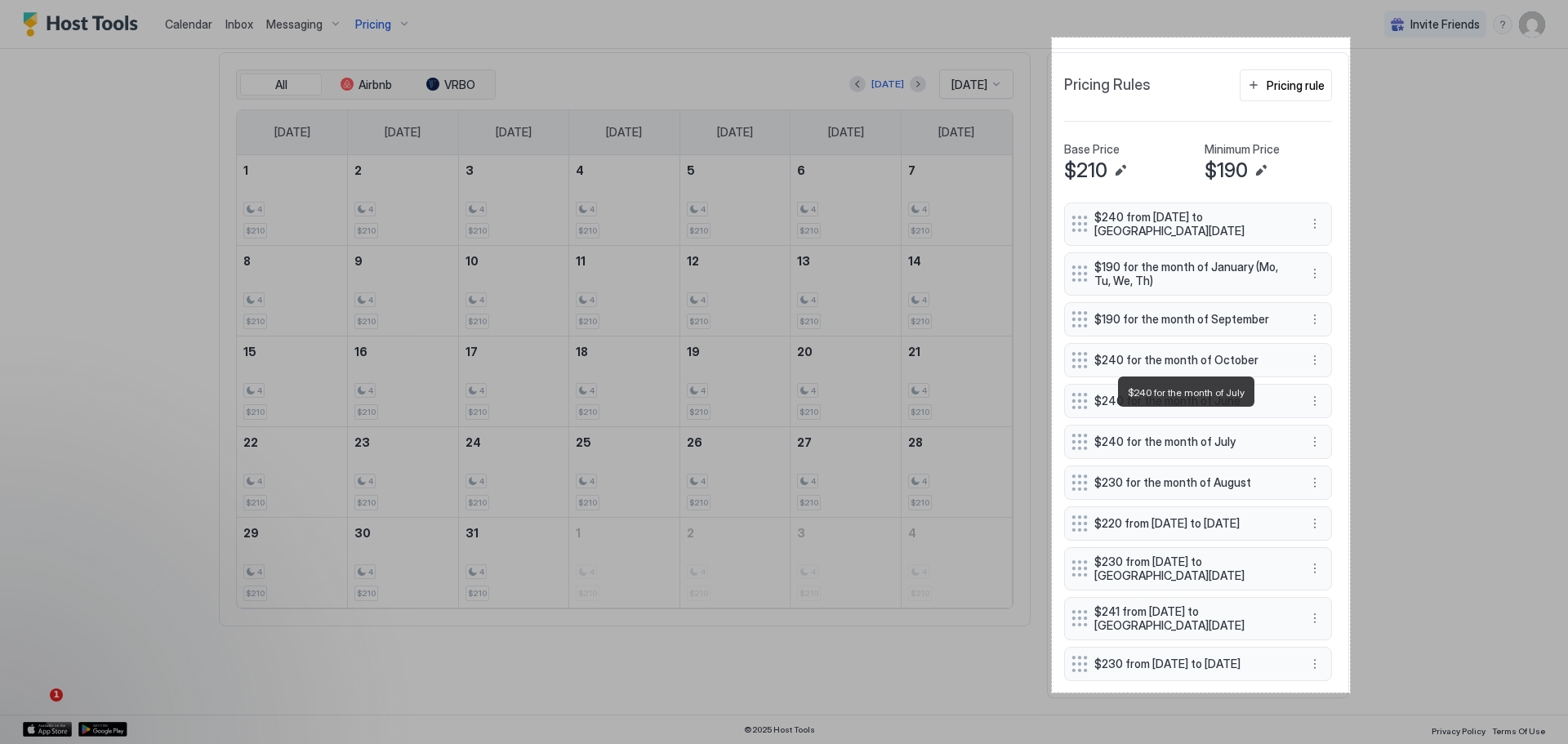
drag, startPoint x: 1052, startPoint y: 38, endPoint x: 1350, endPoint y: 692, distance: 718.7
click at [1350, 692] on div "365 X 802" at bounding box center [784, 372] width 1568 height 744
